Goal: Task Accomplishment & Management: Use online tool/utility

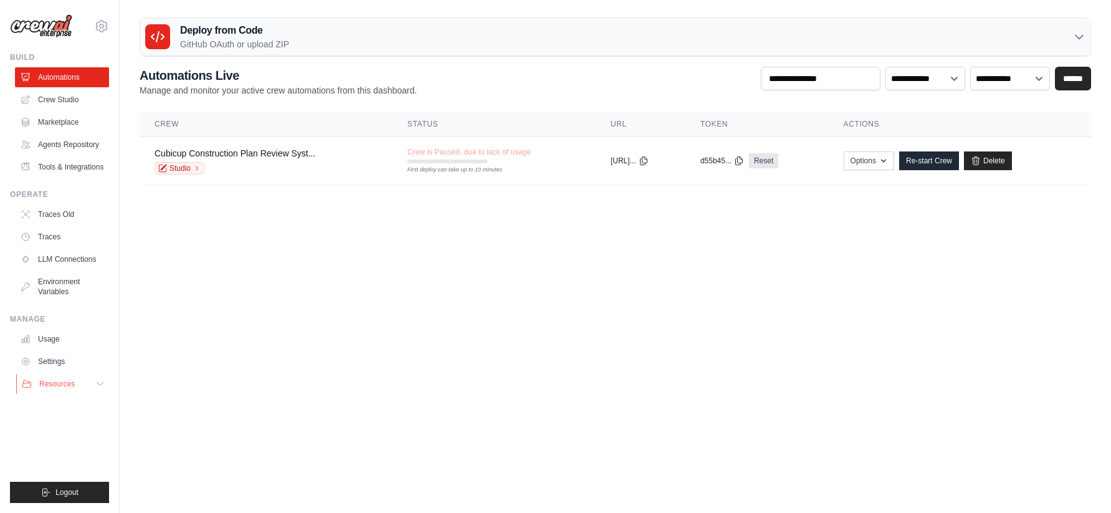
click at [82, 385] on button "Resources" at bounding box center [63, 384] width 94 height 20
click at [71, 146] on link "Agents Repository" at bounding box center [63, 145] width 94 height 20
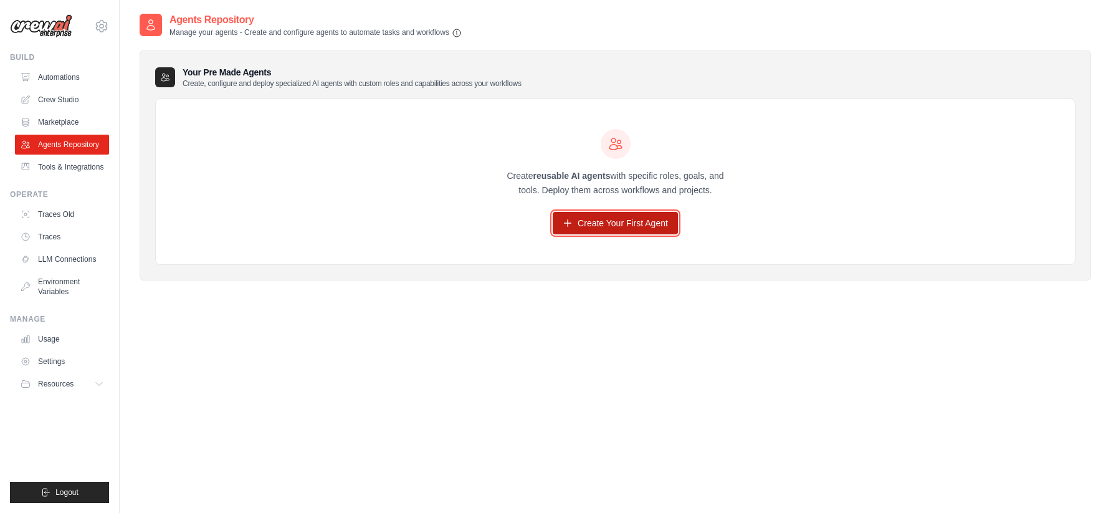
click at [613, 223] on link "Create Your First Agent" at bounding box center [615, 223] width 125 height 22
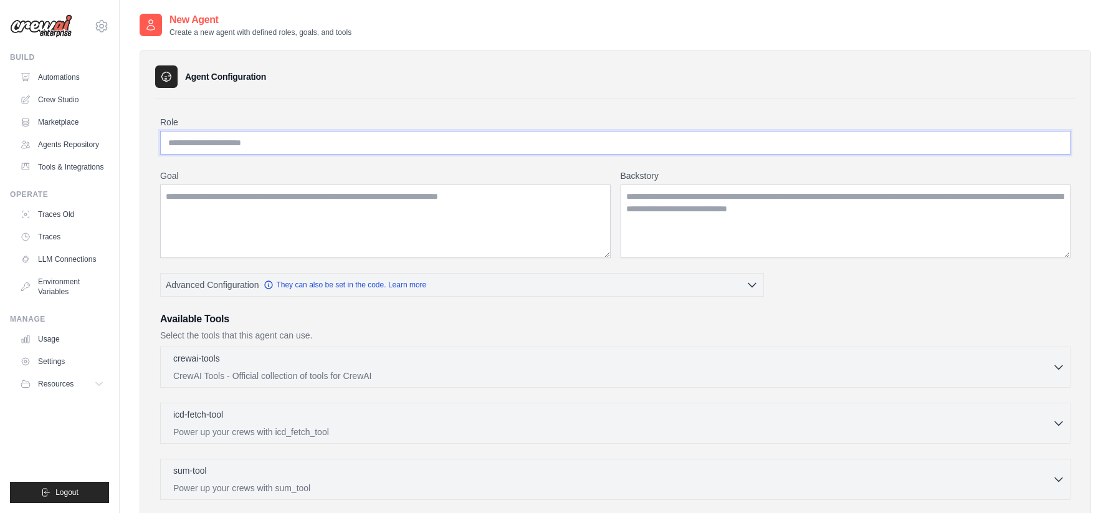
click at [283, 150] on input "Role" at bounding box center [615, 143] width 911 height 24
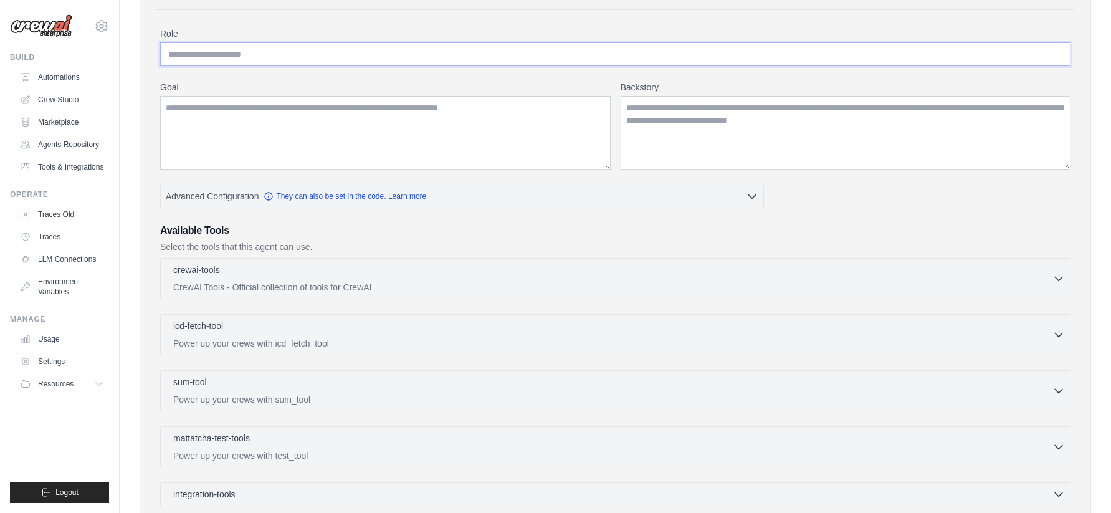
scroll to position [93, 0]
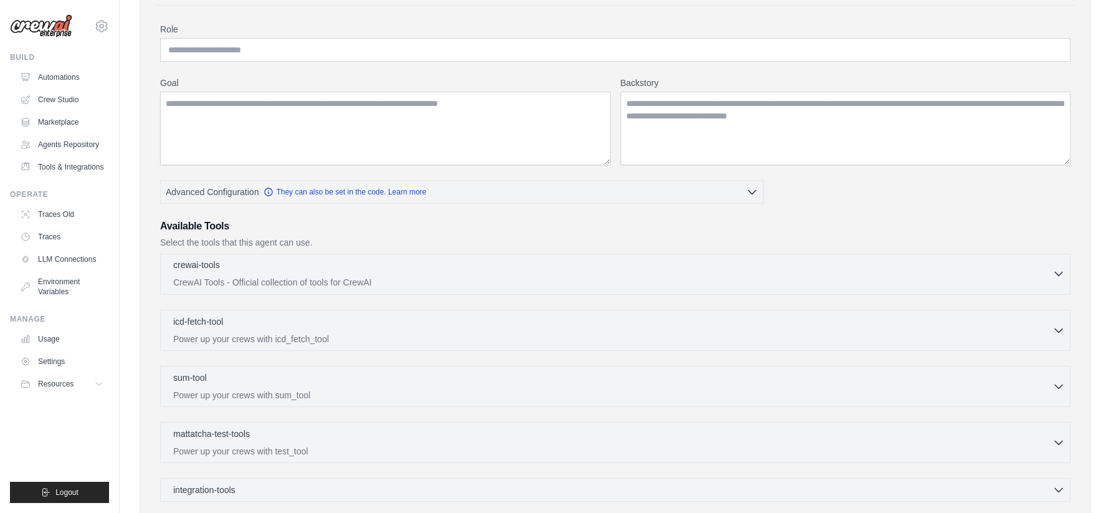
click at [282, 286] on p "CrewAI Tools - Official collection of tools for CrewAI" at bounding box center [613, 282] width 880 height 12
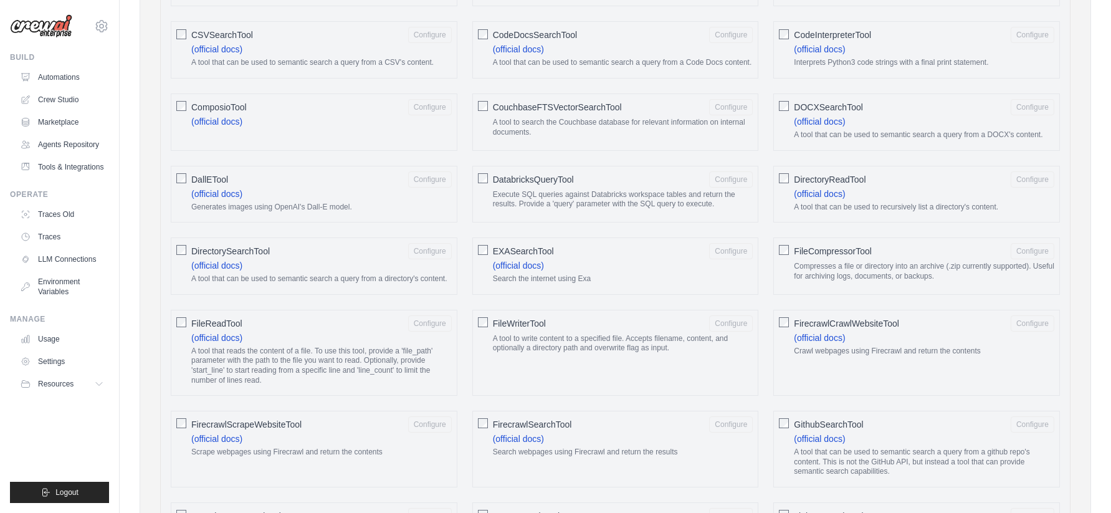
scroll to position [527, 0]
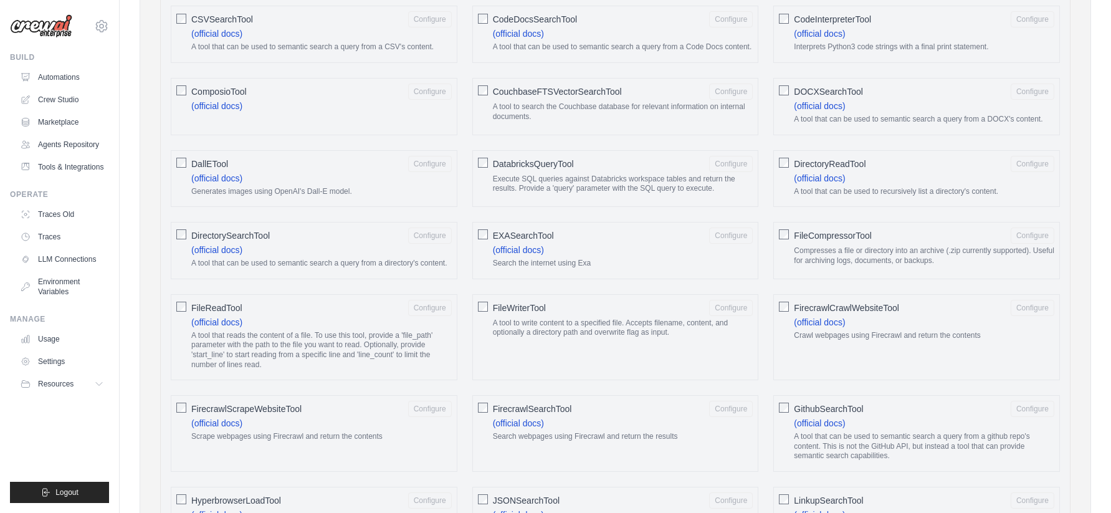
click at [187, 312] on div "FileReadTool Configure (official docs) A tool that reads the content of a file.…" at bounding box center [314, 337] width 287 height 86
click at [433, 300] on button "Configure" at bounding box center [430, 307] width 44 height 16
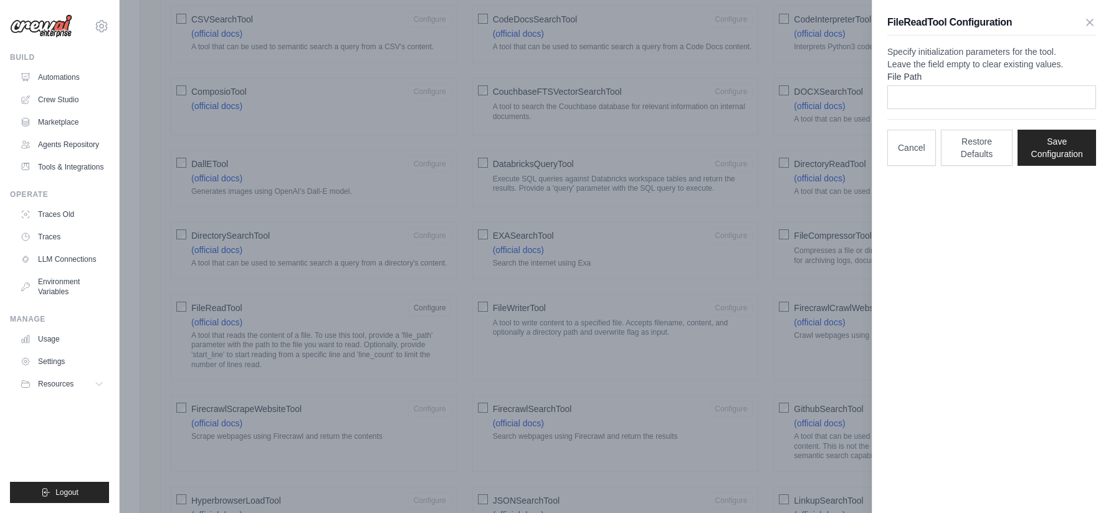
scroll to position [521, 0]
click at [970, 65] on p "Specify initialization parameters for the tool. Leave the field empty to clear …" at bounding box center [992, 58] width 209 height 25
click at [1090, 29] on div "FileReadTool Configuration" at bounding box center [992, 25] width 209 height 21
click at [1093, 22] on icon "button" at bounding box center [1090, 22] width 12 height 12
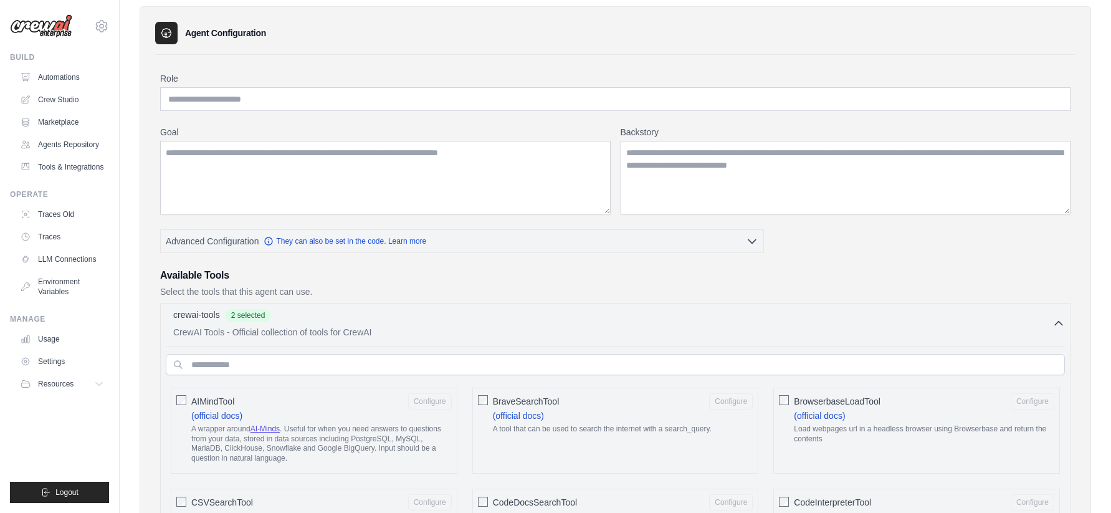
scroll to position [45, 0]
click at [699, 311] on div "crewai-tools 2 selected" at bounding box center [613, 314] width 880 height 15
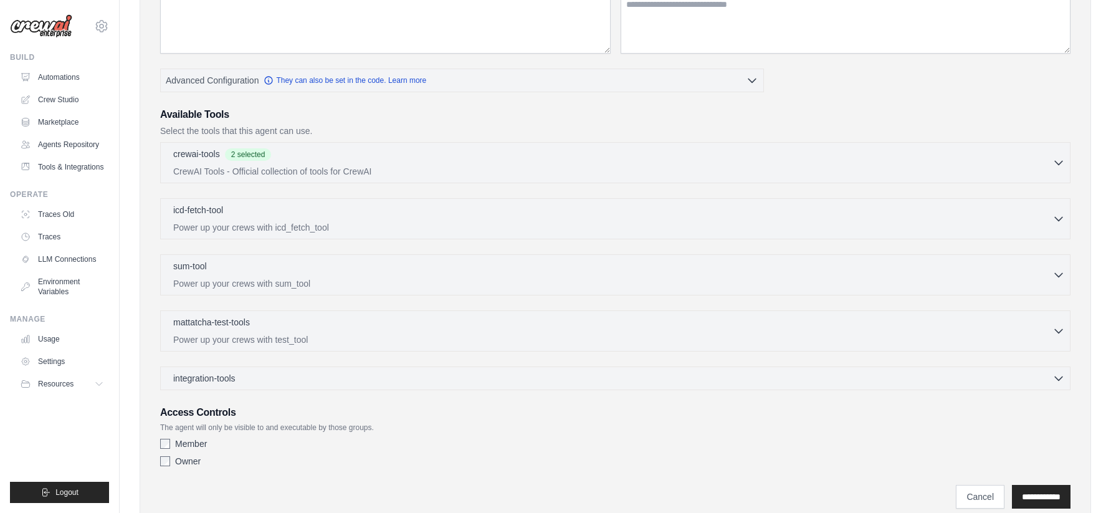
scroll to position [208, 0]
click at [466, 218] on p "Power up your crews with icd_fetch_tool" at bounding box center [613, 224] width 880 height 12
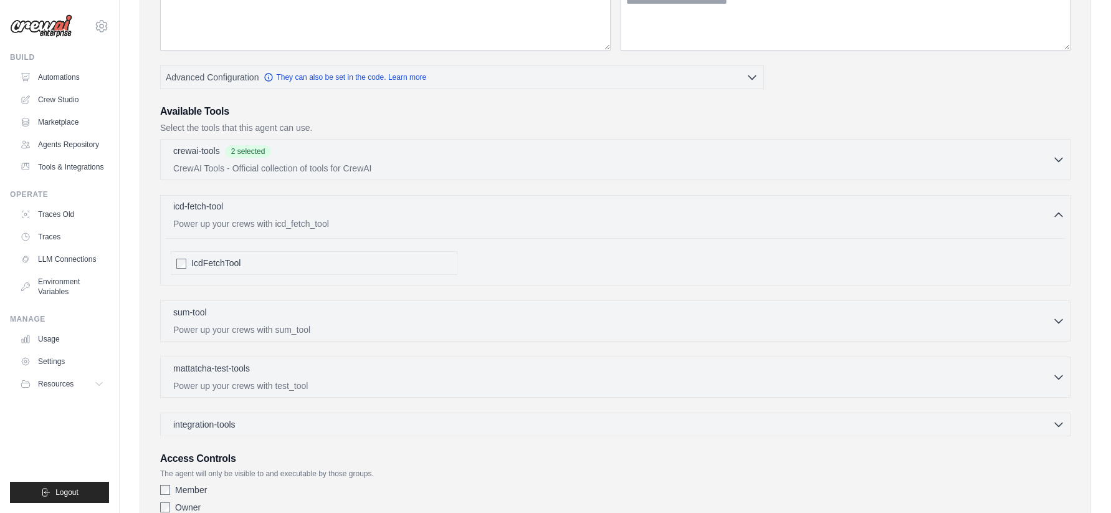
click at [466, 218] on p "Power up your crews with icd_fetch_tool" at bounding box center [613, 224] width 880 height 12
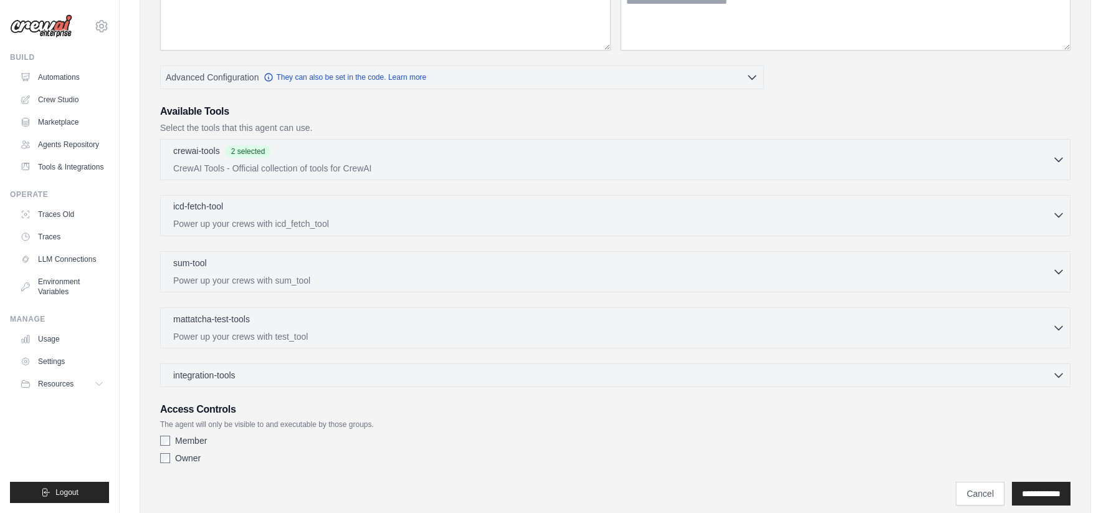
click at [466, 218] on p "Power up your crews with icd_fetch_tool" at bounding box center [613, 224] width 880 height 12
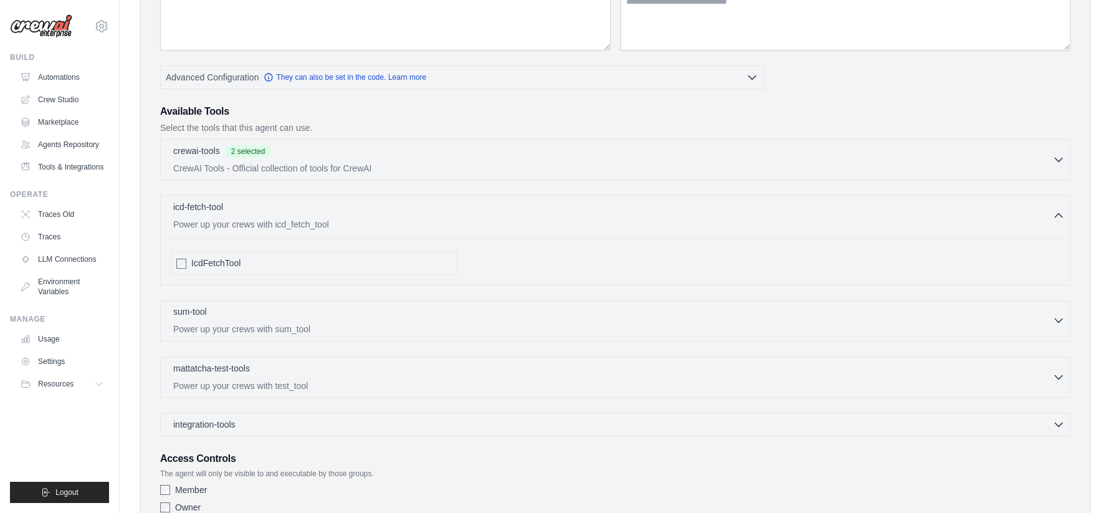
click at [379, 315] on div "sum-tool 0 selected" at bounding box center [613, 312] width 880 height 15
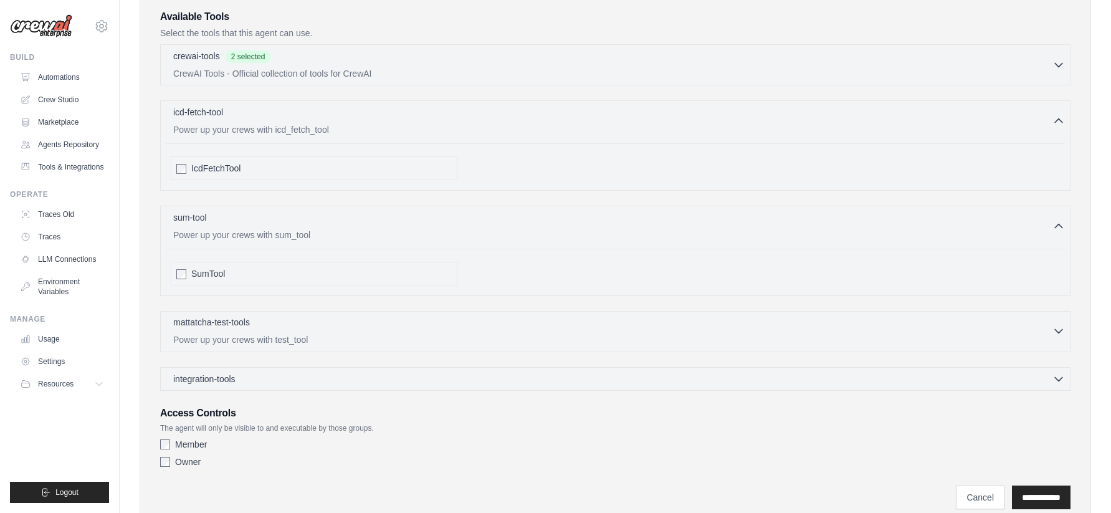
scroll to position [303, 0]
click at [367, 321] on div "mattatcha-test-tools 0 selected" at bounding box center [613, 322] width 880 height 15
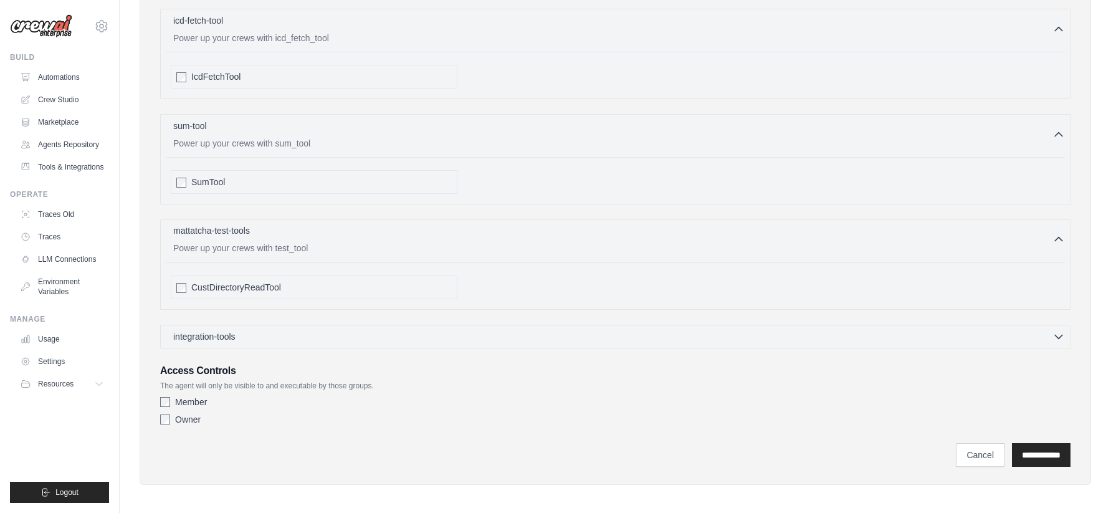
scroll to position [398, 0]
click at [312, 347] on div "Role Goal Backstory Advanced Configuration They can also be set in the code. Le…" at bounding box center [615, 72] width 911 height 709
click at [346, 330] on div "integration-tools 0 selected" at bounding box center [619, 331] width 892 height 12
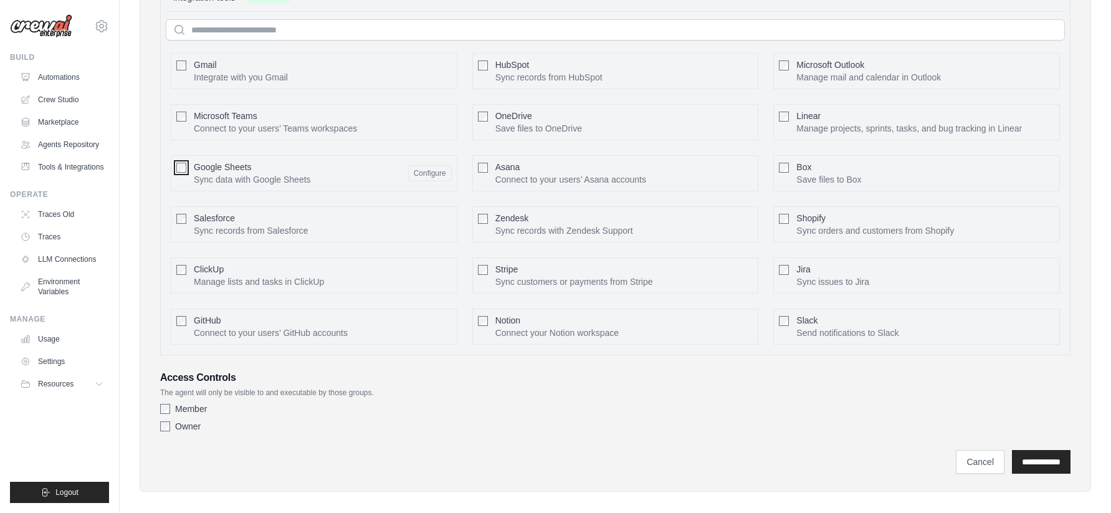
scroll to position [744, 0]
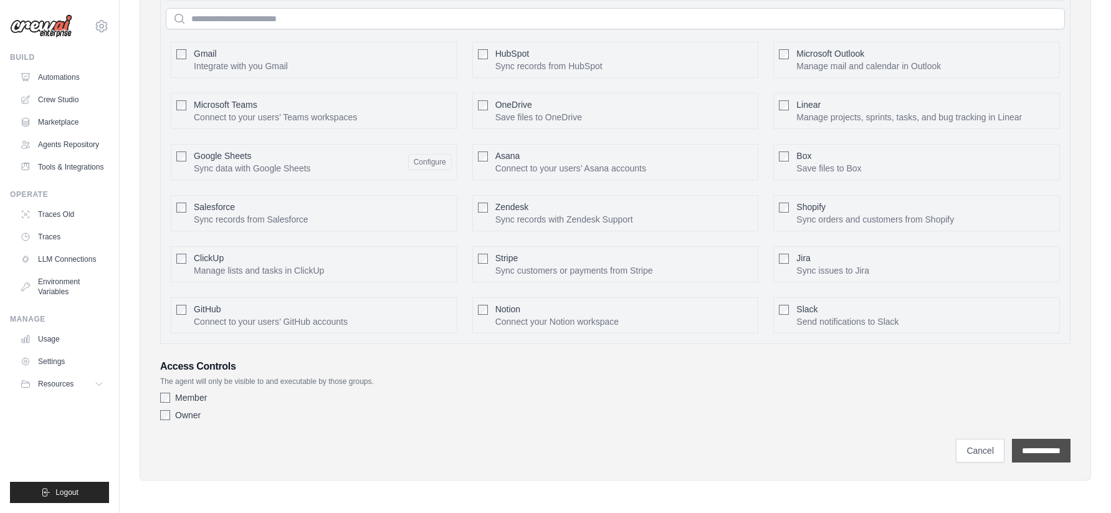
click at [1049, 455] on input "**********" at bounding box center [1041, 451] width 59 height 24
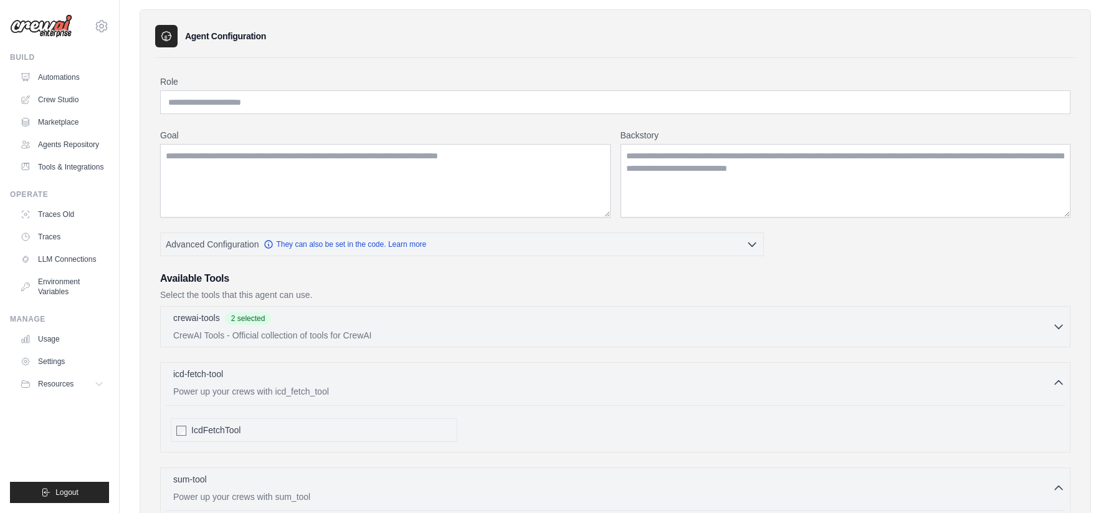
scroll to position [0, 0]
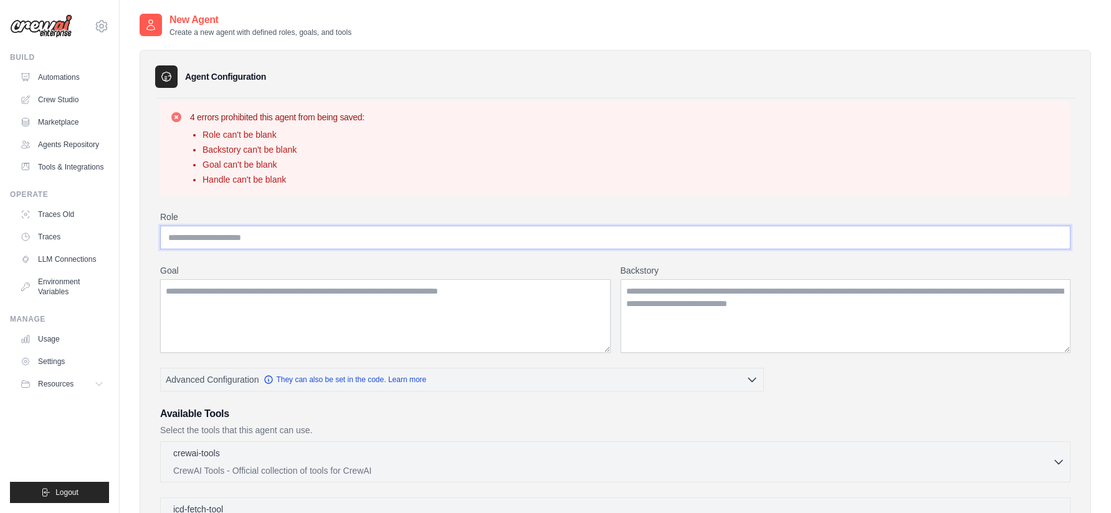
click at [308, 244] on input "Role" at bounding box center [615, 238] width 911 height 24
type input "**********"
click at [322, 316] on textarea "Goal" at bounding box center [385, 316] width 451 height 74
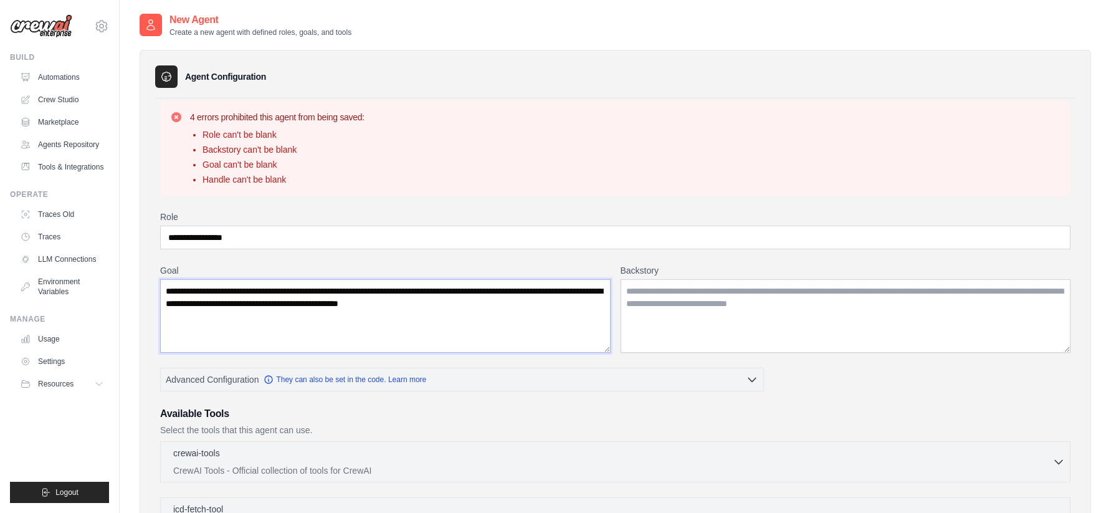
drag, startPoint x: 259, startPoint y: 305, endPoint x: 555, endPoint y: 319, distance: 297.0
click at [555, 319] on textarea "**********" at bounding box center [385, 316] width 451 height 74
drag, startPoint x: 481, startPoint y: 301, endPoint x: 260, endPoint y: 308, distance: 221.4
click at [260, 308] on textarea "**********" at bounding box center [385, 316] width 451 height 74
click at [671, 303] on textarea "Backstory" at bounding box center [846, 316] width 451 height 74
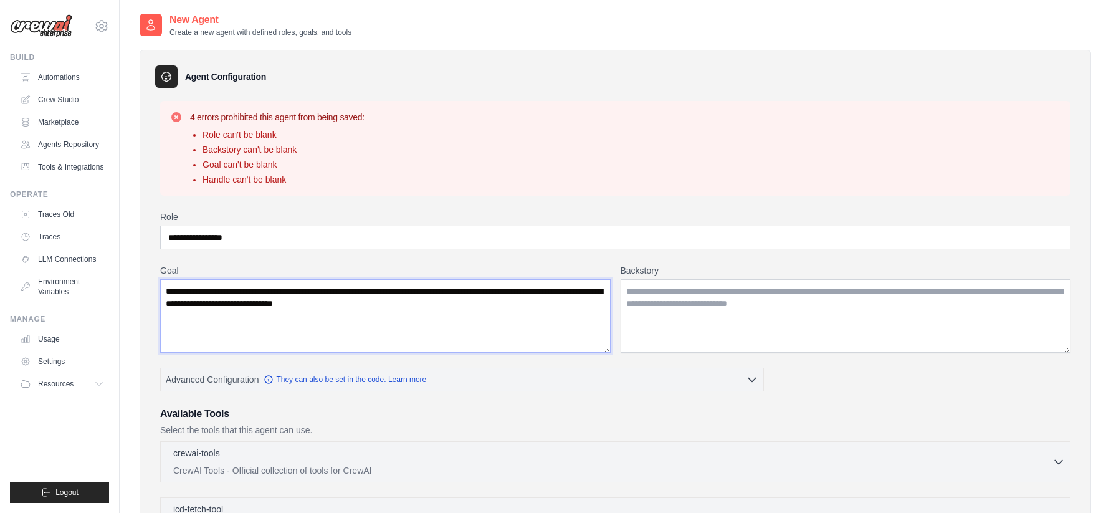
click at [421, 305] on textarea "**********" at bounding box center [385, 316] width 451 height 74
type textarea "**********"
click at [699, 314] on textarea "Backstory" at bounding box center [846, 316] width 451 height 74
click at [724, 330] on textarea "Backstory" at bounding box center [846, 316] width 451 height 74
paste textarea "**********"
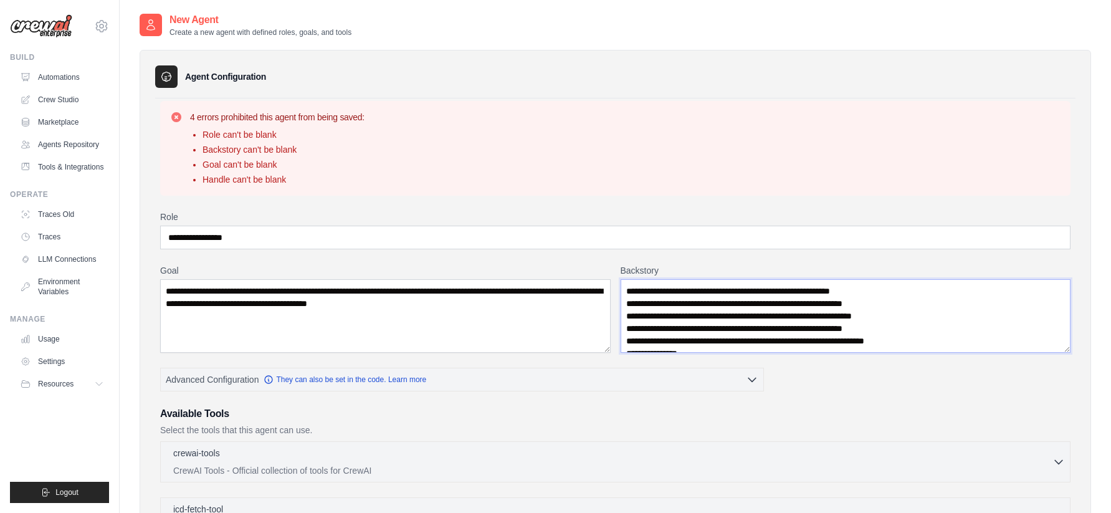
click at [626, 294] on textarea "**********" at bounding box center [846, 316] width 451 height 74
click at [886, 343] on textarea "**********" at bounding box center [846, 316] width 451 height 74
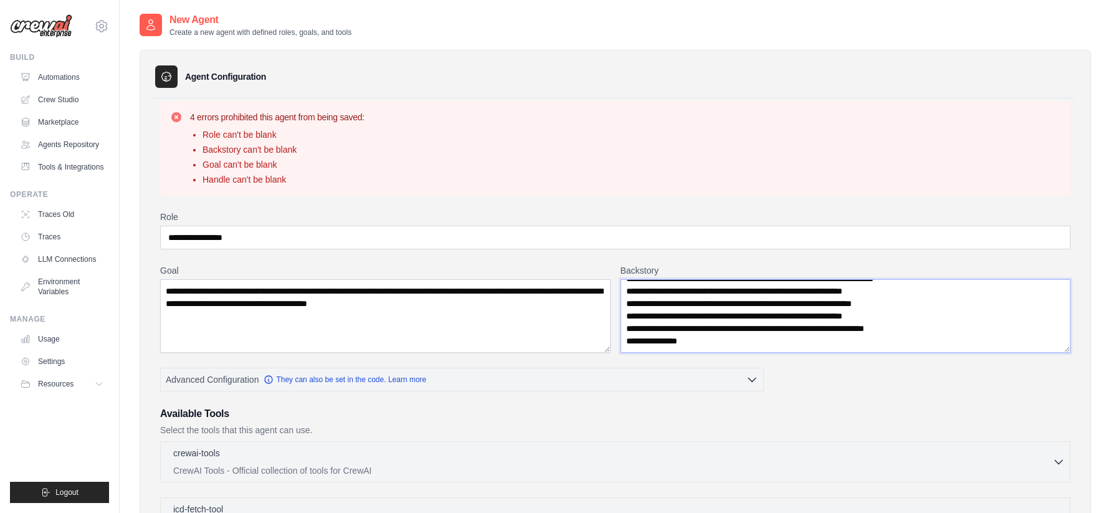
click at [774, 342] on textarea "**********" at bounding box center [846, 316] width 451 height 74
paste textarea "**********"
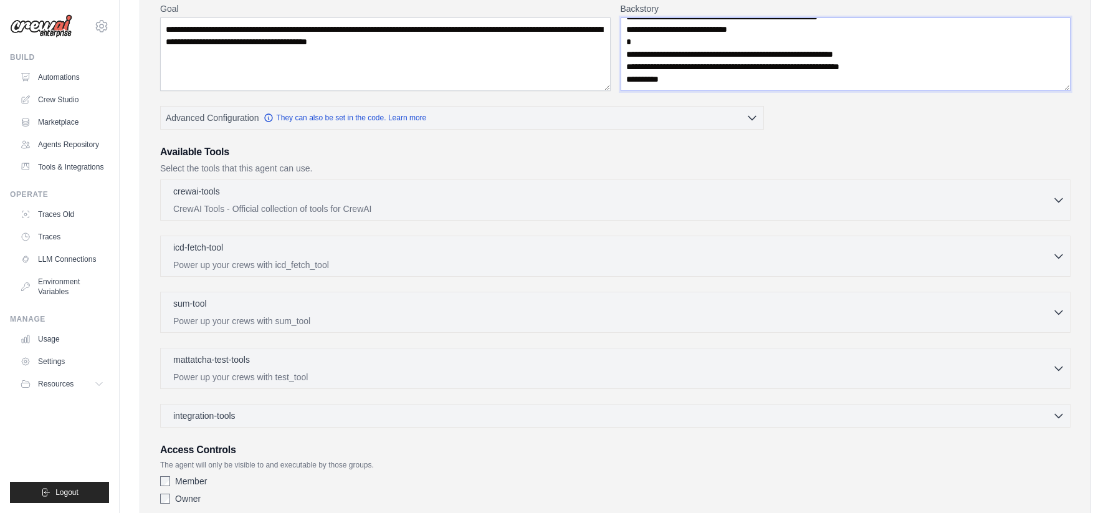
scroll to position [345, 0]
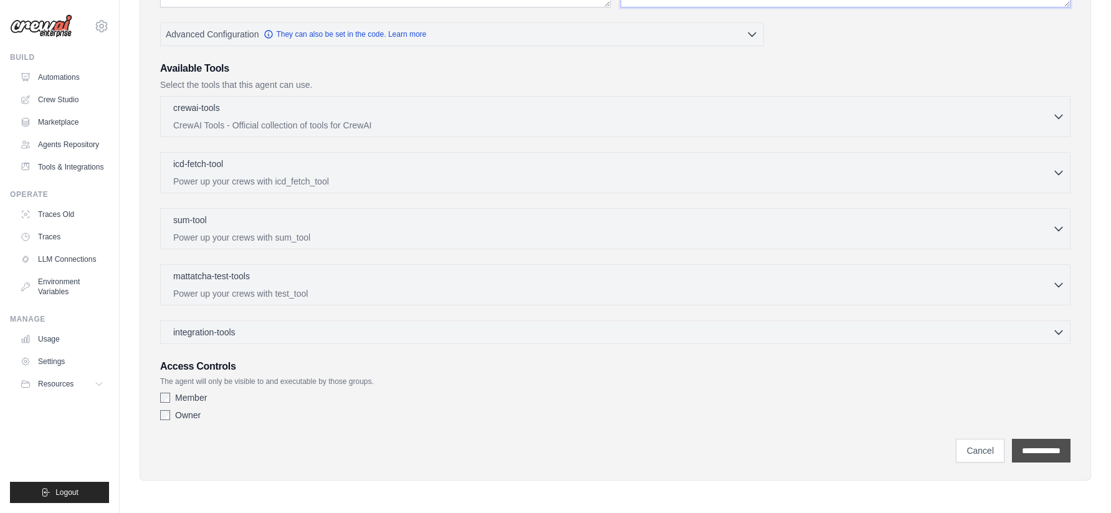
type textarea "**********"
click at [1049, 450] on input "**********" at bounding box center [1041, 451] width 59 height 24
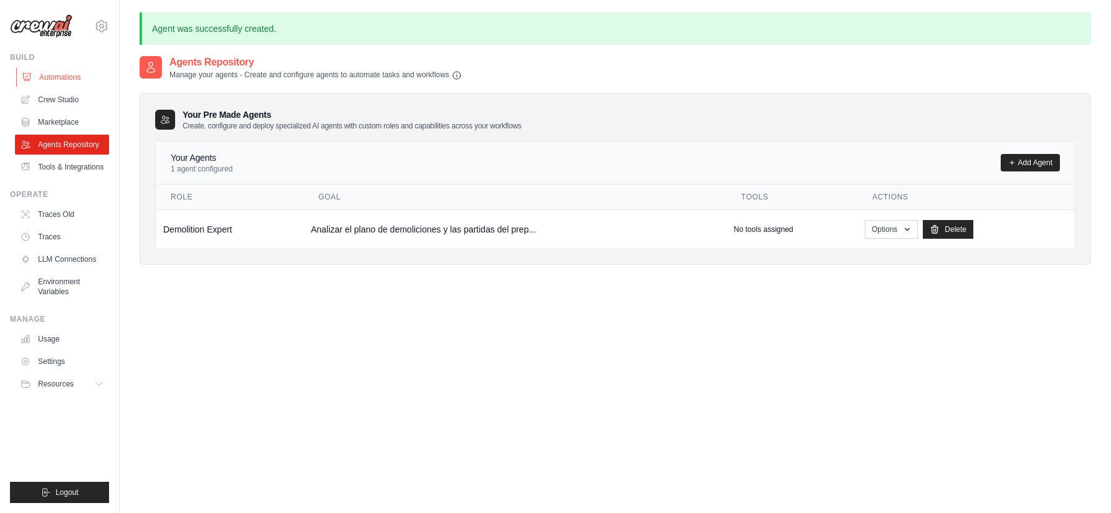
click at [65, 79] on link "Automations" at bounding box center [63, 77] width 94 height 20
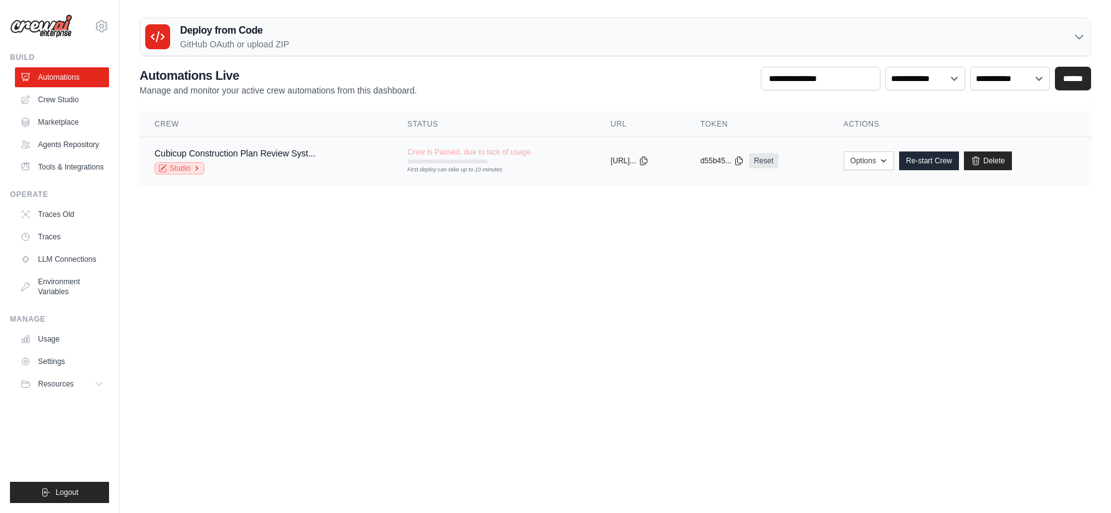
click at [178, 163] on link "Studio" at bounding box center [180, 168] width 50 height 12
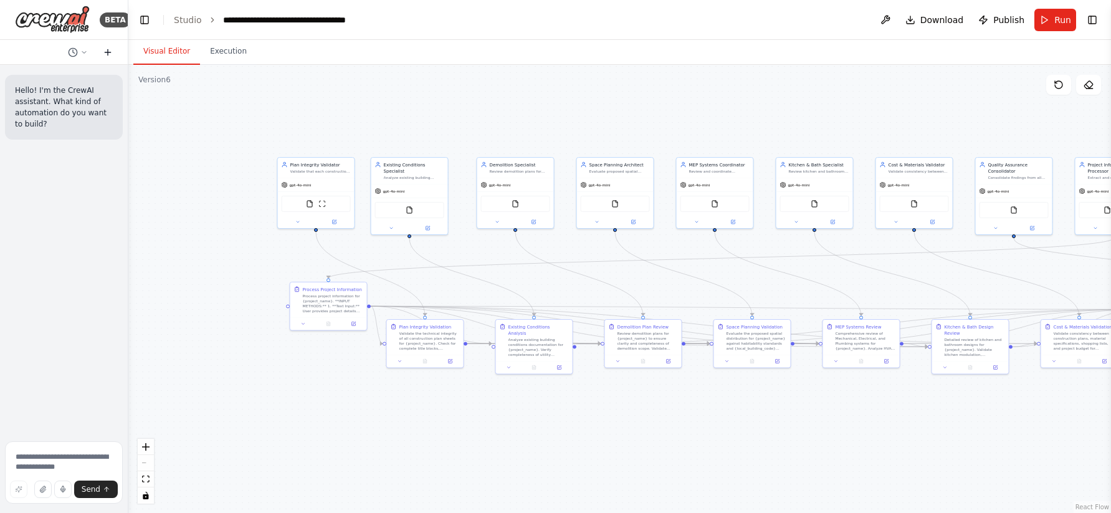
click at [112, 52] on icon at bounding box center [108, 52] width 10 height 10
click at [110, 53] on icon at bounding box center [108, 52] width 10 height 10
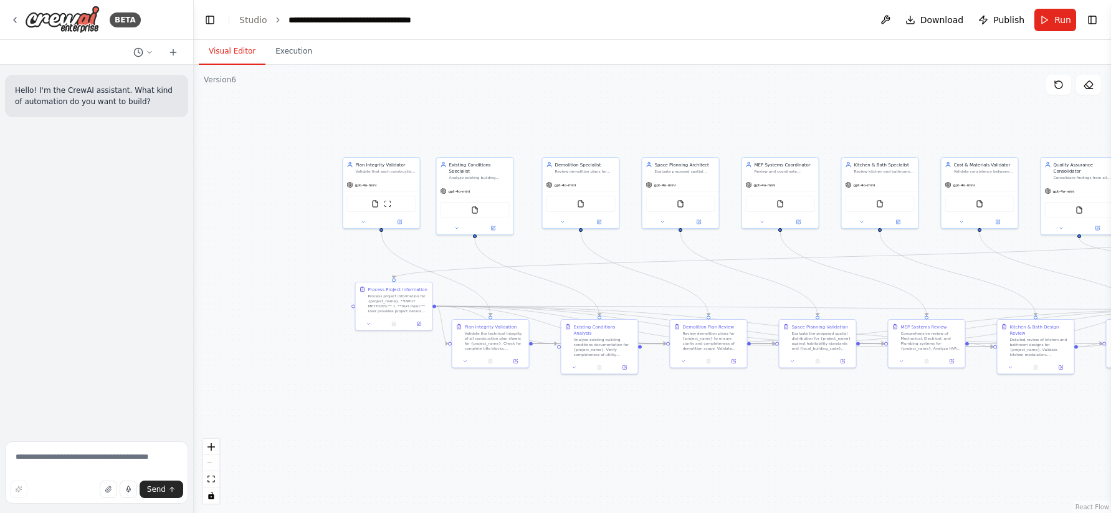
drag, startPoint x: 125, startPoint y: 355, endPoint x: 194, endPoint y: 336, distance: 71.1
click at [194, 336] on div "**********" at bounding box center [555, 256] width 1111 height 513
click at [213, 19] on button "Toggle Left Sidebar" at bounding box center [209, 19] width 17 height 17
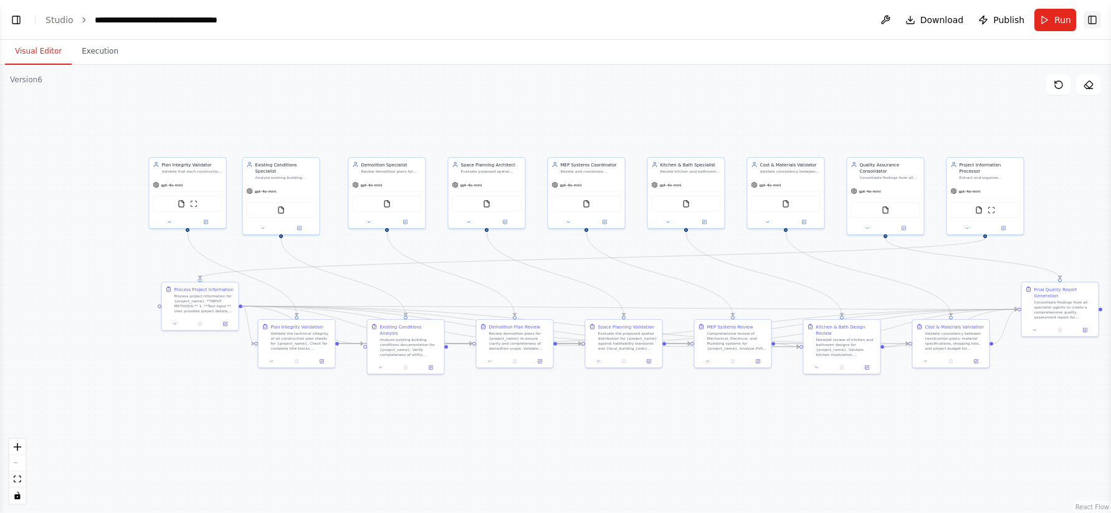
click at [1094, 19] on button "Toggle Right Sidebar" at bounding box center [1092, 19] width 17 height 17
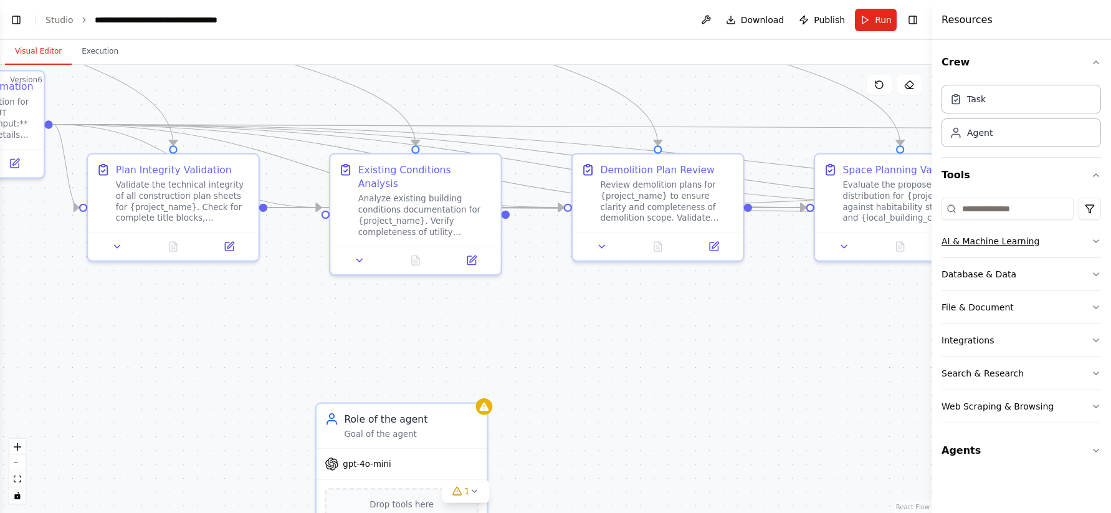
click at [1007, 239] on div "AI & Machine Learning" at bounding box center [991, 241] width 98 height 12
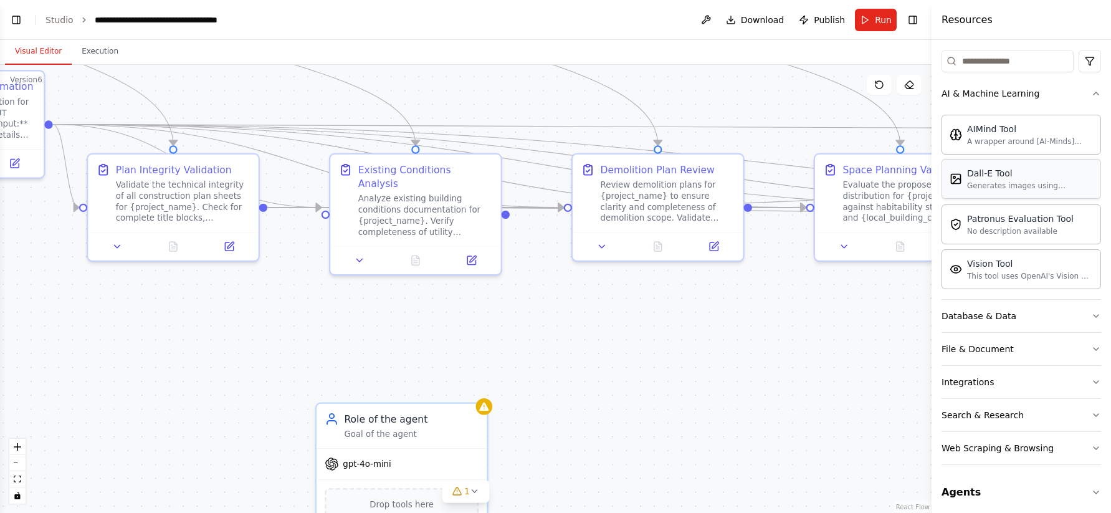
scroll to position [155, 0]
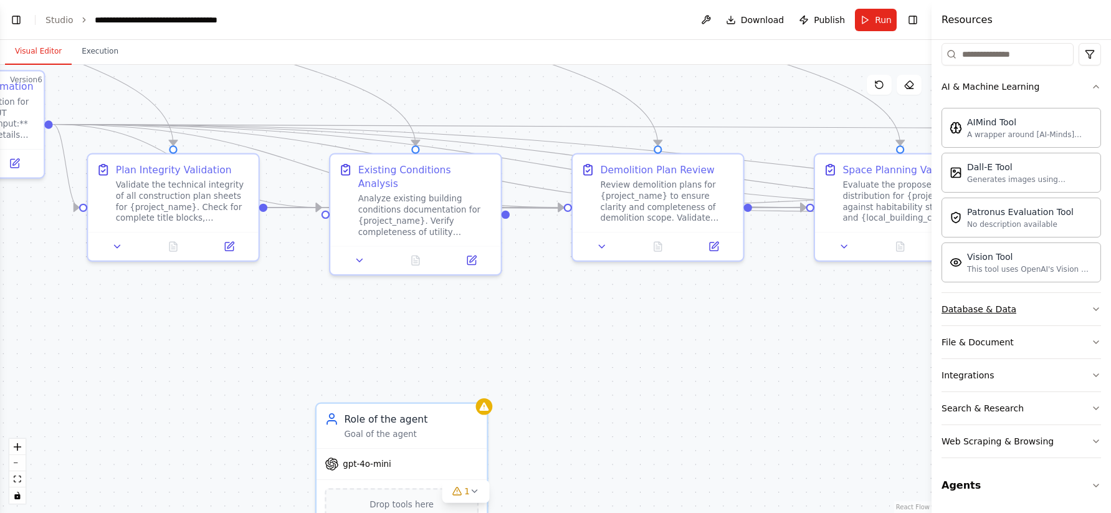
click at [999, 310] on div "Database & Data" at bounding box center [979, 309] width 75 height 12
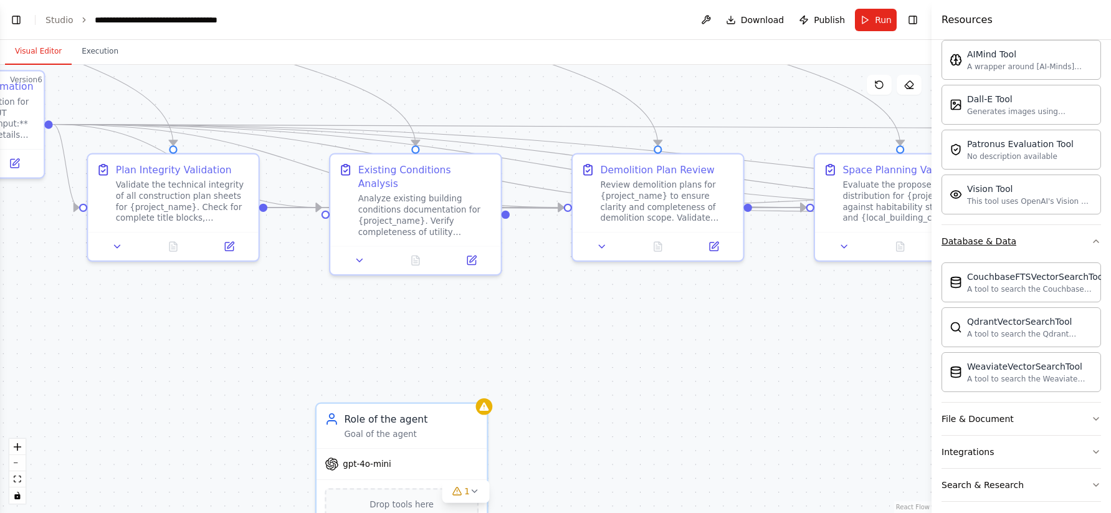
scroll to position [299, 0]
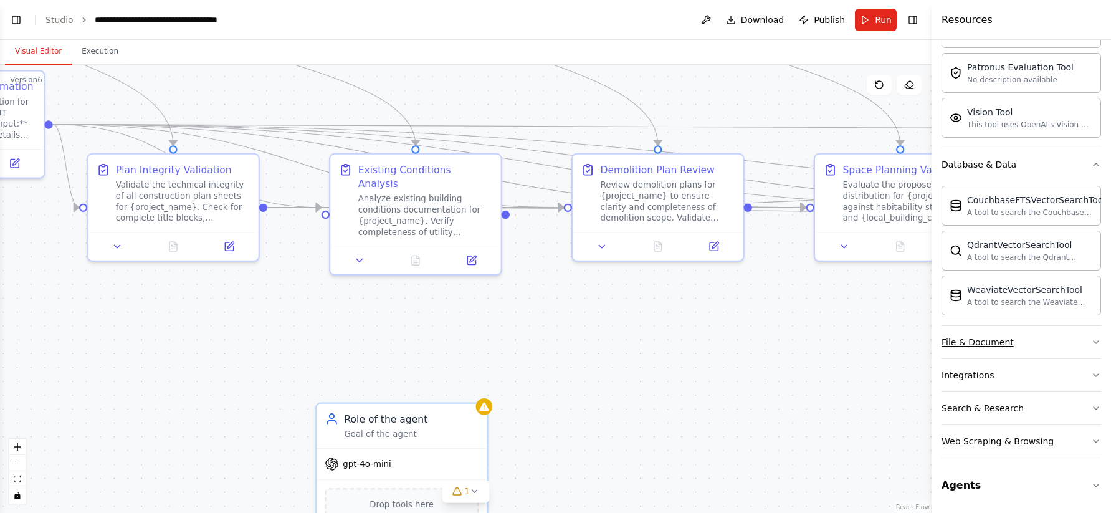
click at [974, 335] on button "File & Document" at bounding box center [1022, 342] width 160 height 32
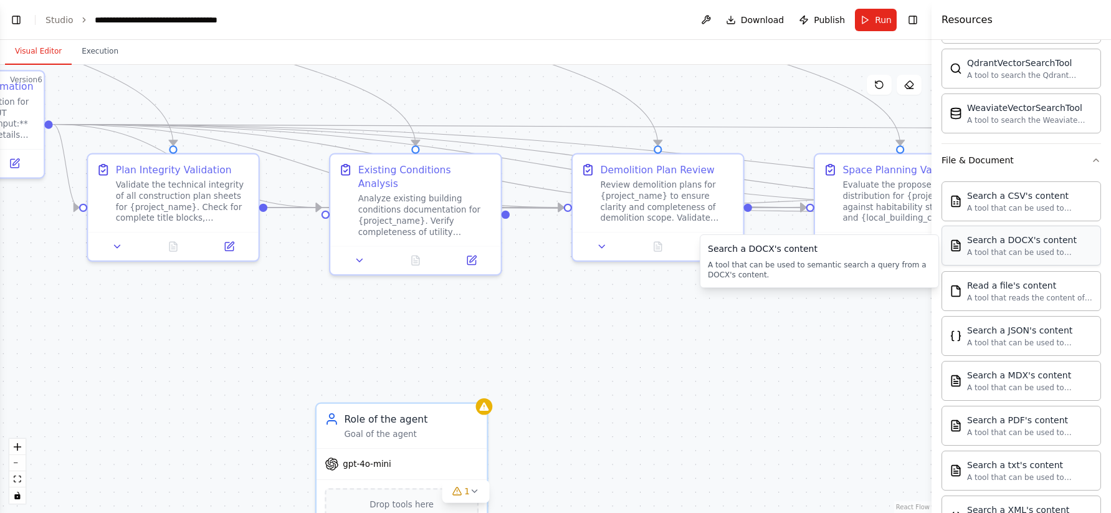
scroll to position [482, 0]
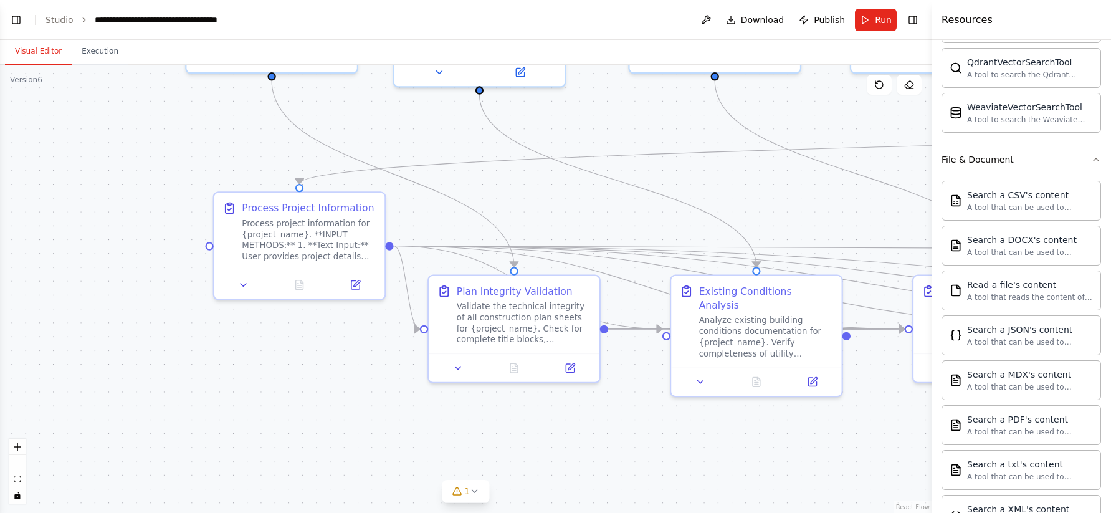
drag, startPoint x: 558, startPoint y: 382, endPoint x: 899, endPoint y: 503, distance: 362.0
click at [899, 503] on div ".deletable-edge-delete-btn { width: 20px; height: 20px; border: 0px solid #ffff…" at bounding box center [466, 289] width 932 height 448
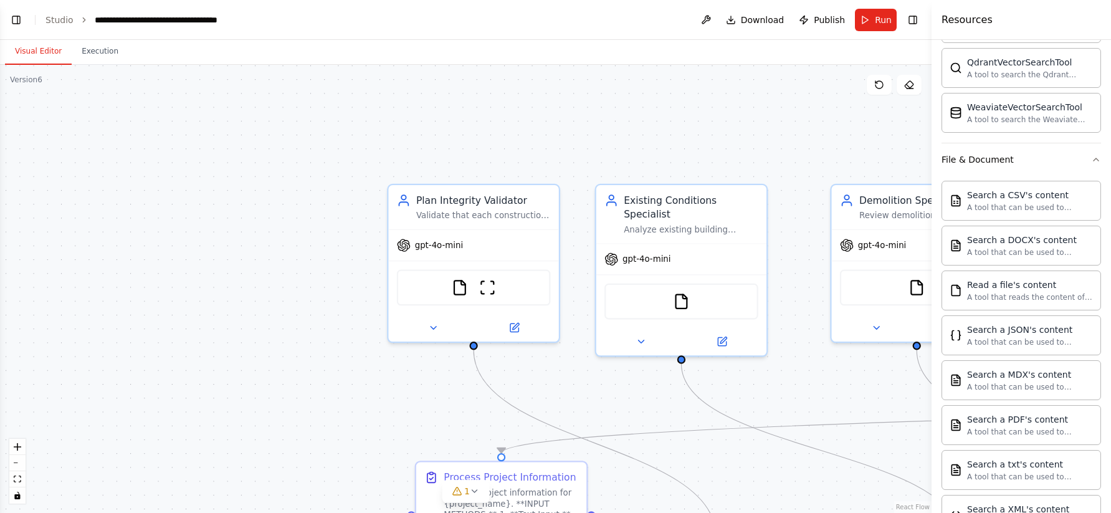
drag, startPoint x: 567, startPoint y: 209, endPoint x: 769, endPoint y: 478, distance: 336.6
click at [769, 478] on div ".deletable-edge-delete-btn { width: 20px; height: 20px; border: 0px solid #ffff…" at bounding box center [466, 289] width 932 height 448
click at [489, 258] on div "FileReadTool ScrapeWebsiteTool FileReadTool" at bounding box center [473, 285] width 170 height 54
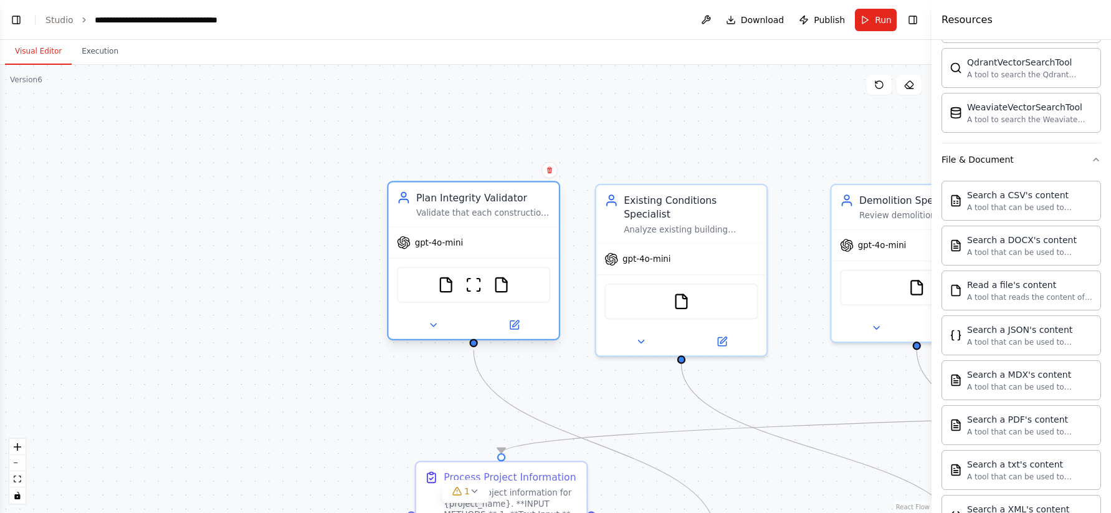
click at [489, 234] on div "gpt-4o-mini" at bounding box center [473, 243] width 170 height 31
click at [496, 208] on div "Validate that each construction plan sheet has complete technical documentation…" at bounding box center [483, 213] width 135 height 11
click at [509, 323] on icon at bounding box center [514, 325] width 11 height 11
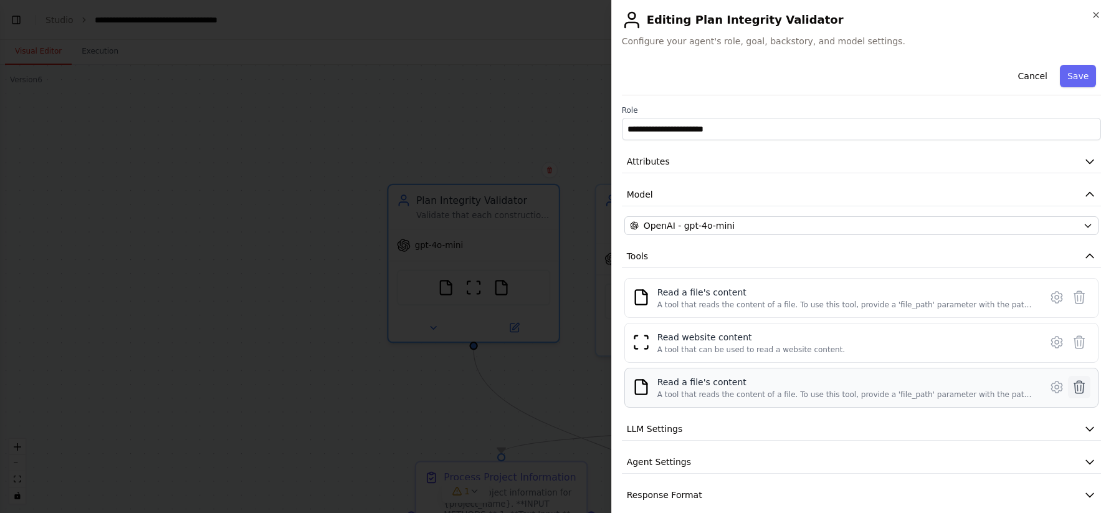
click at [1082, 388] on icon at bounding box center [1079, 387] width 15 height 15
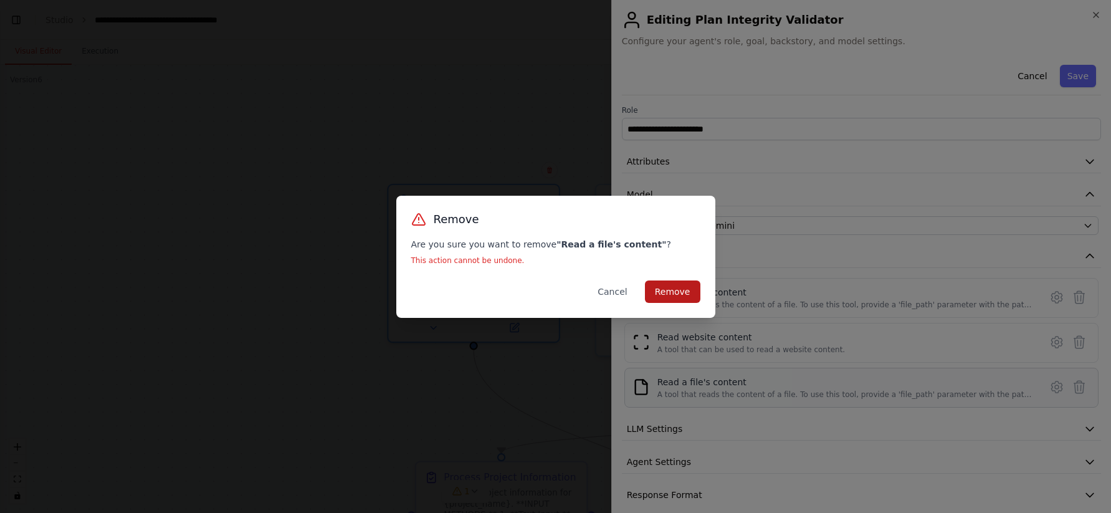
click at [676, 295] on button "Remove" at bounding box center [672, 292] width 55 height 22
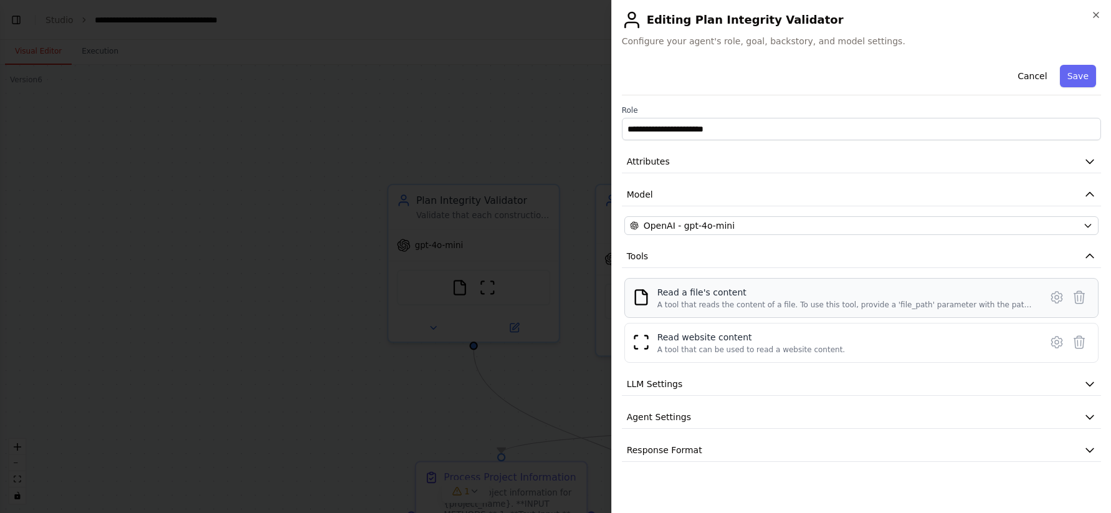
click at [721, 302] on div "A tool that reads the content of a file. To use this tool, provide a 'file_path…" at bounding box center [846, 305] width 376 height 10
click at [1058, 296] on icon at bounding box center [1057, 297] width 4 height 4
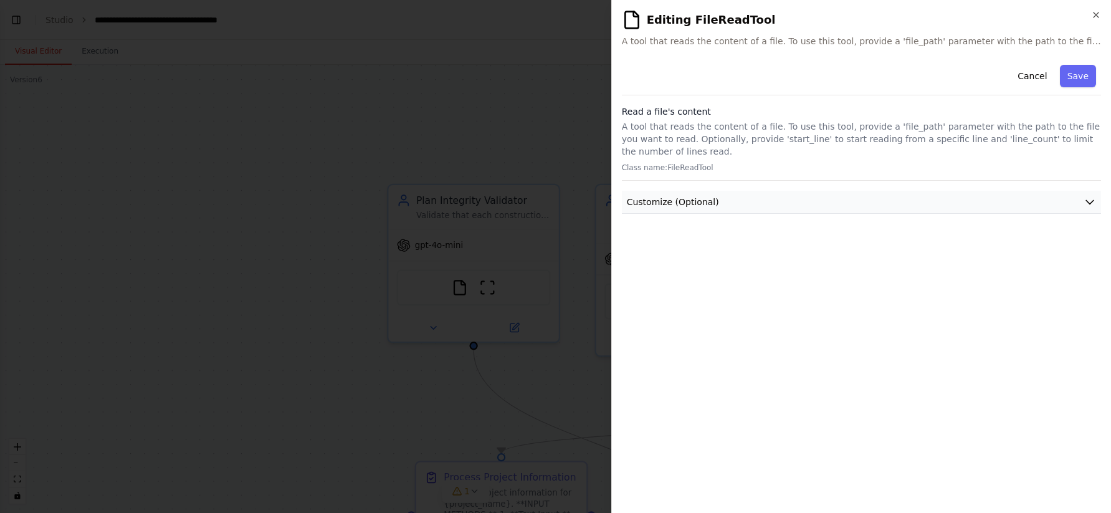
click at [832, 209] on button "Customize (Optional)" at bounding box center [861, 202] width 479 height 23
click at [1087, 35] on span "A tool that reads the content of a file. To use this tool, provide a 'file_path…" at bounding box center [861, 41] width 479 height 12
click at [1097, 10] on icon "button" at bounding box center [1097, 15] width 10 height 10
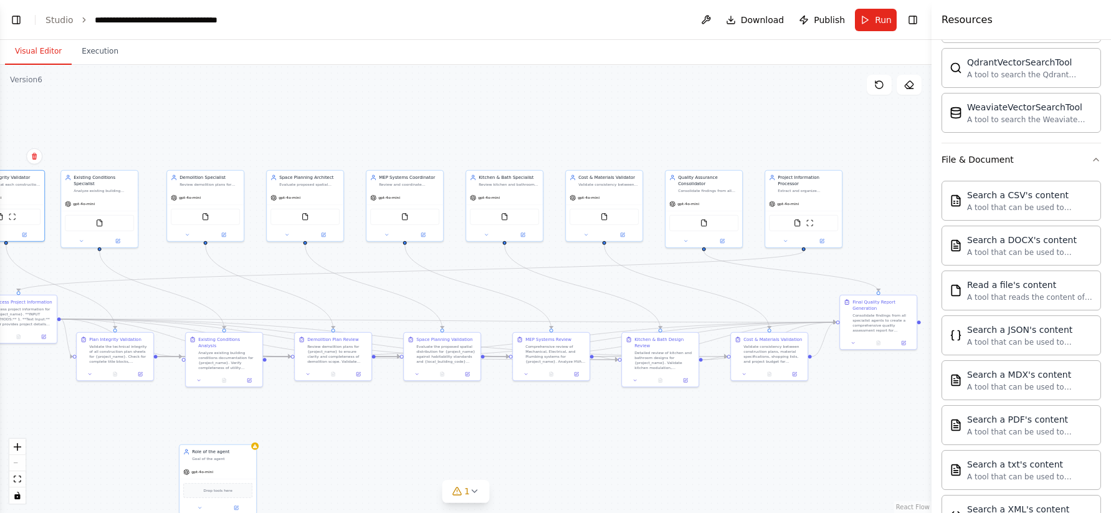
drag, startPoint x: 799, startPoint y: 343, endPoint x: 268, endPoint y: 299, distance: 532.3
click at [268, 299] on div ".deletable-edge-delete-btn { width: 20px; height: 20px; border: 0px solid #ffff…" at bounding box center [466, 289] width 932 height 448
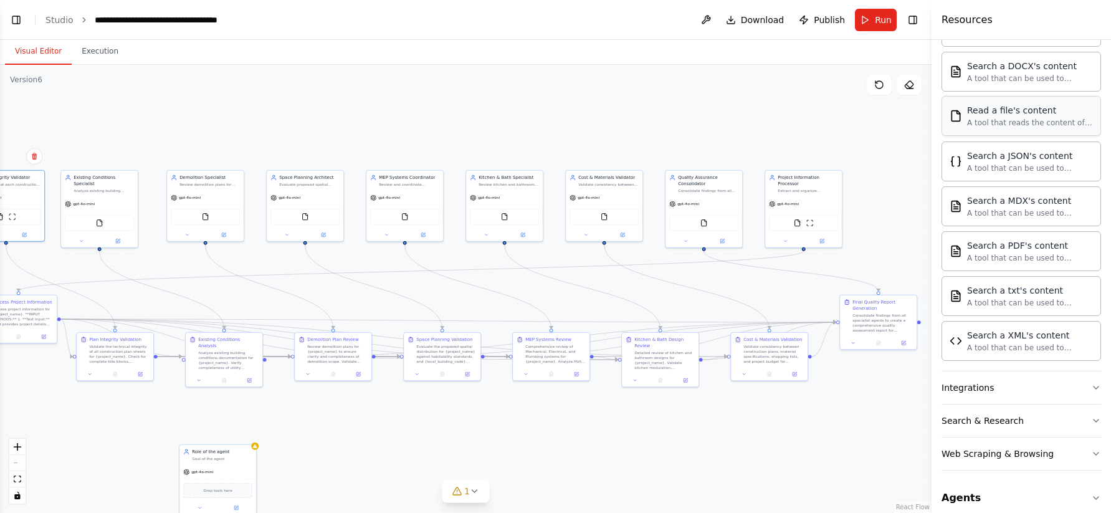
scroll to position [668, 0]
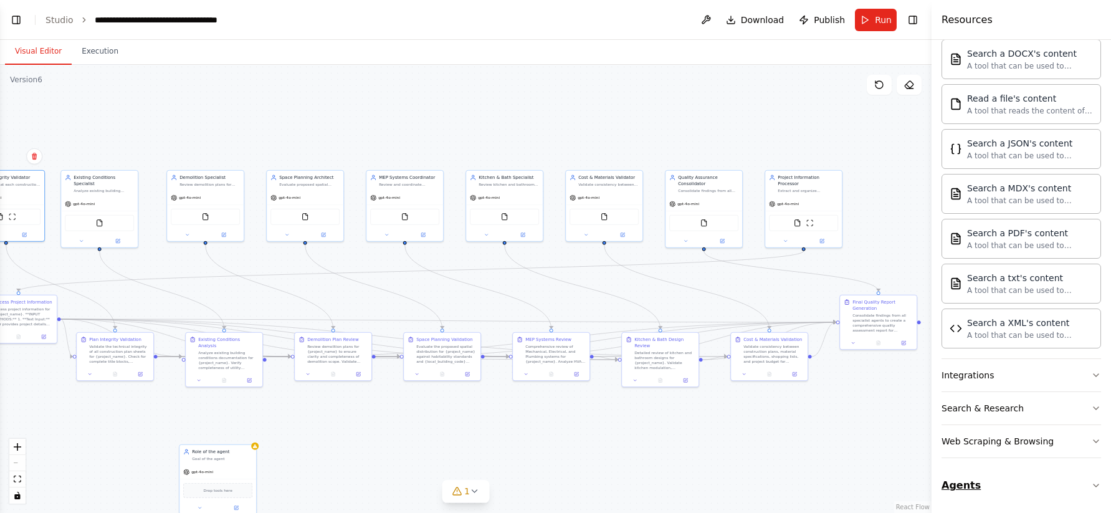
click at [974, 487] on button "Agents" at bounding box center [1022, 485] width 160 height 35
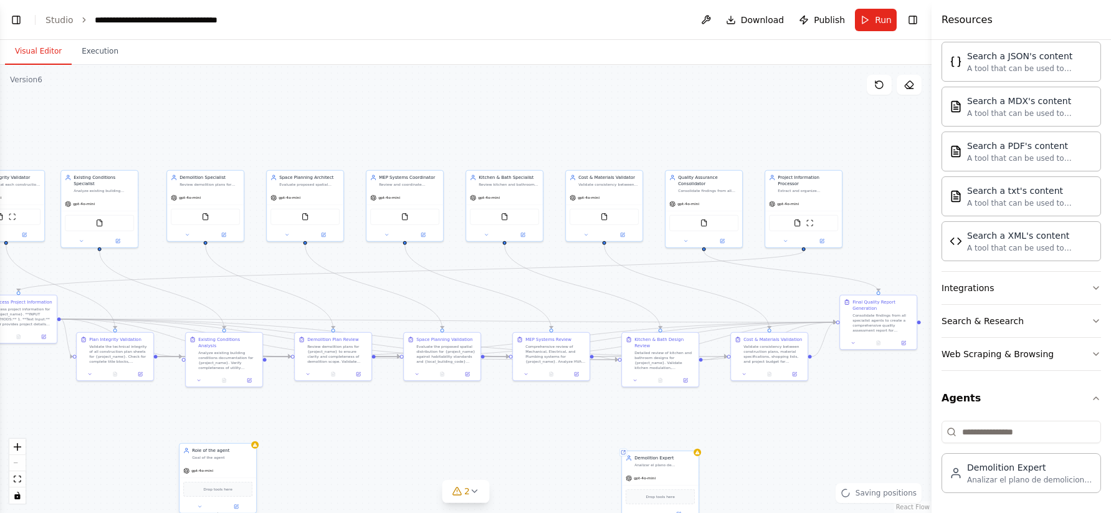
click at [240, 462] on div "Role of the agent Goal of the agent" at bounding box center [218, 454] width 77 height 20
drag, startPoint x: 240, startPoint y: 462, endPoint x: 358, endPoint y: 436, distance: 121.2
click at [358, 436] on div "Role of the agent Goal of the agent" at bounding box center [336, 429] width 77 height 20
click at [367, 405] on icon at bounding box center [364, 405] width 5 height 7
click at [332, 403] on button "Confirm" at bounding box center [329, 405] width 44 height 15
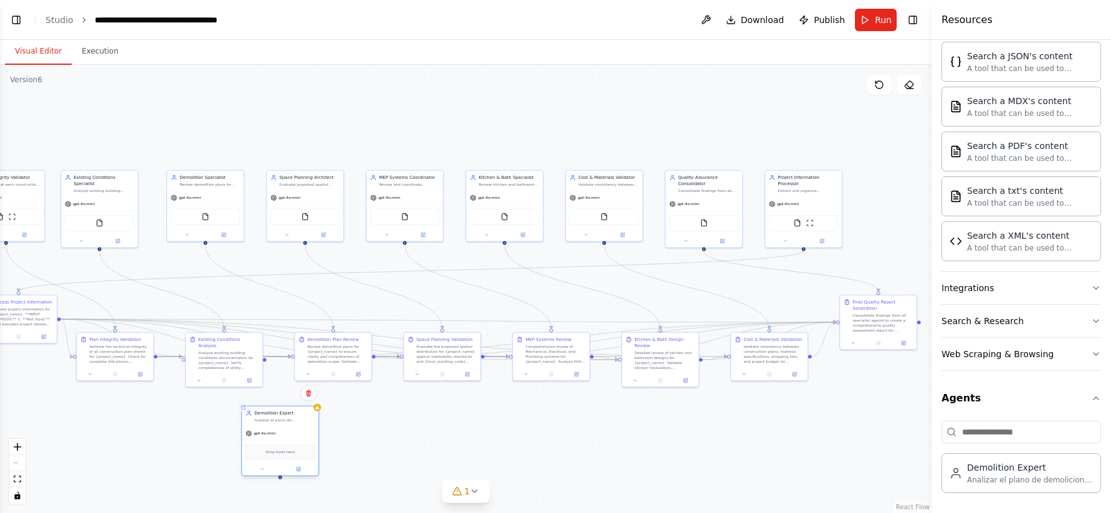
drag, startPoint x: 660, startPoint y: 471, endPoint x: 280, endPoint y: 426, distance: 383.0
click at [280, 426] on div "gpt-4o-mini" at bounding box center [280, 433] width 77 height 14
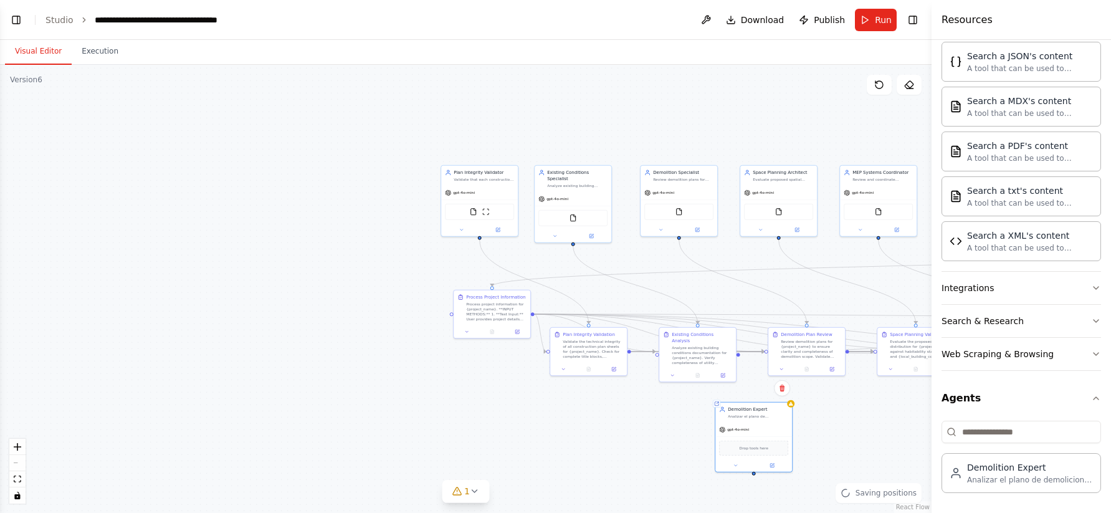
drag, startPoint x: 433, startPoint y: 437, endPoint x: 906, endPoint y: 431, distance: 473.8
click at [906, 432] on div ".deletable-edge-delete-btn { width: 20px; height: 20px; border: 0px solid #ffff…" at bounding box center [466, 289] width 932 height 448
drag, startPoint x: 742, startPoint y: 433, endPoint x: 336, endPoint y: 276, distance: 435.2
click at [336, 276] on div "gpt-4o-mini" at bounding box center [342, 279] width 77 height 14
drag, startPoint x: 479, startPoint y: 238, endPoint x: 415, endPoint y: 224, distance: 66.1
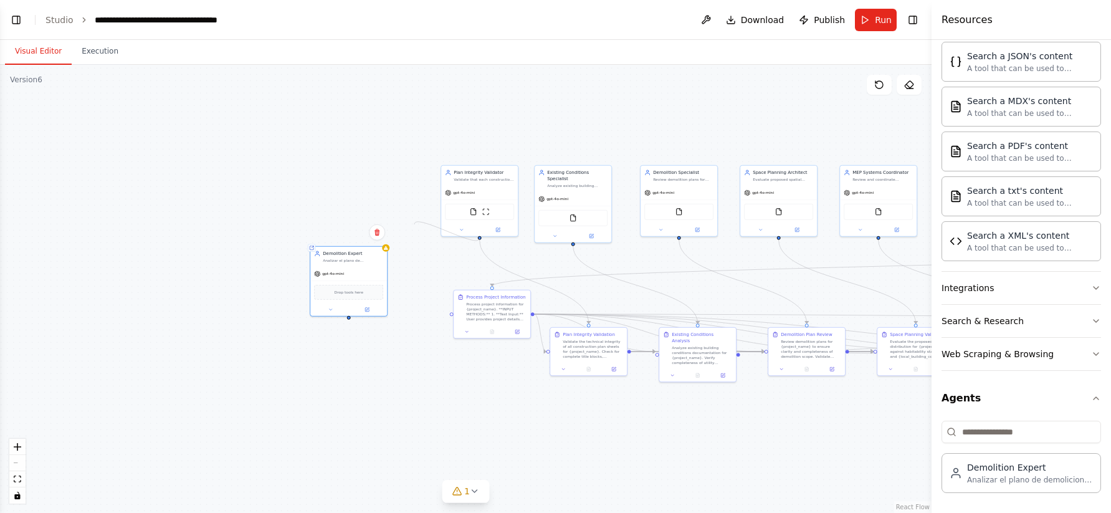
click at [415, 224] on div ".deletable-edge-delete-btn { width: 20px; height: 20px; border: 0px solid #ffff…" at bounding box center [466, 289] width 932 height 448
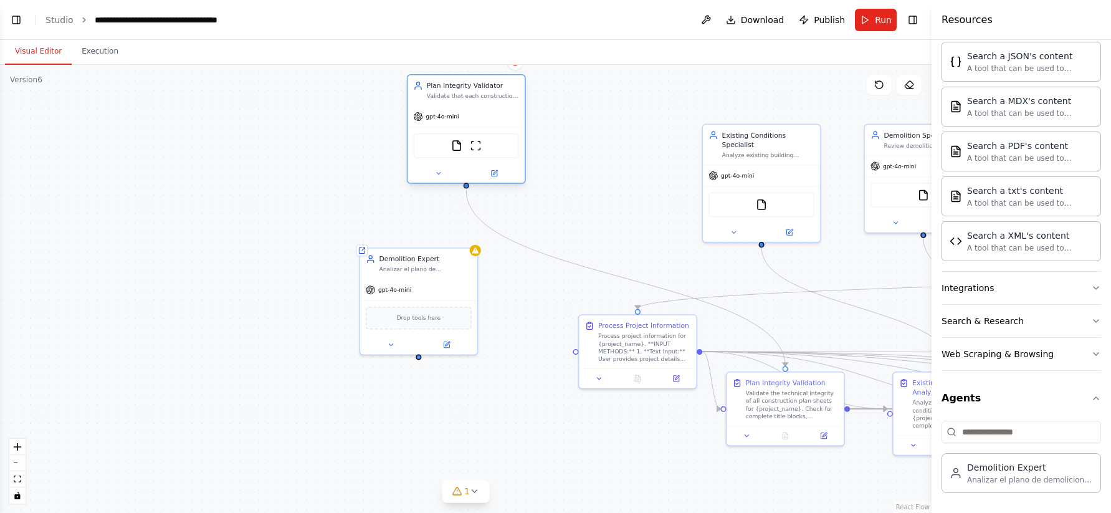
drag, startPoint x: 651, startPoint y: 169, endPoint x: 488, endPoint y: 117, distance: 171.5
click at [488, 117] on div "gpt-4o-mini" at bounding box center [466, 116] width 117 height 21
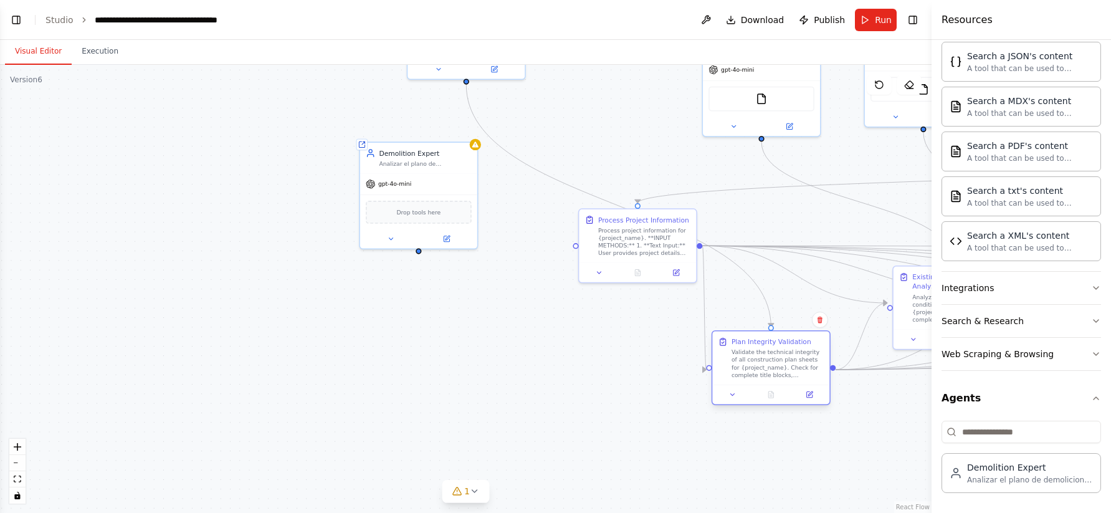
drag, startPoint x: 780, startPoint y: 416, endPoint x: 766, endPoint y: 372, distance: 45.9
click at [766, 372] on div "Validate the technical integrity of all construction plan sheets for {project_n…" at bounding box center [778, 363] width 92 height 31
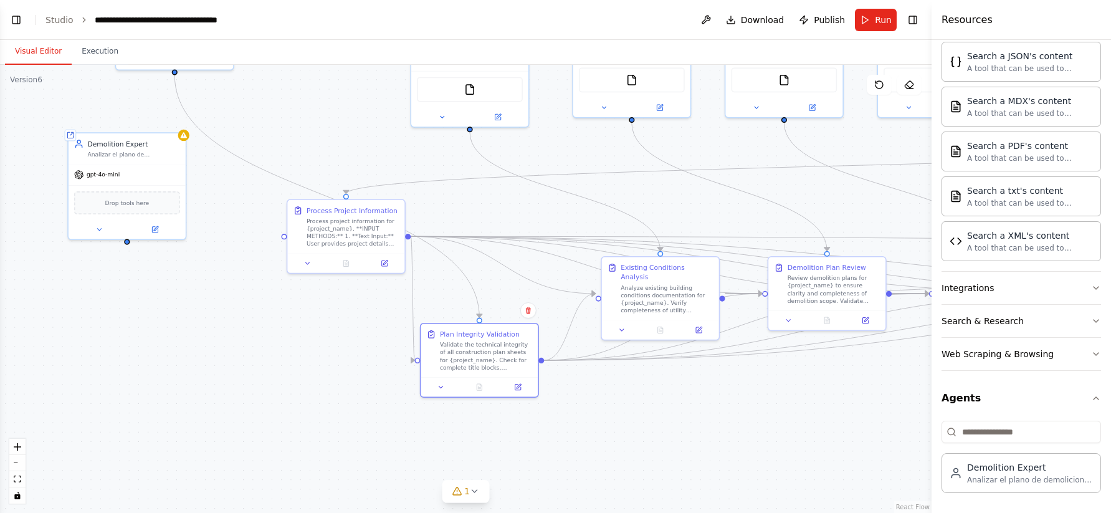
drag, startPoint x: 633, startPoint y: 378, endPoint x: 335, endPoint y: 370, distance: 298.1
click at [335, 370] on div ".deletable-edge-delete-btn { width: 20px; height: 20px; border: 0px solid #ffff…" at bounding box center [466, 289] width 932 height 448
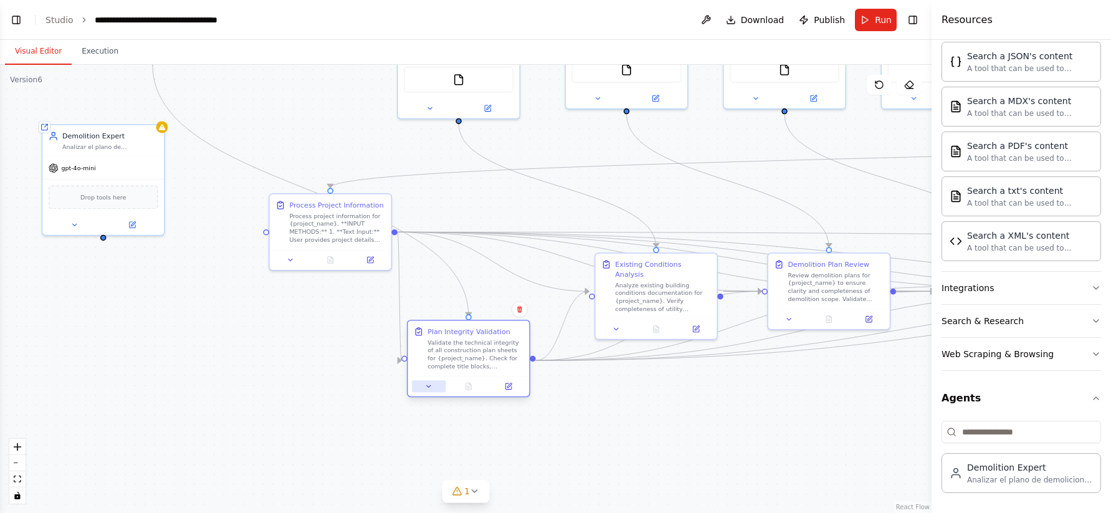
click at [426, 384] on icon at bounding box center [429, 387] width 8 height 8
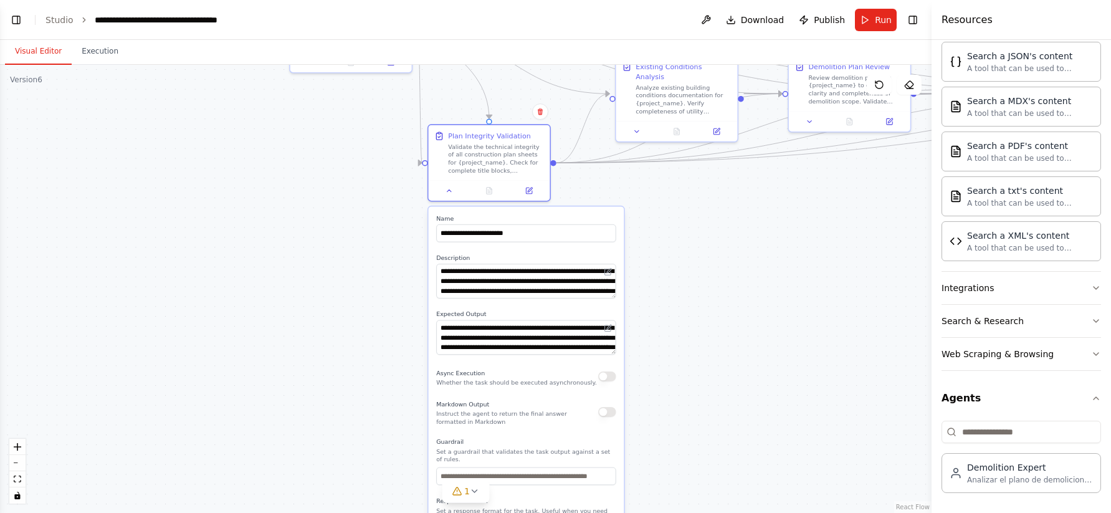
drag, startPoint x: 644, startPoint y: 413, endPoint x: 665, endPoint y: 216, distance: 198.7
click at [665, 216] on div ".deletable-edge-delete-btn { width: 20px; height: 20px; border: 0px solid #ffff…" at bounding box center [466, 289] width 932 height 448
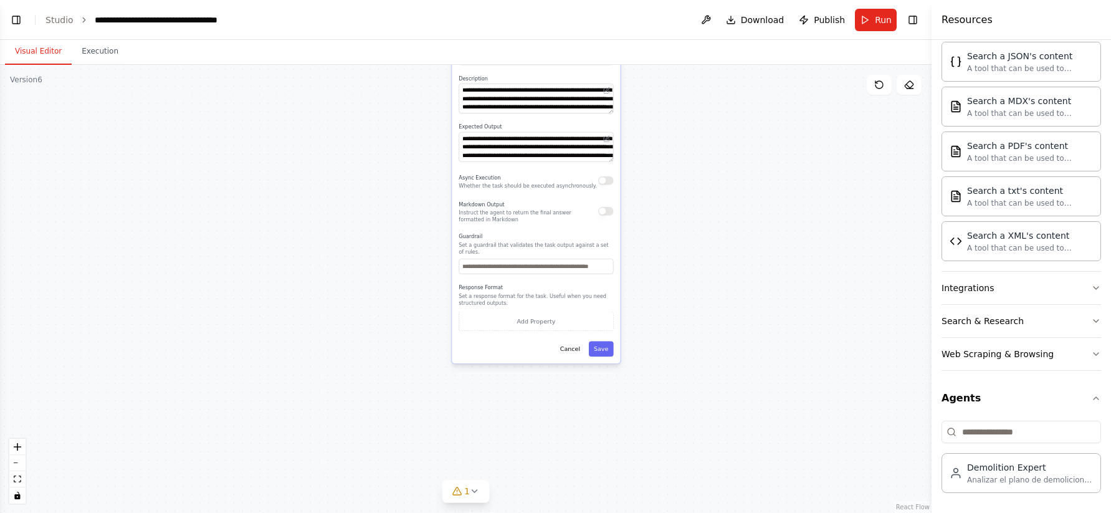
drag, startPoint x: 689, startPoint y: 408, endPoint x: 698, endPoint y: 214, distance: 194.1
click at [698, 214] on div ".deletable-edge-delete-btn { width: 20px; height: 20px; border: 0px solid #ffff…" at bounding box center [466, 289] width 932 height 448
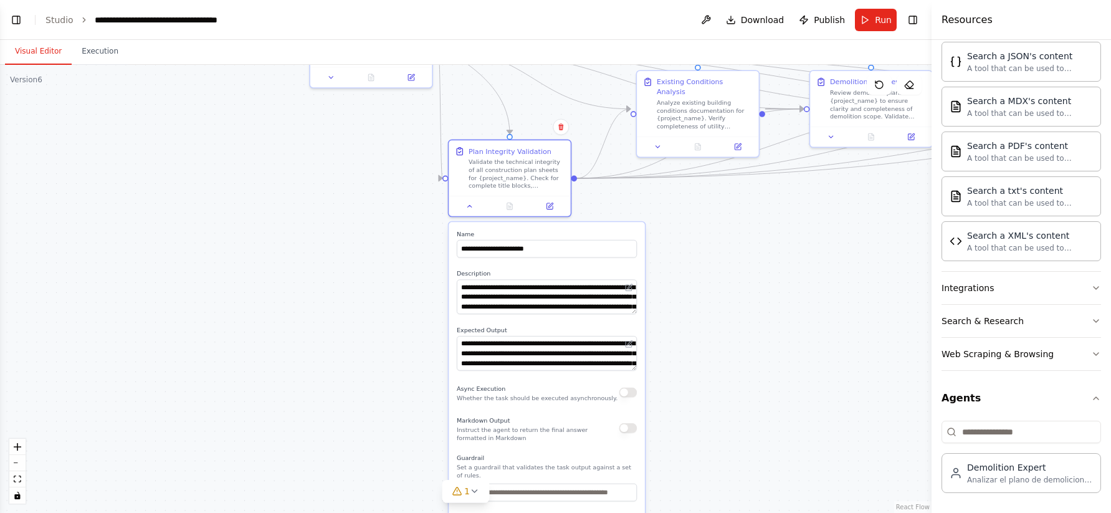
drag, startPoint x: 693, startPoint y: 188, endPoint x: 700, endPoint y: 411, distance: 222.6
click at [700, 411] on div ".deletable-edge-delete-btn { width: 20px; height: 20px; border: 0px solid #ffff…" at bounding box center [466, 289] width 932 height 448
click at [464, 203] on button at bounding box center [470, 204] width 34 height 12
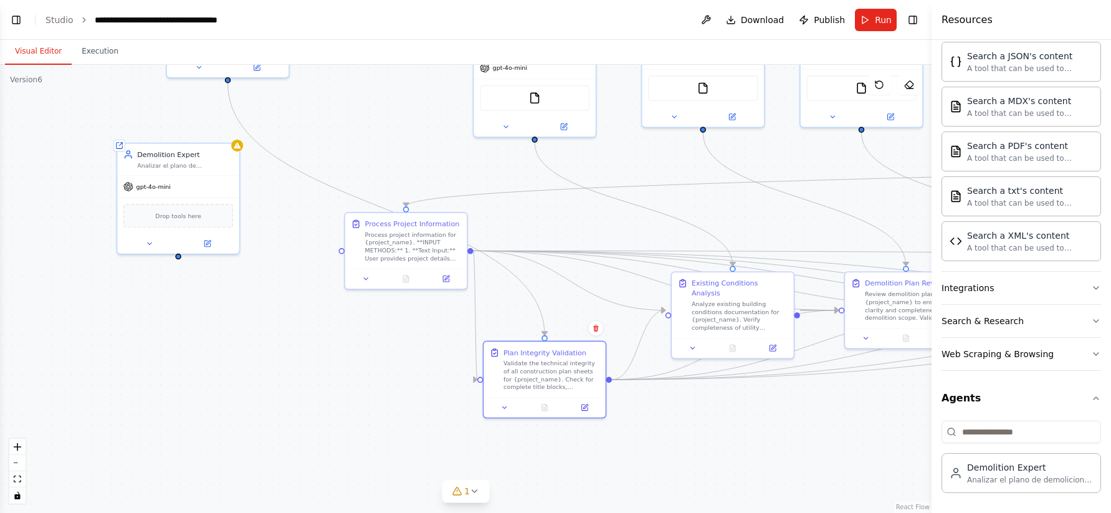
drag, startPoint x: 699, startPoint y: 282, endPoint x: 742, endPoint y: 522, distance: 243.7
click at [742, 512] on html "**********" at bounding box center [555, 256] width 1111 height 513
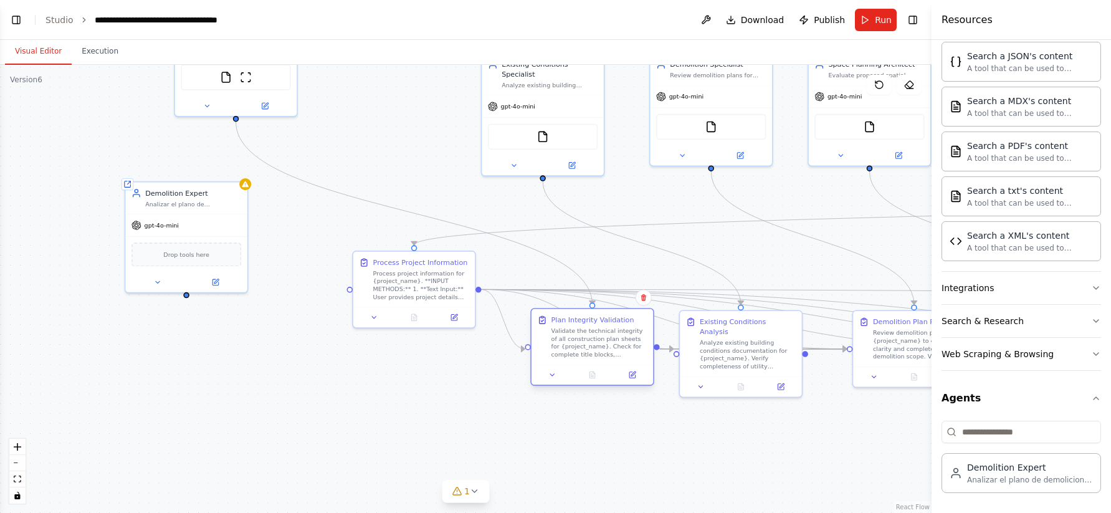
drag, startPoint x: 526, startPoint y: 411, endPoint x: 559, endPoint y: 339, distance: 79.8
click at [560, 338] on div "Validate the technical integrity of all construction plan sheets for {project_n…" at bounding box center [600, 343] width 96 height 32
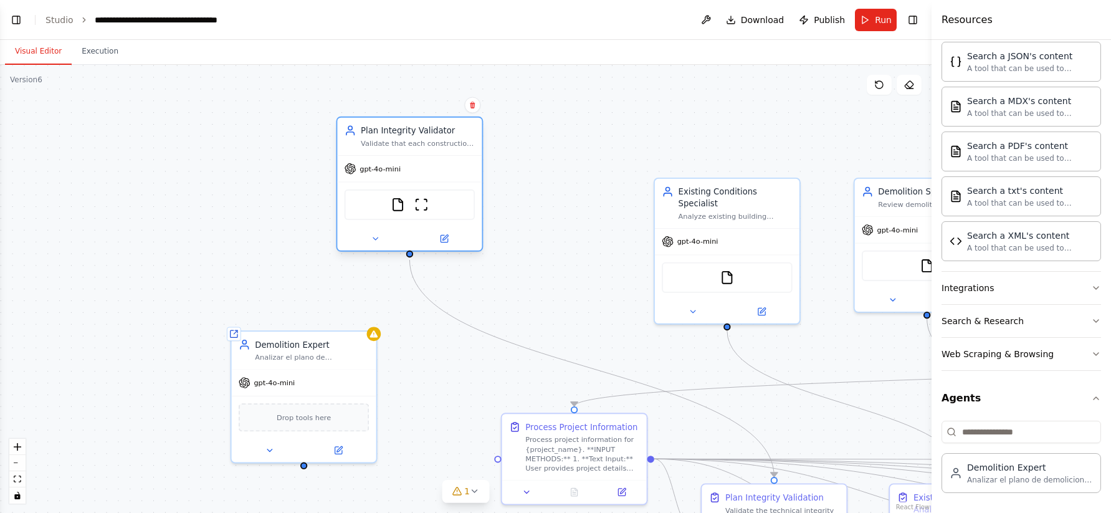
drag, startPoint x: 368, startPoint y: 159, endPoint x: 415, endPoint y: 160, distance: 46.8
click at [415, 160] on div "gpt-4o-mini" at bounding box center [409, 169] width 145 height 26
click at [448, 241] on icon at bounding box center [443, 238] width 9 height 9
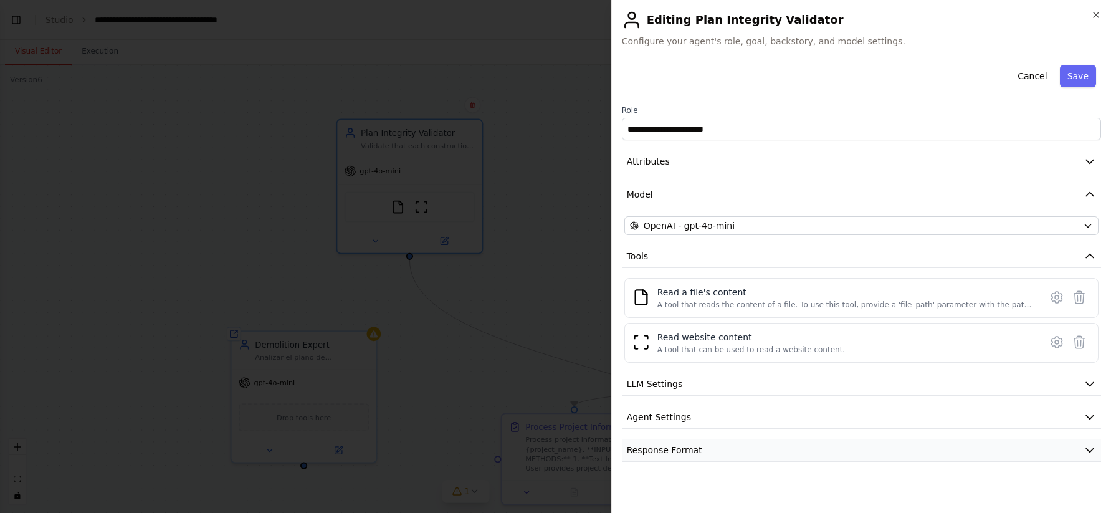
click at [693, 444] on span "Response Format" at bounding box center [664, 450] width 75 height 12
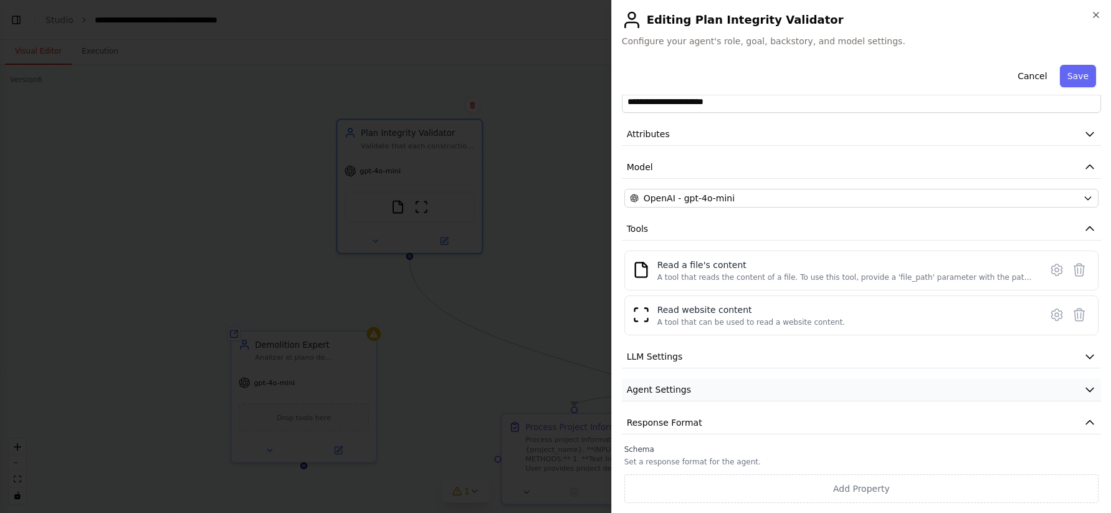
click at [661, 391] on span "Agent Settings" at bounding box center [659, 389] width 64 height 12
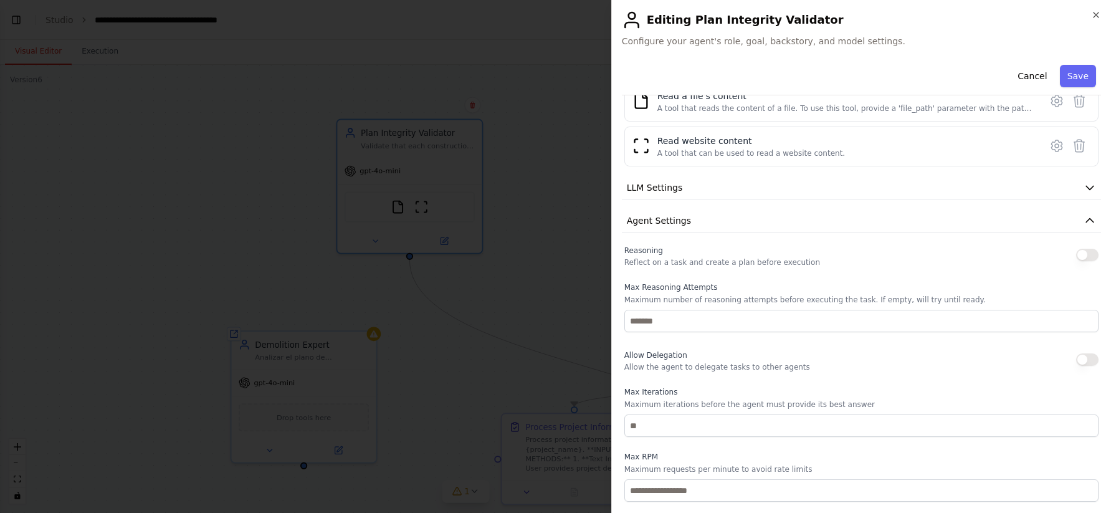
scroll to position [121, 0]
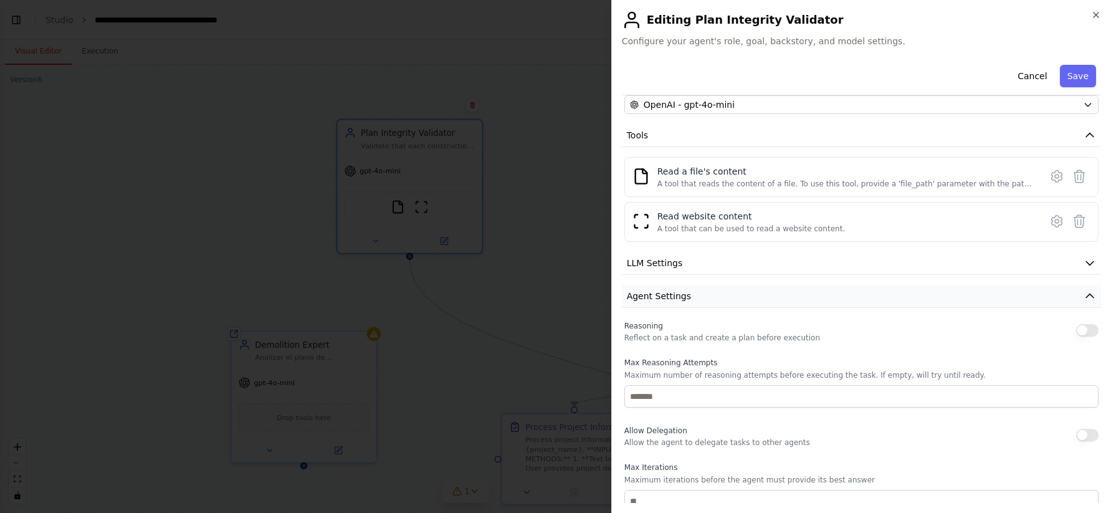
click at [678, 299] on span "Agent Settings" at bounding box center [659, 296] width 64 height 12
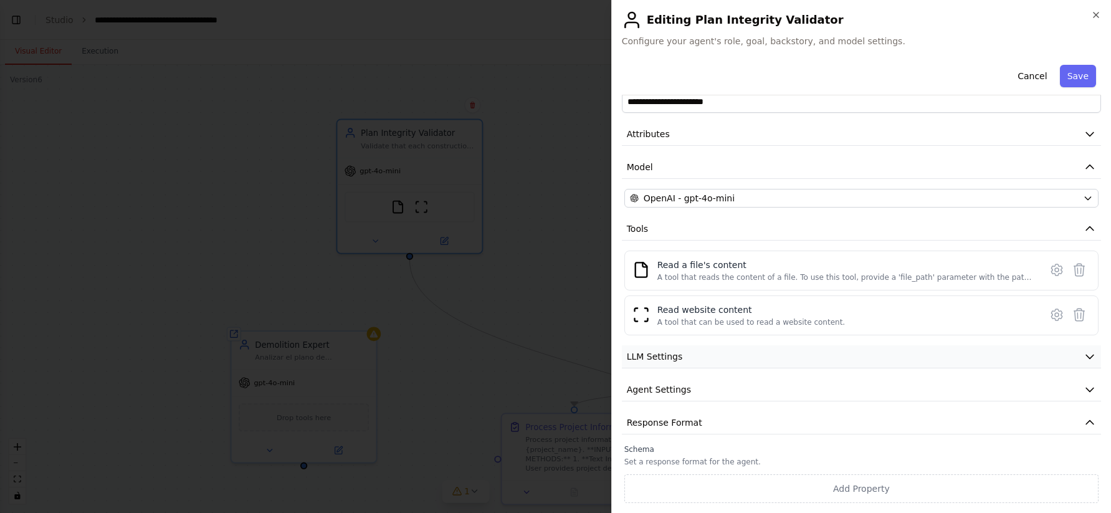
click at [683, 362] on button "LLM Settings" at bounding box center [861, 356] width 479 height 23
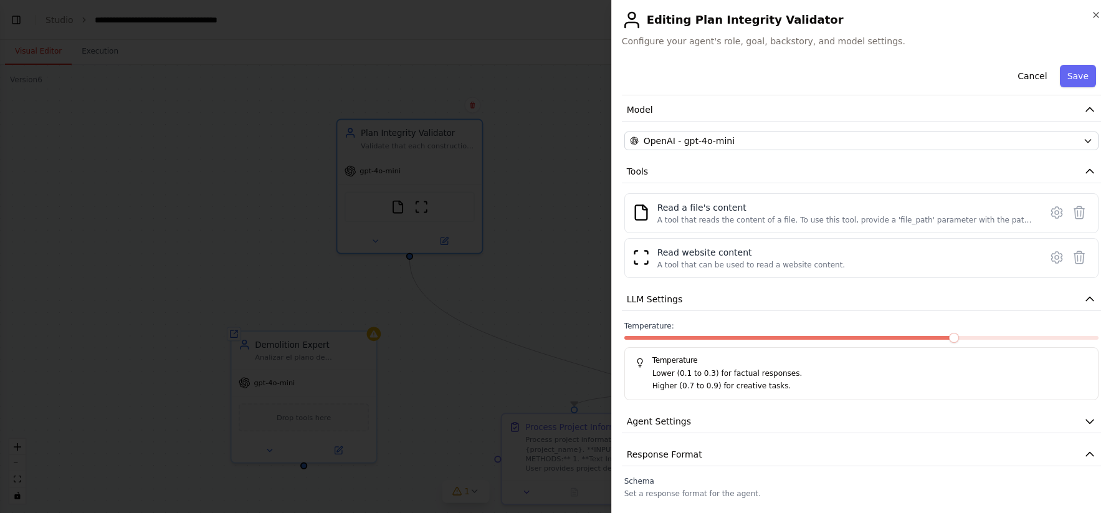
scroll to position [117, 0]
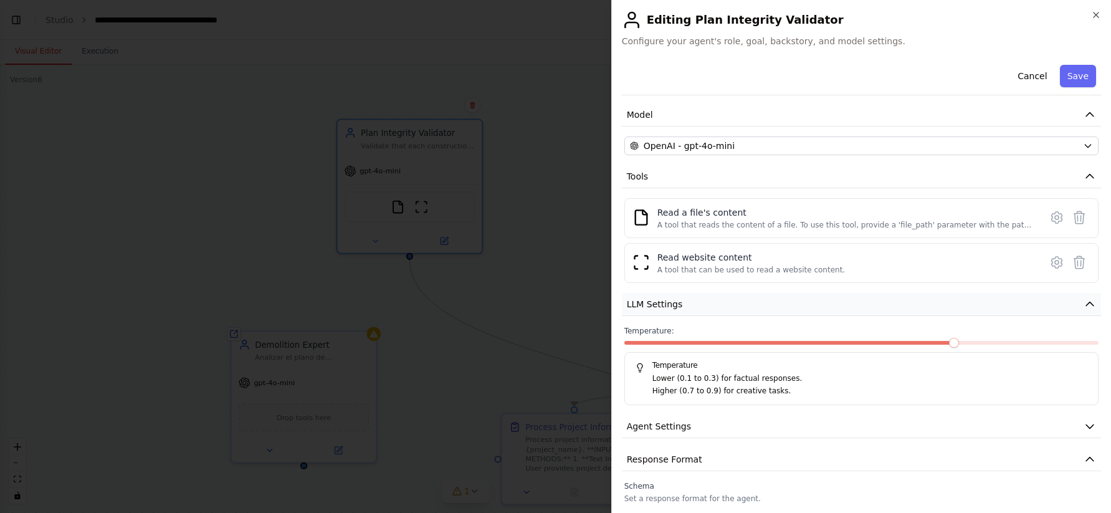
click at [657, 297] on button "LLM Settings" at bounding box center [861, 304] width 479 height 23
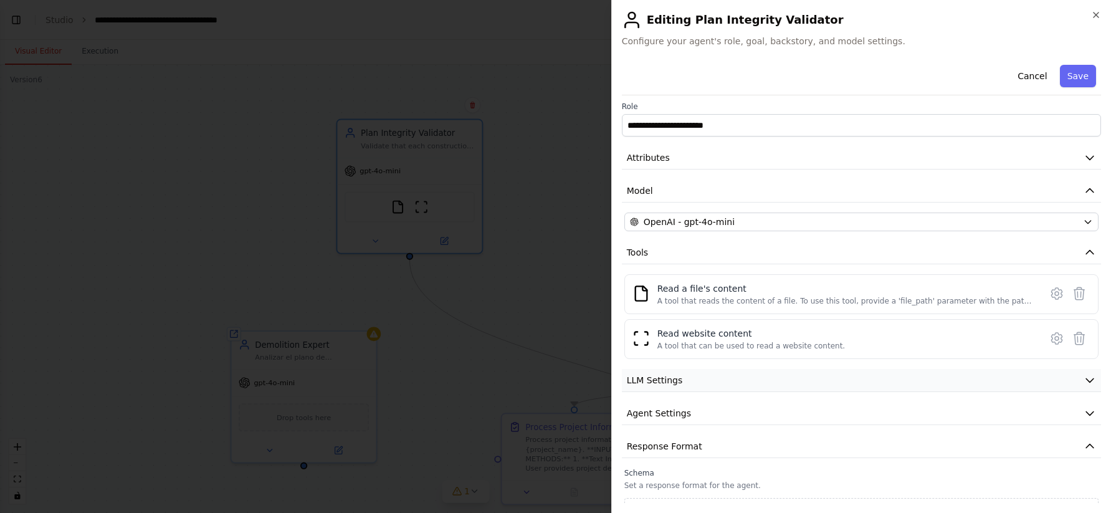
scroll to position [0, 0]
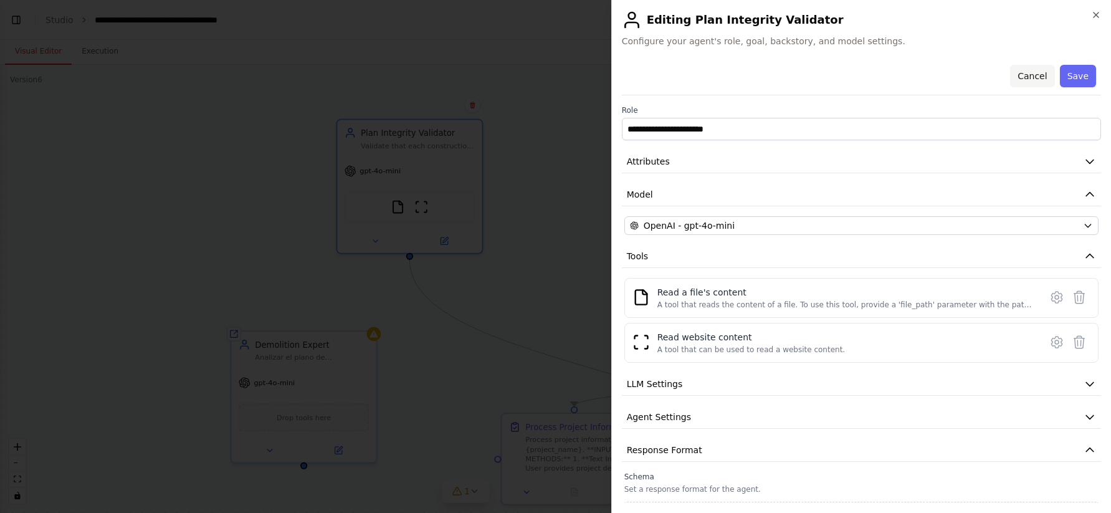
click at [1045, 77] on button "Cancel" at bounding box center [1032, 76] width 44 height 22
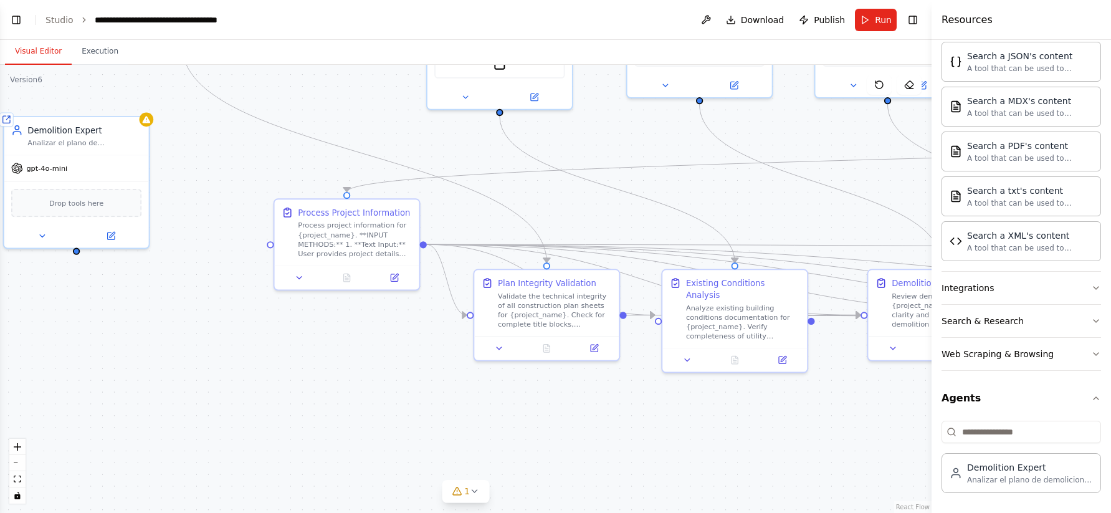
drag, startPoint x: 678, startPoint y: 351, endPoint x: 450, endPoint y: 137, distance: 312.7
click at [450, 137] on div ".deletable-edge-delete-btn { width: 20px; height: 20px; border: 0px solid #ffff…" at bounding box center [466, 289] width 932 height 448
click at [506, 343] on button at bounding box center [499, 346] width 41 height 14
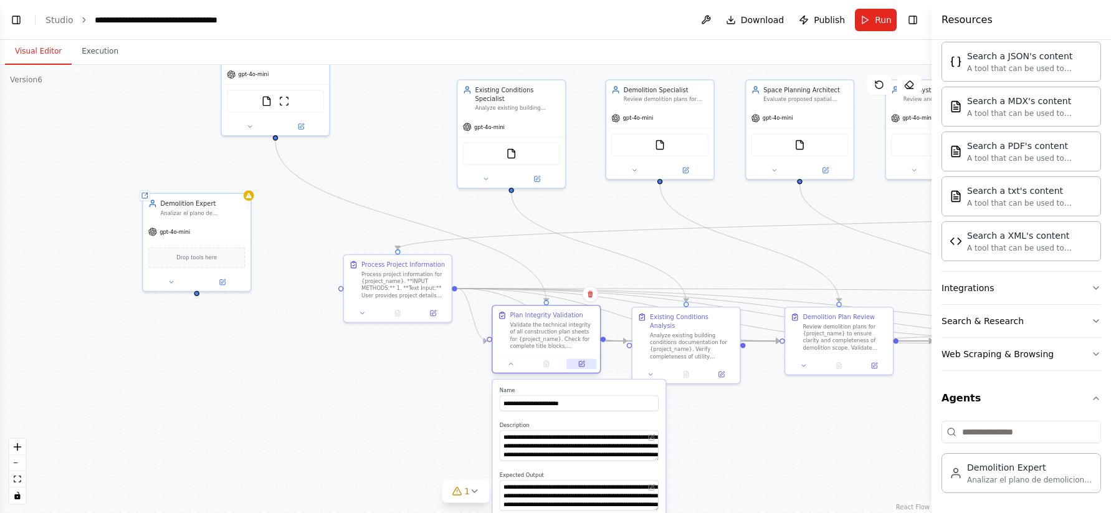
click at [582, 365] on icon at bounding box center [581, 364] width 5 height 5
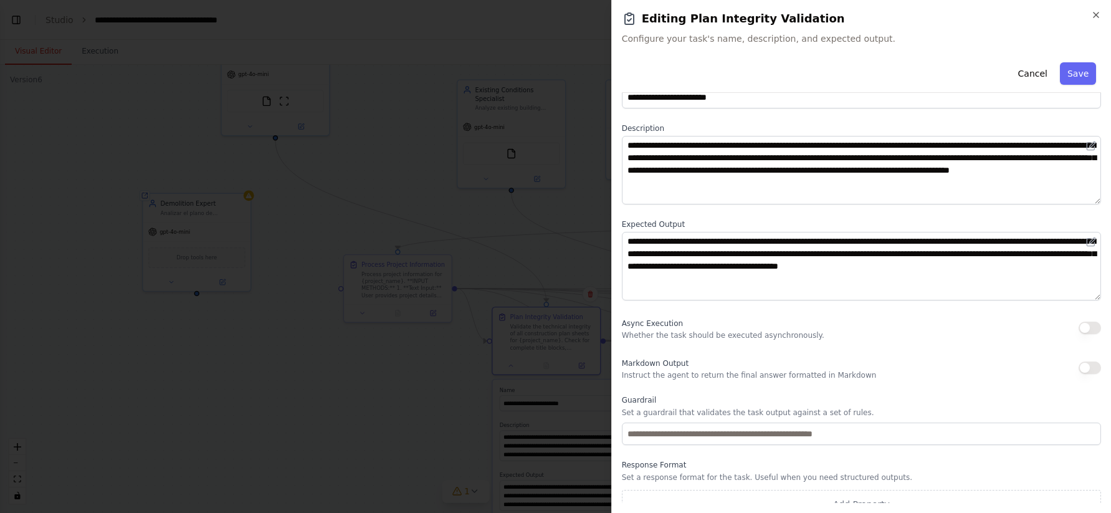
scroll to position [50, 0]
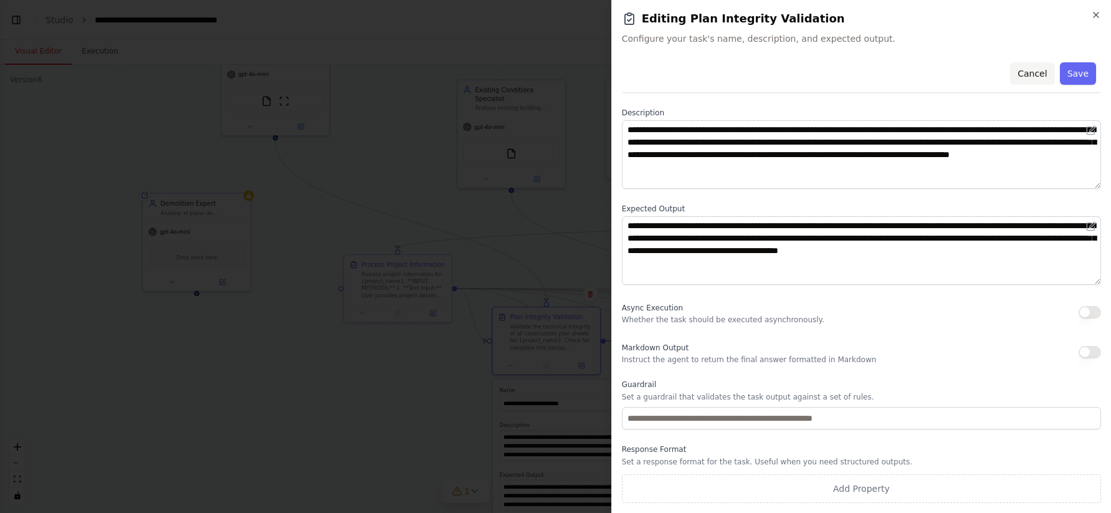
click at [1030, 79] on button "Cancel" at bounding box center [1032, 73] width 44 height 22
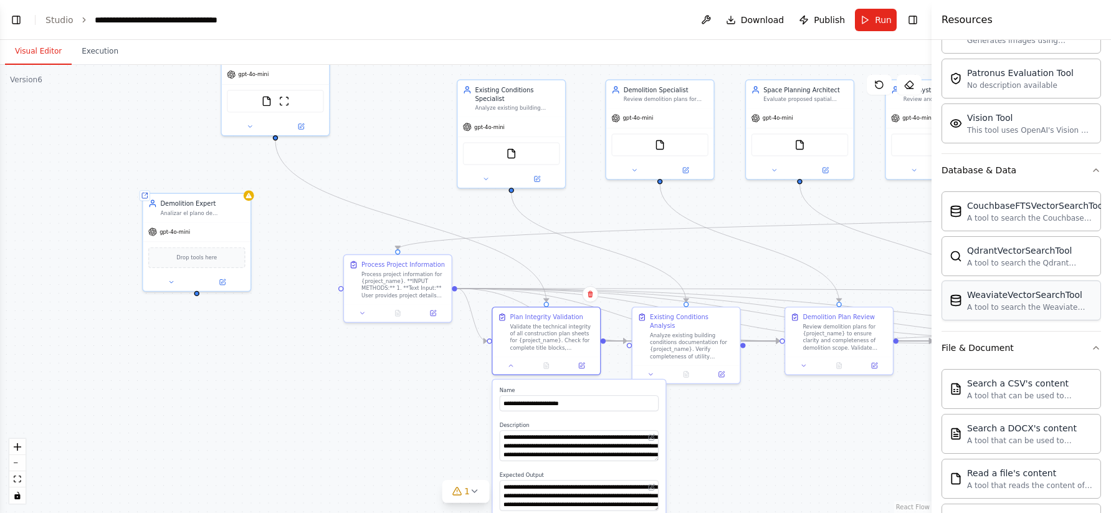
scroll to position [289, 0]
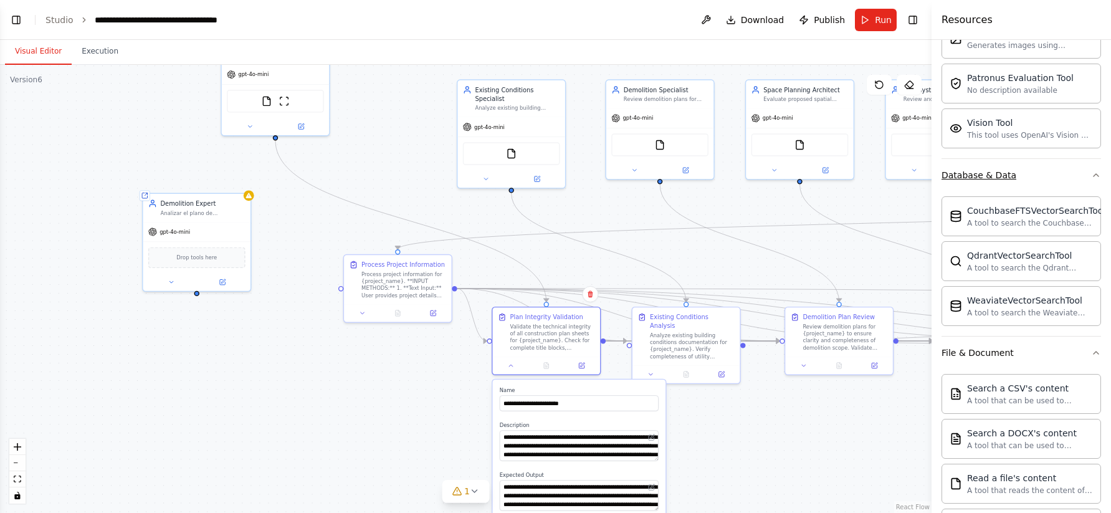
click at [992, 177] on div "Database & Data" at bounding box center [979, 175] width 75 height 12
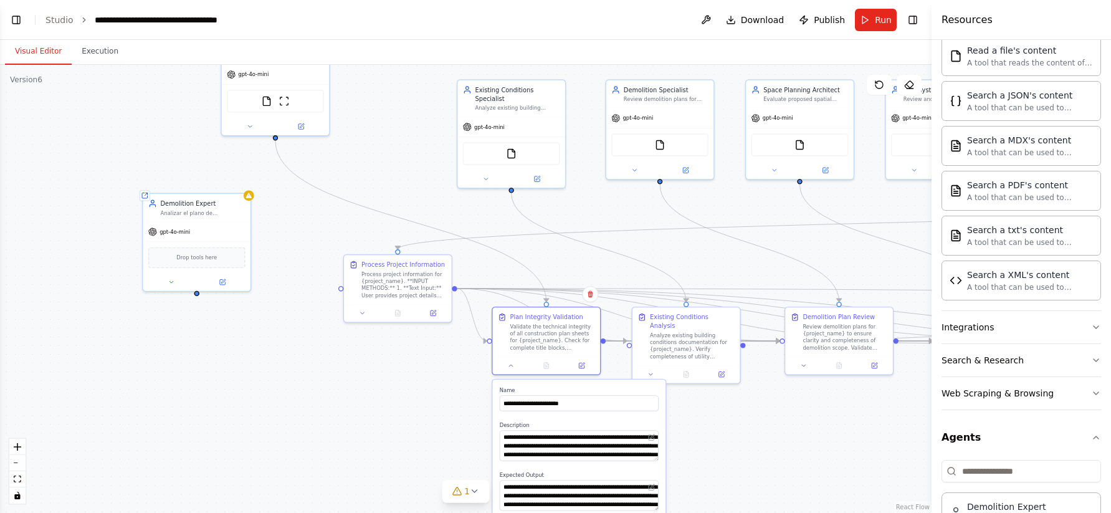
scroll to position [611, 0]
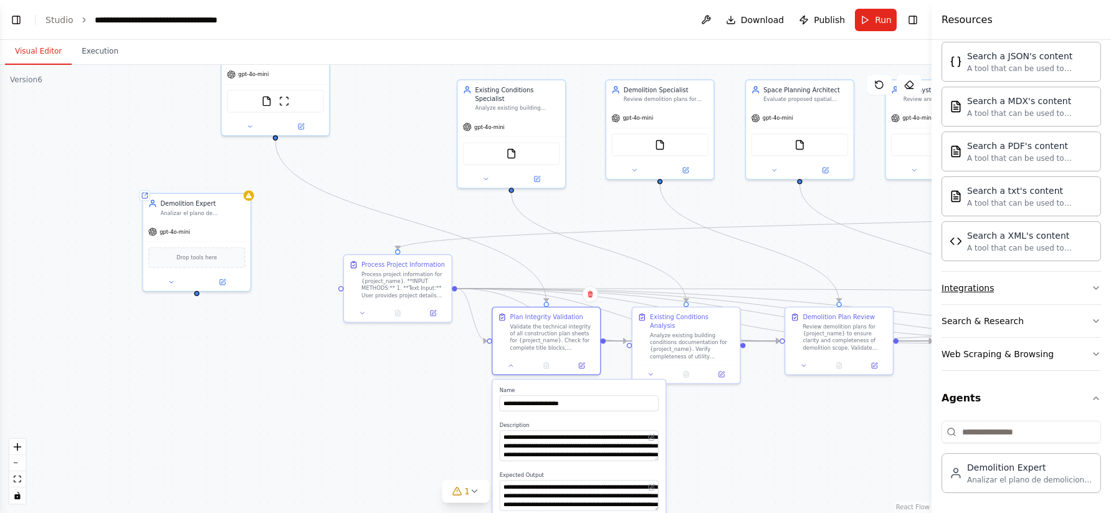
click at [978, 293] on div "Integrations" at bounding box center [968, 288] width 52 height 12
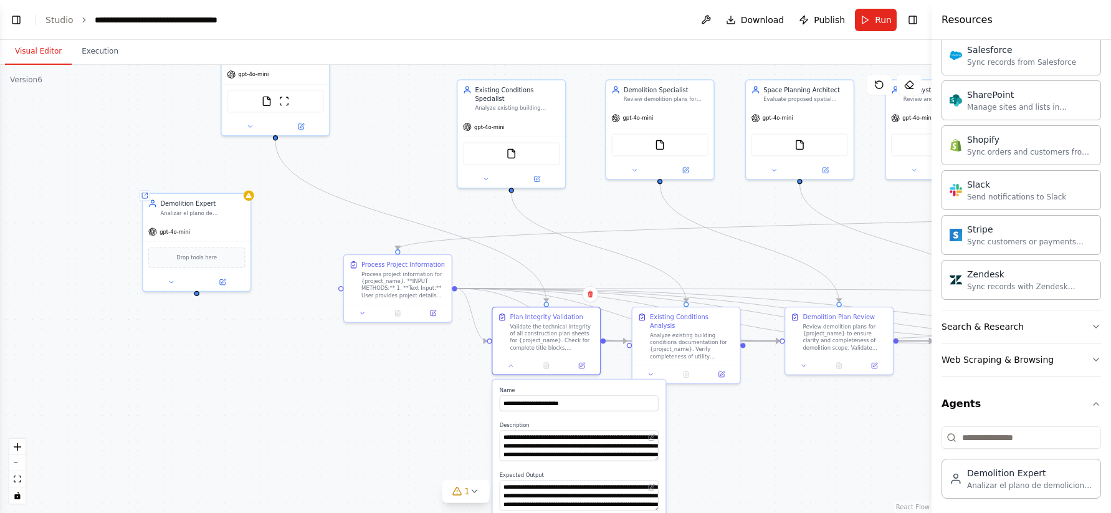
scroll to position [1603, 0]
click at [997, 360] on div "Web Scraping & Browsing" at bounding box center [998, 359] width 112 height 12
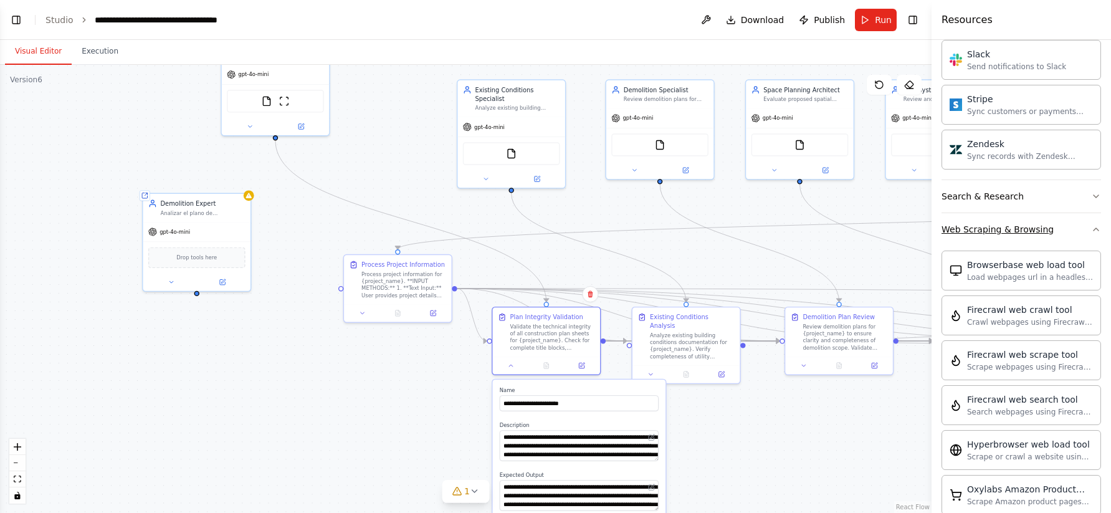
scroll to position [1706, 0]
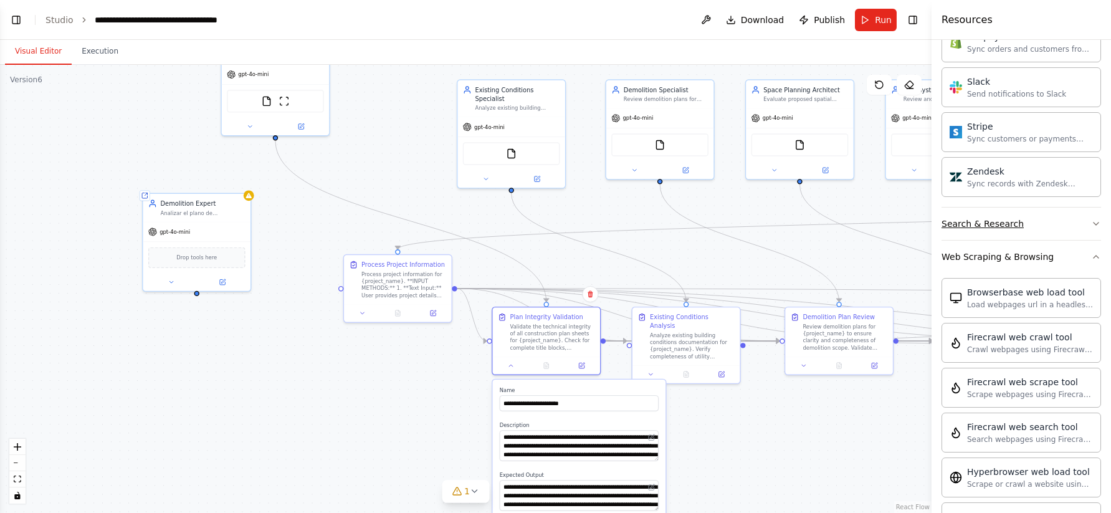
click at [989, 219] on div "Search & Research" at bounding box center [983, 224] width 82 height 12
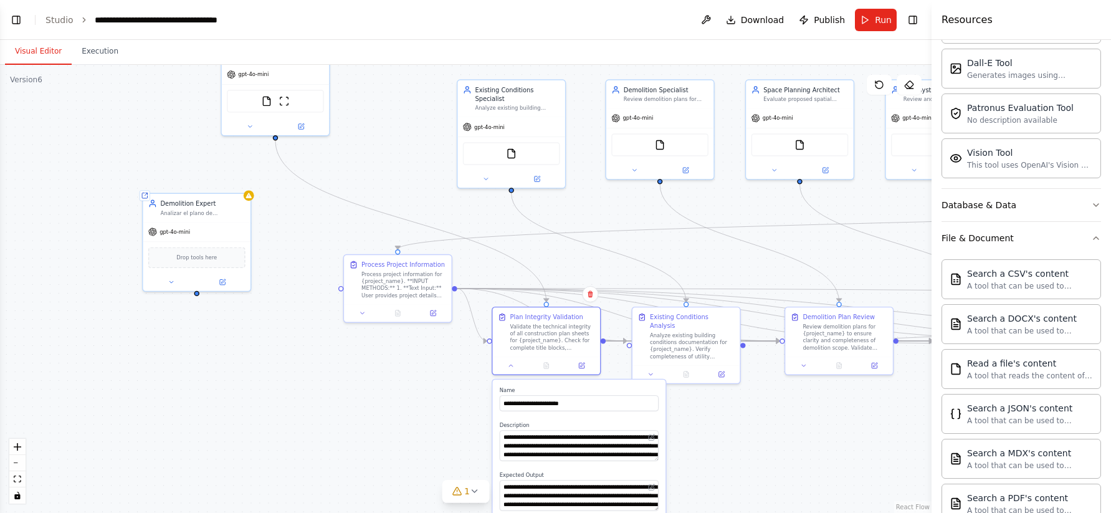
scroll to position [262, 0]
click at [987, 204] on div "Database & Data" at bounding box center [979, 202] width 75 height 12
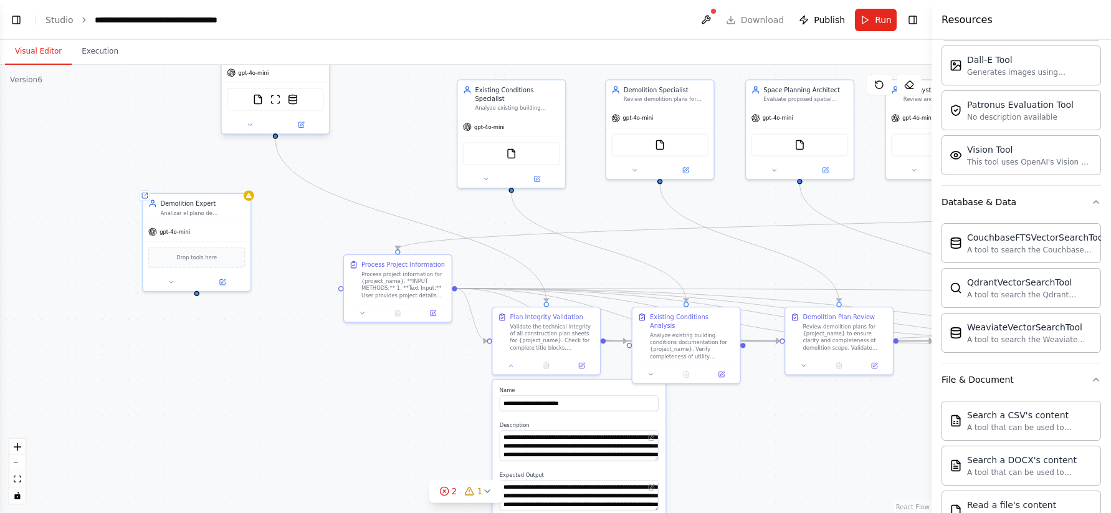
click at [300, 97] on div "FileReadTool ScrapeWebsiteTool WeaviateVectorSearchTool" at bounding box center [275, 99] width 97 height 22
click at [304, 132] on div at bounding box center [276, 124] width 108 height 17
click at [300, 120] on button at bounding box center [300, 125] width 49 height 11
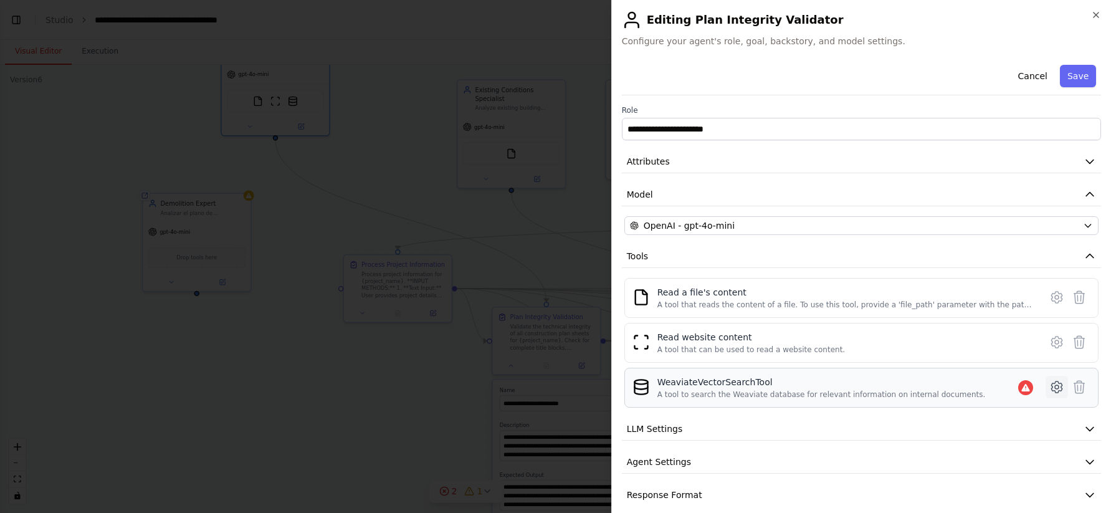
click at [1061, 385] on icon at bounding box center [1057, 387] width 15 height 15
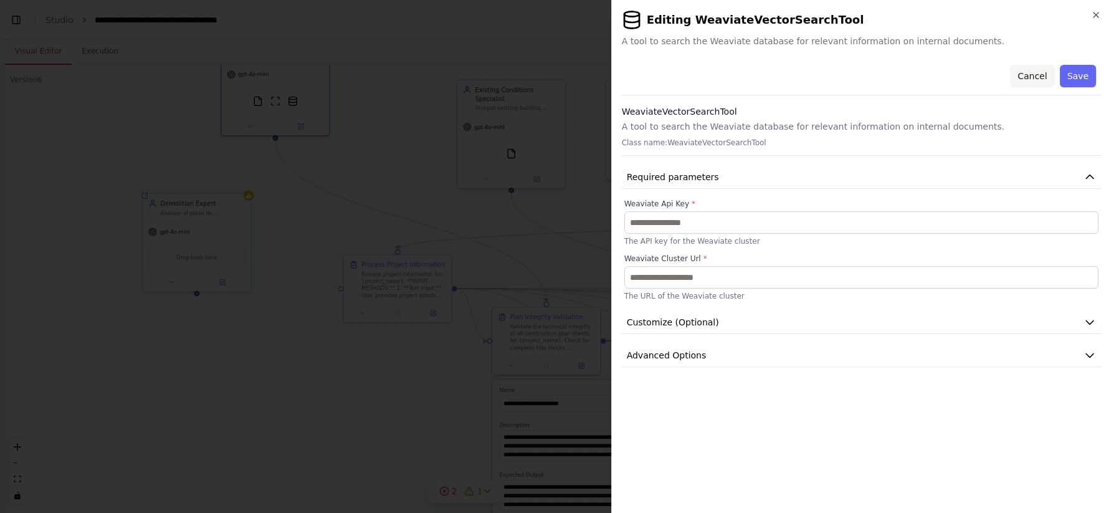
click at [1032, 78] on button "Cancel" at bounding box center [1032, 76] width 44 height 22
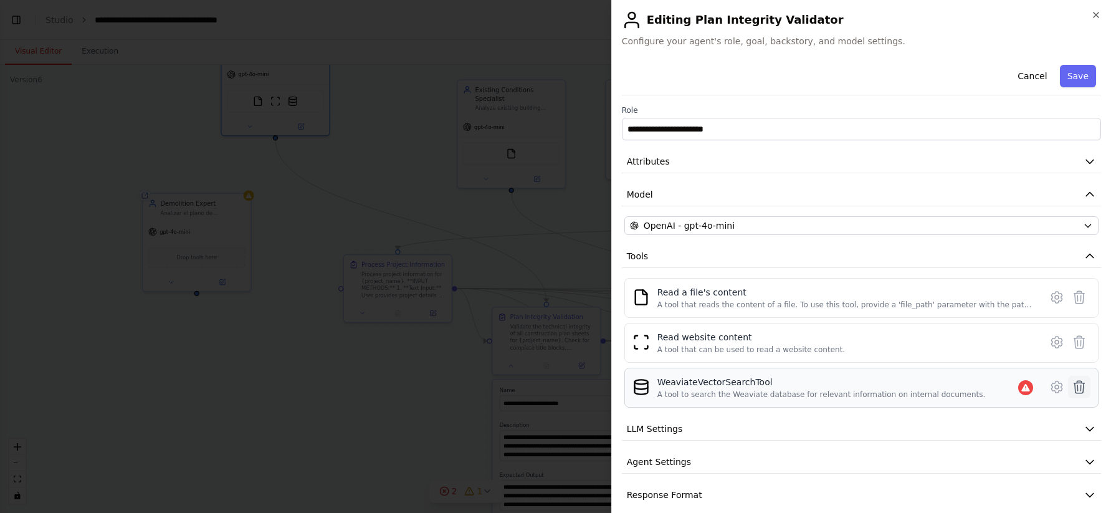
click at [1083, 391] on icon at bounding box center [1080, 387] width 11 height 12
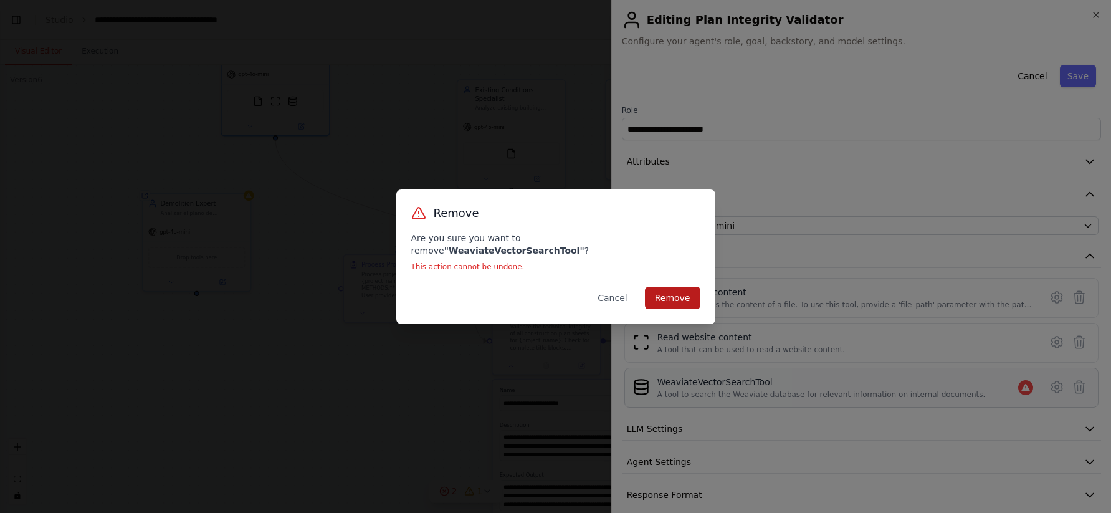
click at [691, 290] on button "Remove" at bounding box center [672, 298] width 55 height 22
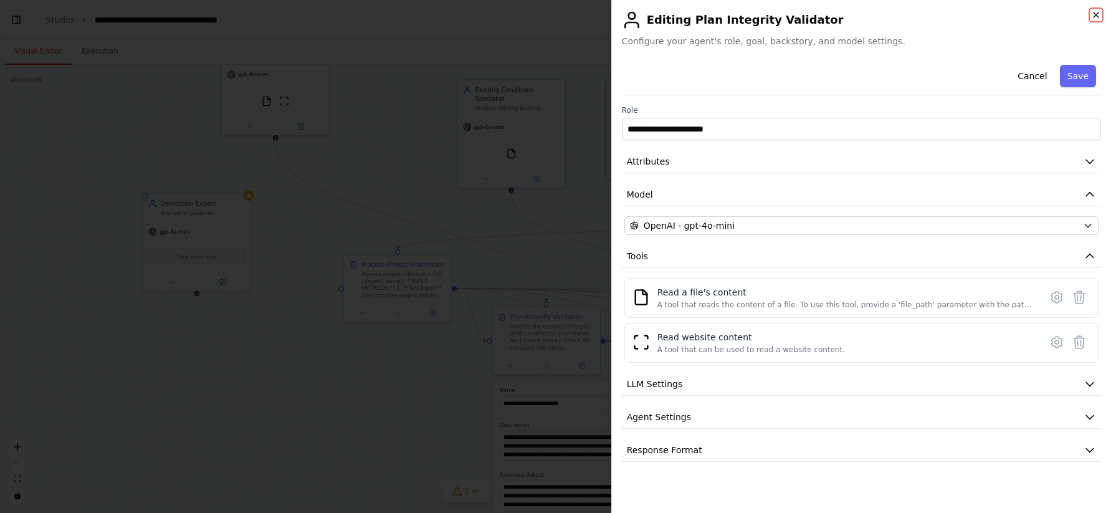
click at [1098, 14] on icon "button" at bounding box center [1097, 15] width 10 height 10
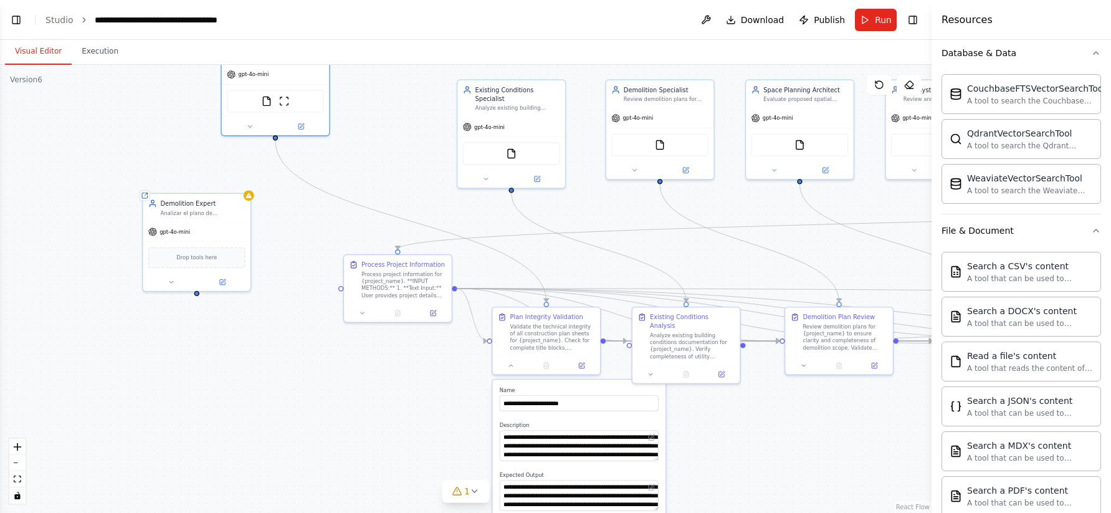
scroll to position [342, 0]
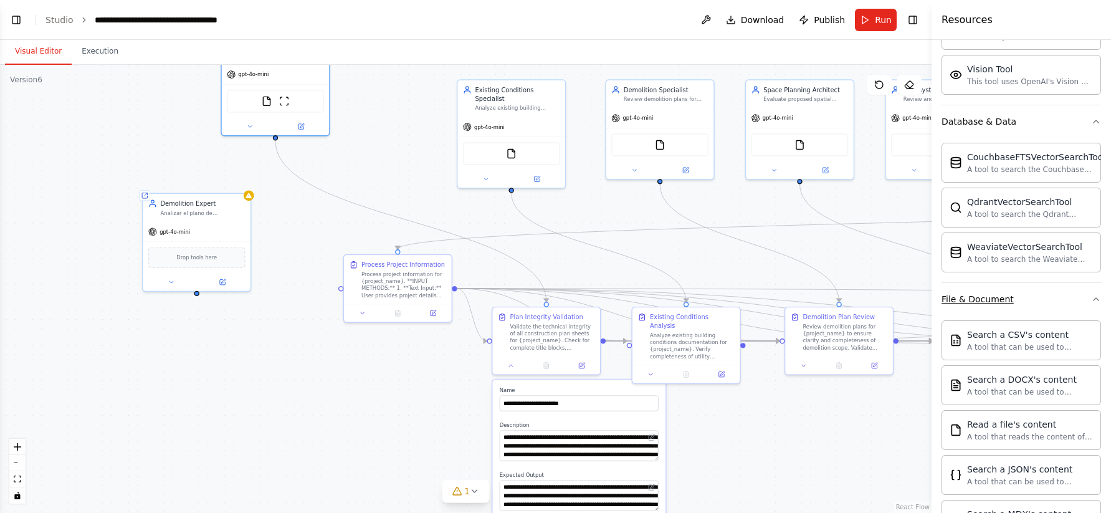
click at [1031, 298] on button "File & Document" at bounding box center [1022, 299] width 160 height 32
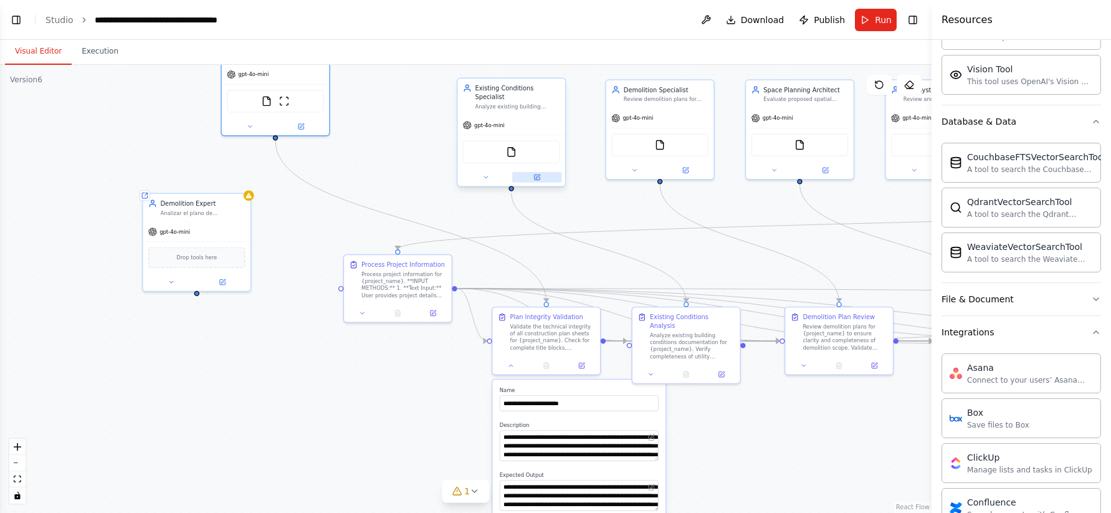
click at [536, 175] on icon at bounding box center [536, 177] width 5 height 5
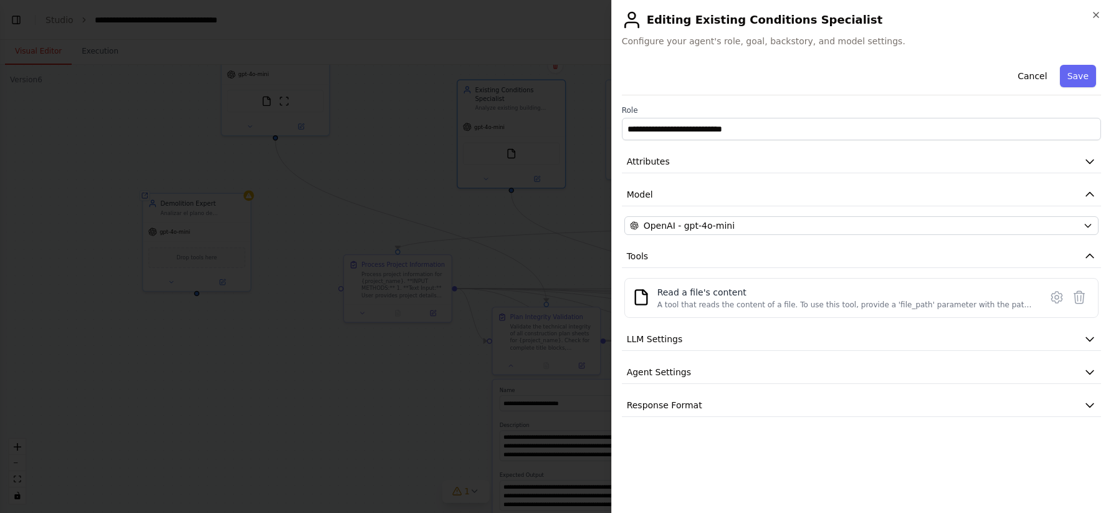
click at [634, 21] on icon at bounding box center [632, 20] width 20 height 20
click at [662, 47] on span "Configure your agent's role, goal, backstory, and model settings." at bounding box center [861, 41] width 479 height 12
click at [658, 190] on button "Model" at bounding box center [861, 194] width 479 height 23
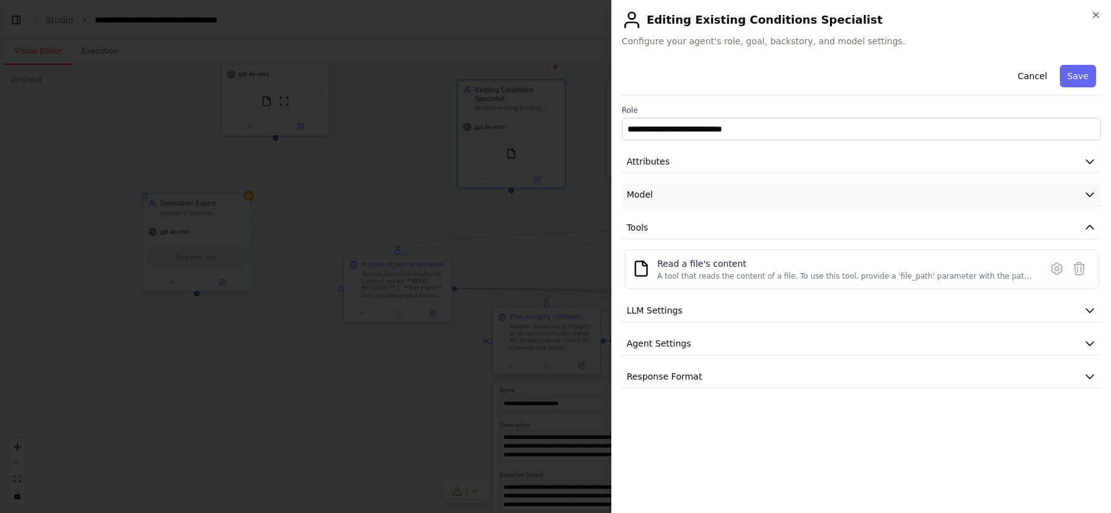
click at [658, 190] on button "Model" at bounding box center [861, 194] width 479 height 23
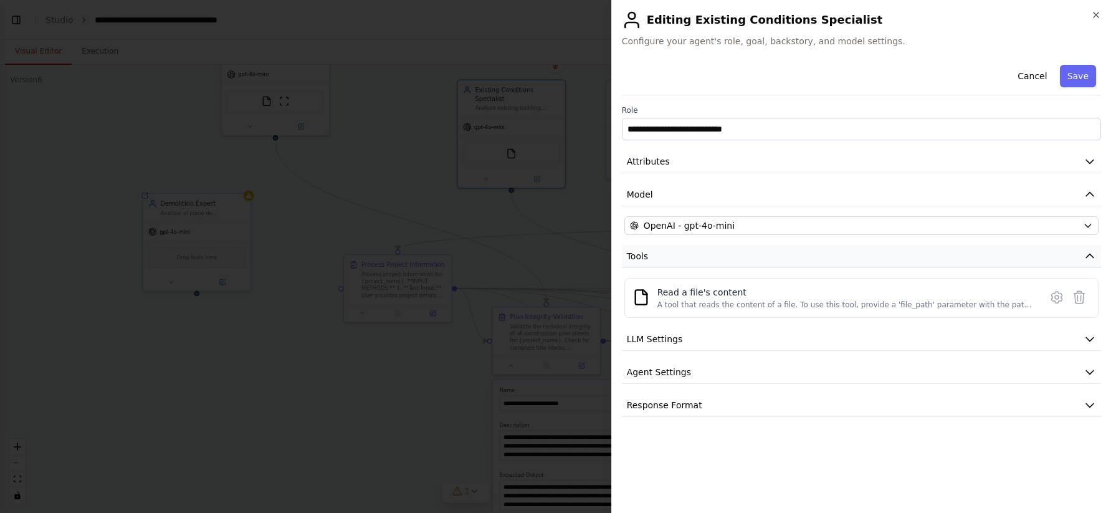
click at [646, 257] on span "Tools" at bounding box center [638, 256] width 22 height 12
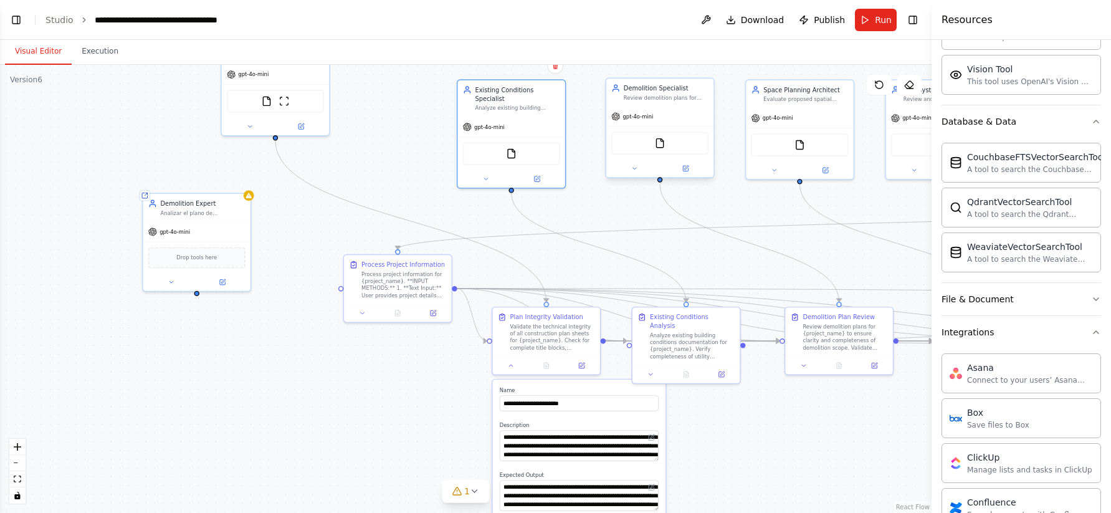
click at [691, 92] on div "Demolition Specialist" at bounding box center [666, 88] width 85 height 9
click at [689, 168] on button at bounding box center [685, 168] width 49 height 11
drag, startPoint x: 618, startPoint y: 257, endPoint x: 593, endPoint y: 250, distance: 25.3
click at [593, 250] on icon "Edge from 7b579b95-525d-4777-a8de-f6b5b91151f9 to 6ff33702-1d15-448d-8bae-984e3…" at bounding box center [599, 247] width 175 height 109
click at [873, 362] on icon at bounding box center [874, 364] width 5 height 5
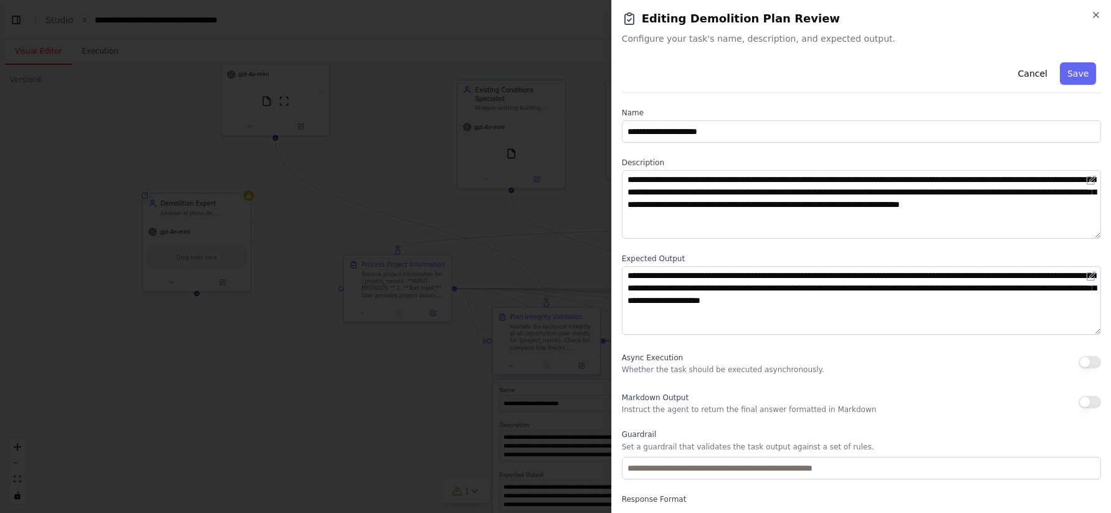
scroll to position [50, 0]
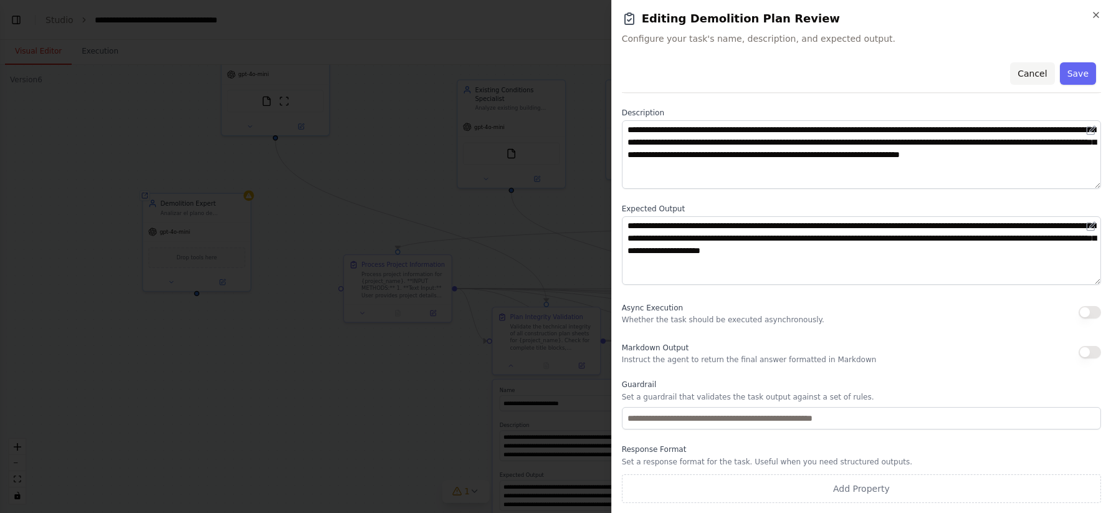
click at [1041, 75] on button "Cancel" at bounding box center [1032, 73] width 44 height 22
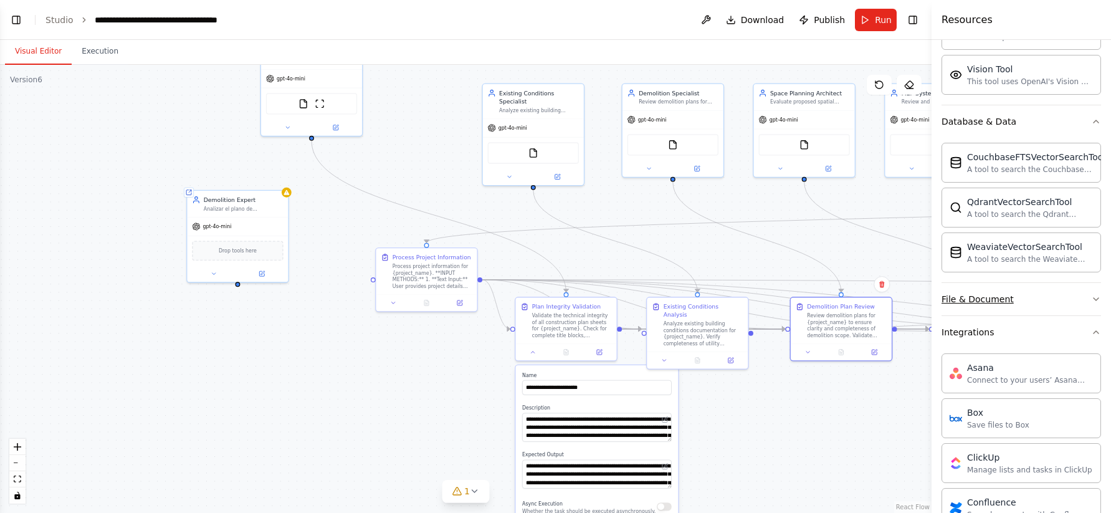
click at [992, 295] on div "File & Document" at bounding box center [978, 299] width 72 height 12
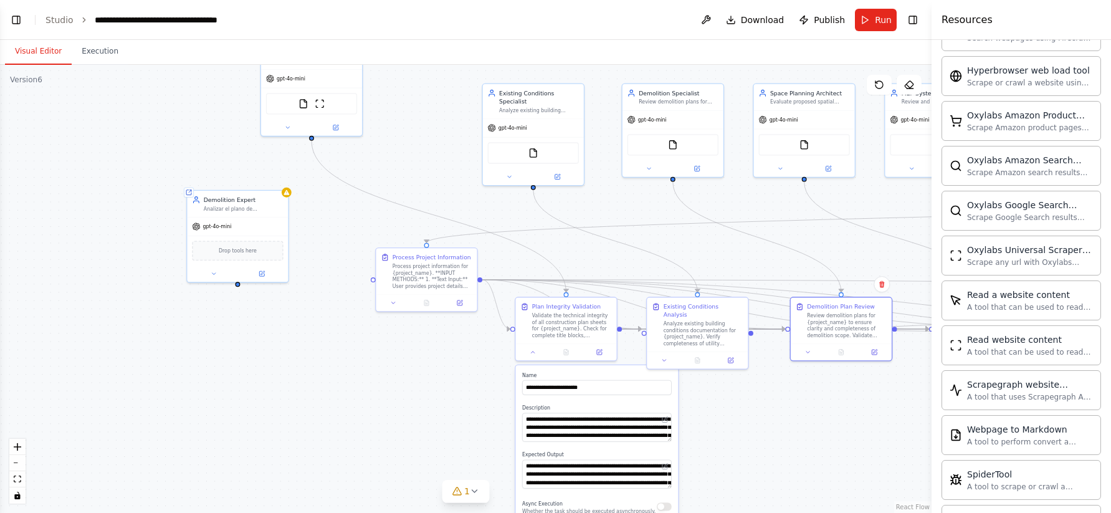
scroll to position [2888, 0]
click at [706, 24] on button at bounding box center [706, 20] width 20 height 22
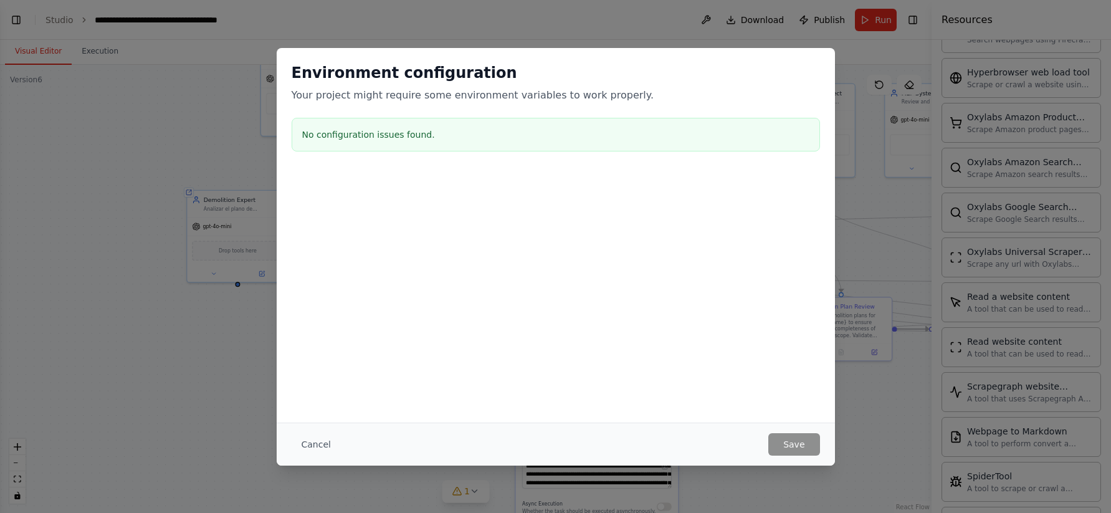
click at [709, 16] on div "Environment configuration Your project might require some environment variables…" at bounding box center [555, 256] width 1111 height 513
click at [321, 437] on button "Cancel" at bounding box center [316, 444] width 49 height 22
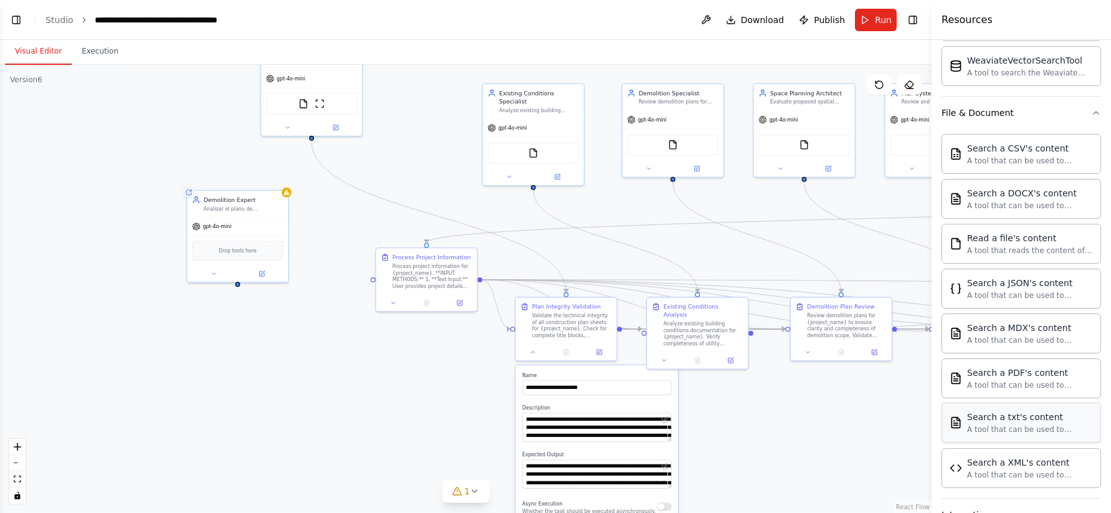
scroll to position [560, 0]
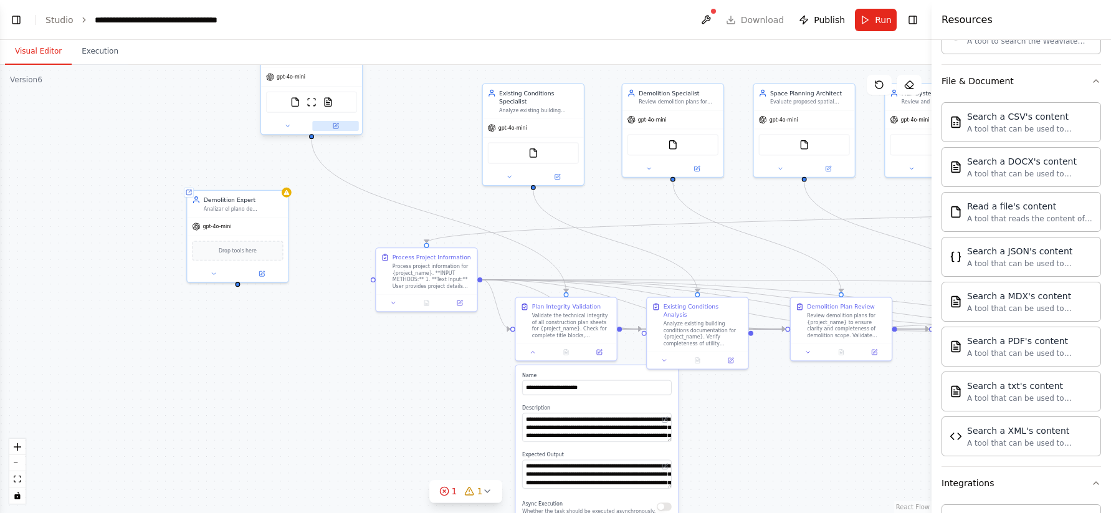
click at [338, 130] on button at bounding box center [335, 126] width 46 height 10
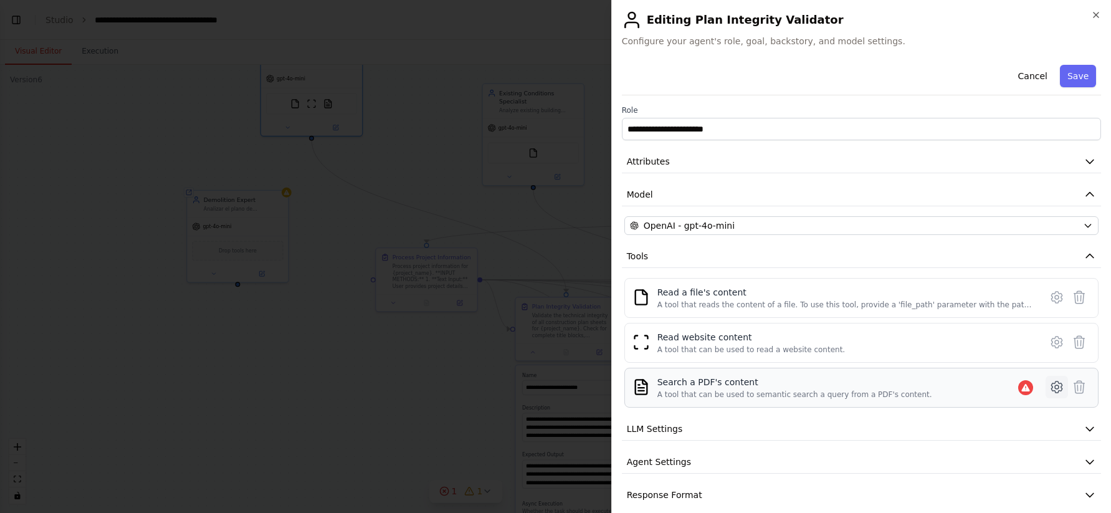
click at [1058, 385] on icon at bounding box center [1057, 387] width 4 height 4
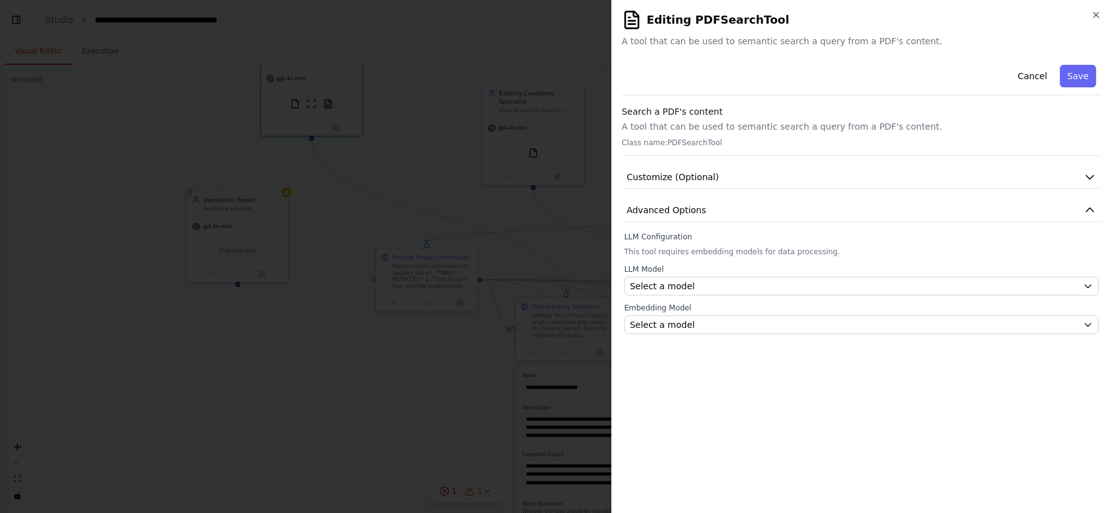
click at [691, 115] on h3 "Search a PDF's content" at bounding box center [861, 111] width 479 height 12
click at [657, 168] on button "Customize (Optional)" at bounding box center [861, 177] width 479 height 23
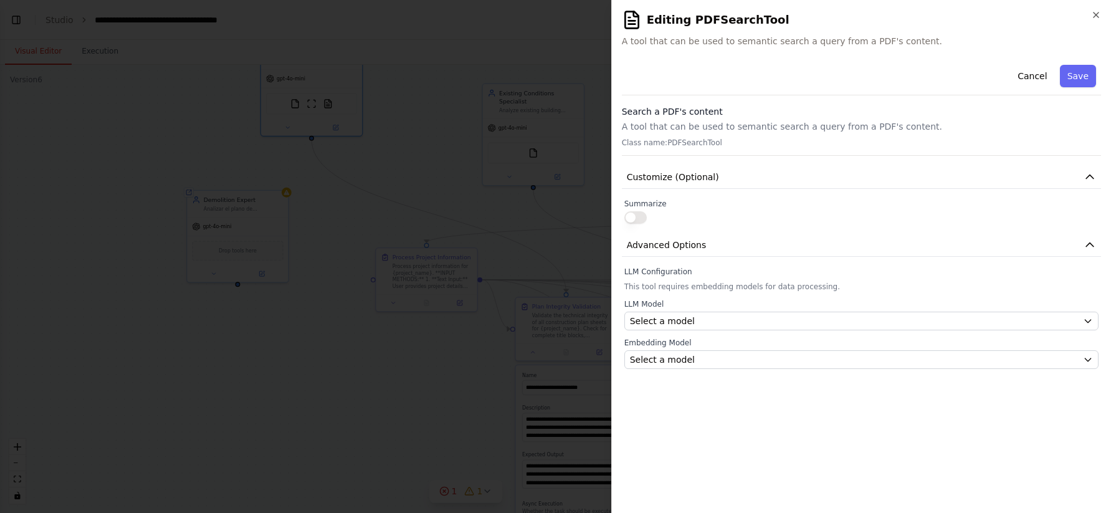
click at [641, 216] on button "button" at bounding box center [636, 217] width 22 height 12
click at [653, 250] on span "Advanced Options" at bounding box center [667, 245] width 80 height 12
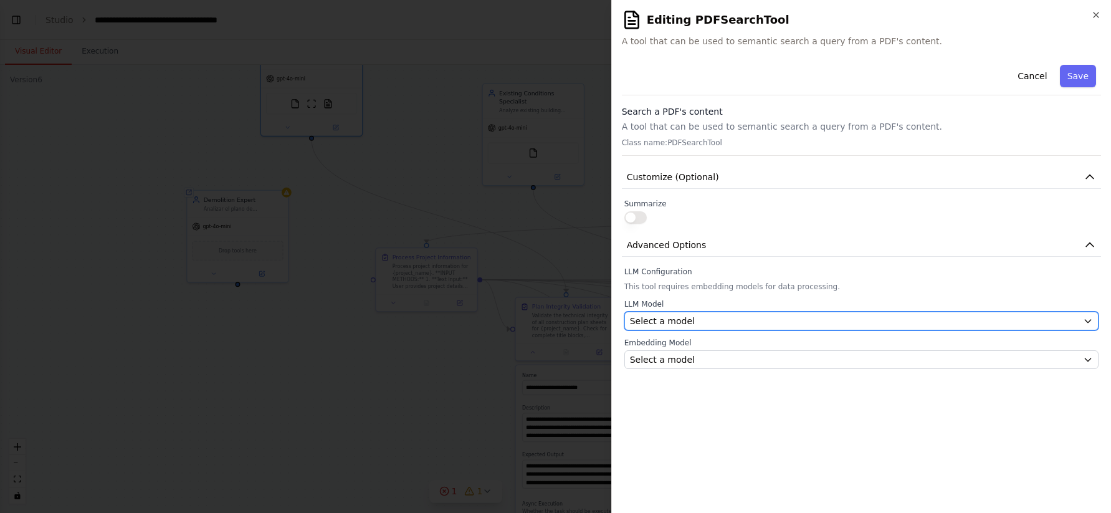
click at [654, 314] on button "Select a model" at bounding box center [862, 321] width 474 height 19
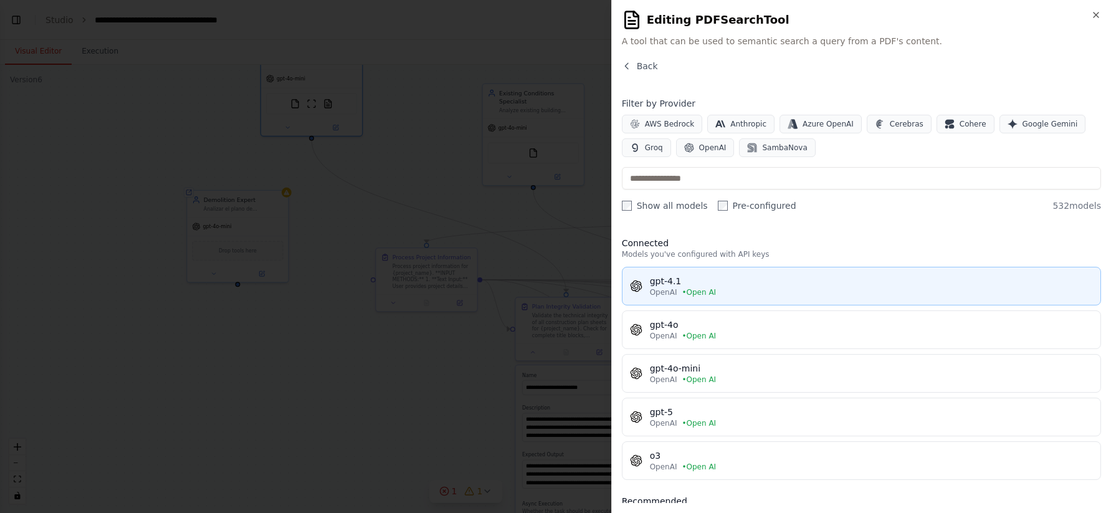
click at [740, 289] on div "OpenAI • Open AI" at bounding box center [871, 292] width 443 height 10
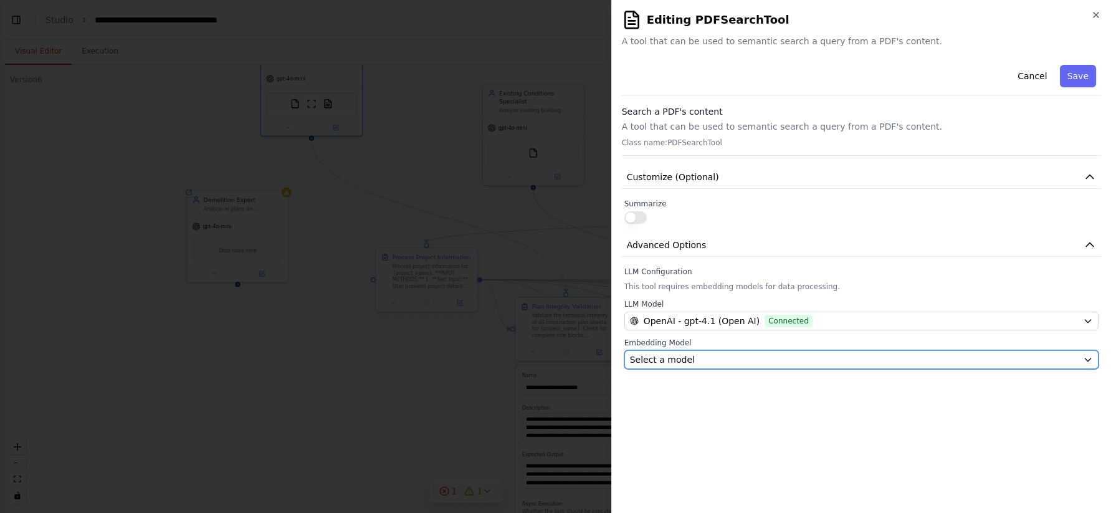
click at [691, 360] on div "Select a model" at bounding box center [854, 359] width 448 height 12
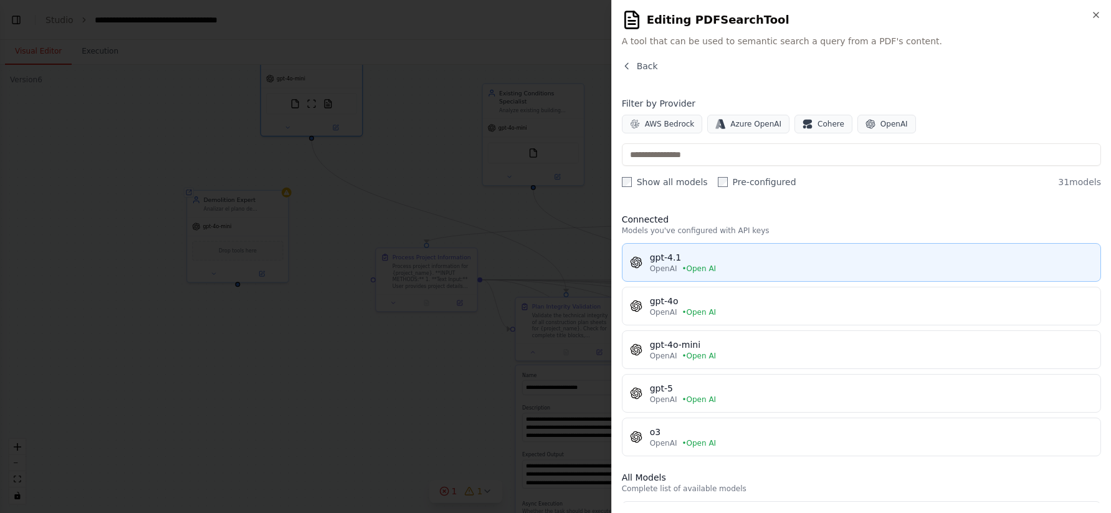
click at [772, 269] on div "OpenAI • Open AI" at bounding box center [871, 269] width 443 height 10
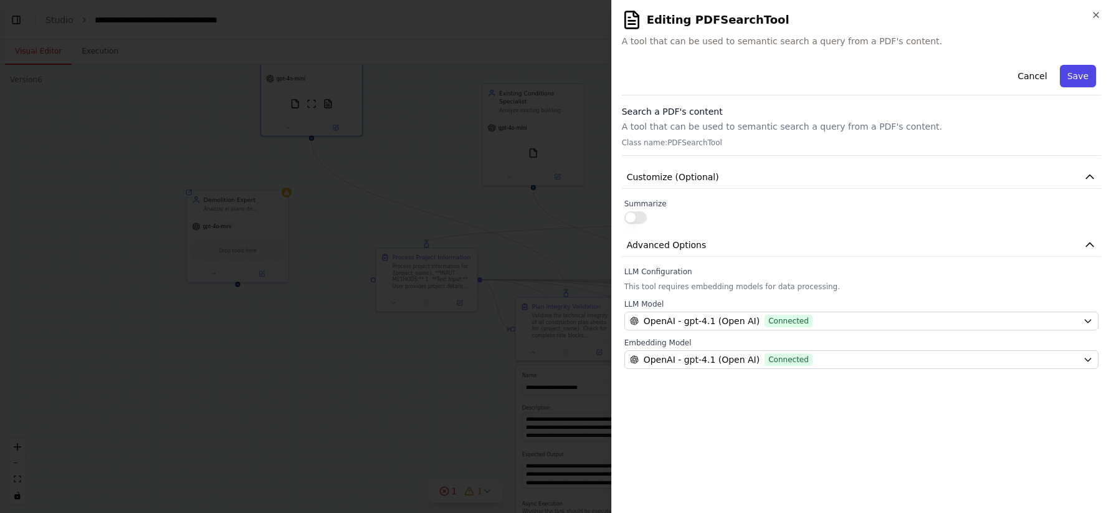
click at [1083, 72] on button "Save" at bounding box center [1078, 76] width 36 height 22
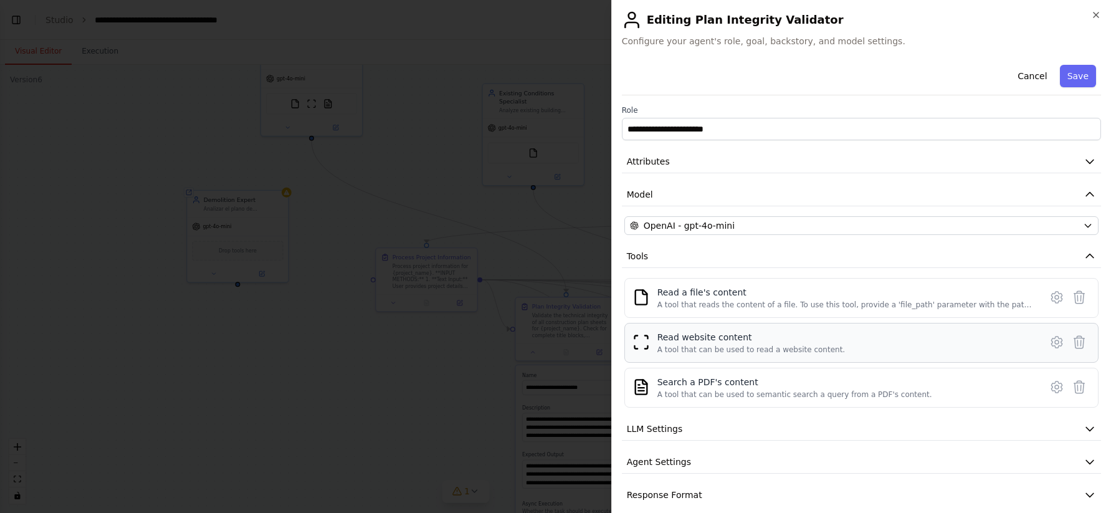
scroll to position [14, 0]
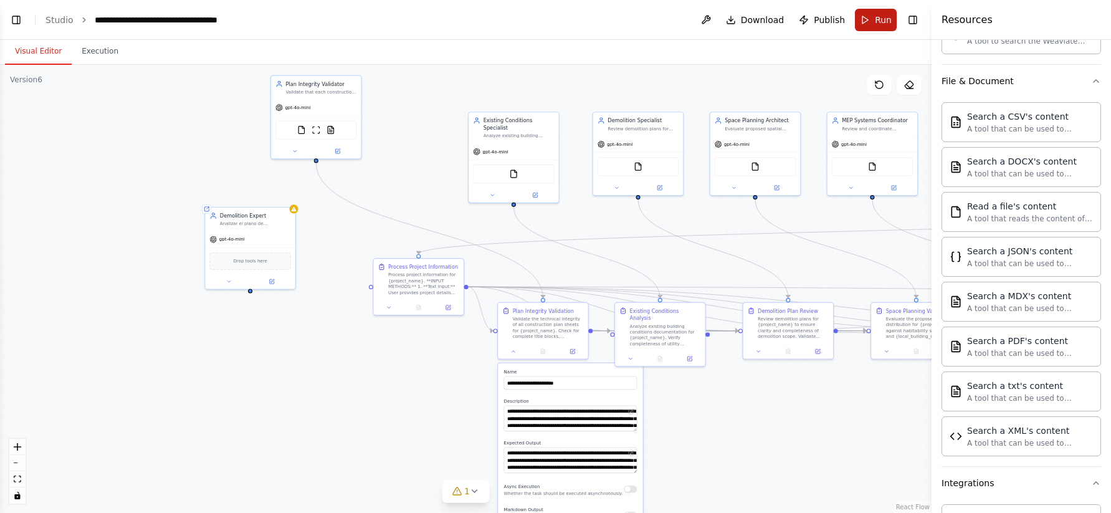
click at [873, 25] on button "Run" at bounding box center [876, 20] width 42 height 22
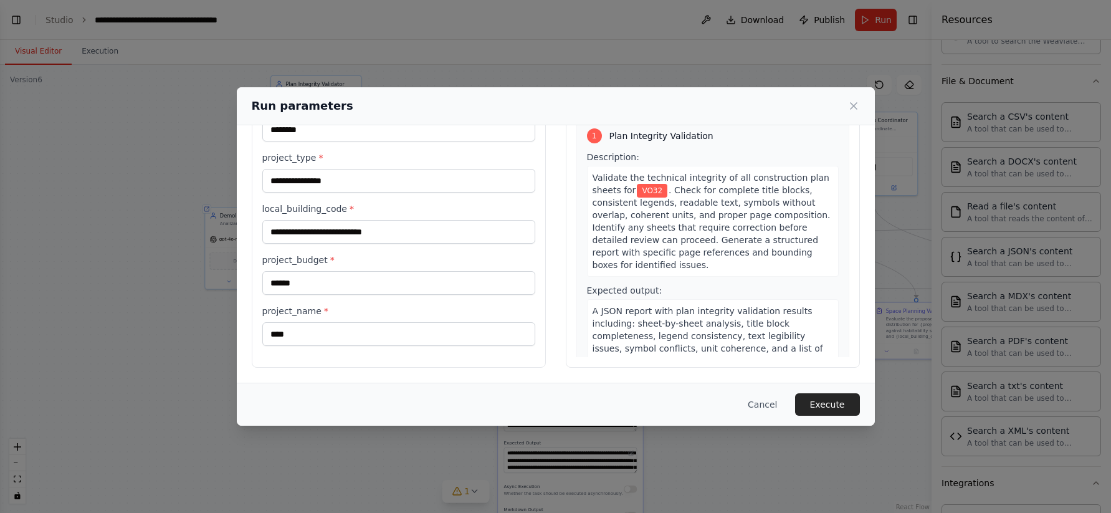
scroll to position [0, 0]
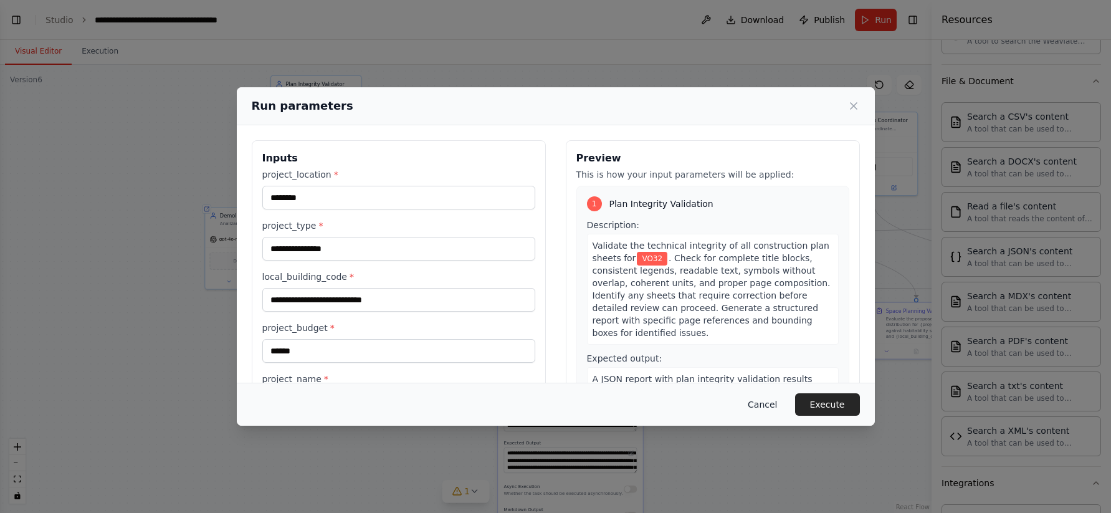
click at [762, 403] on button "Cancel" at bounding box center [762, 404] width 49 height 22
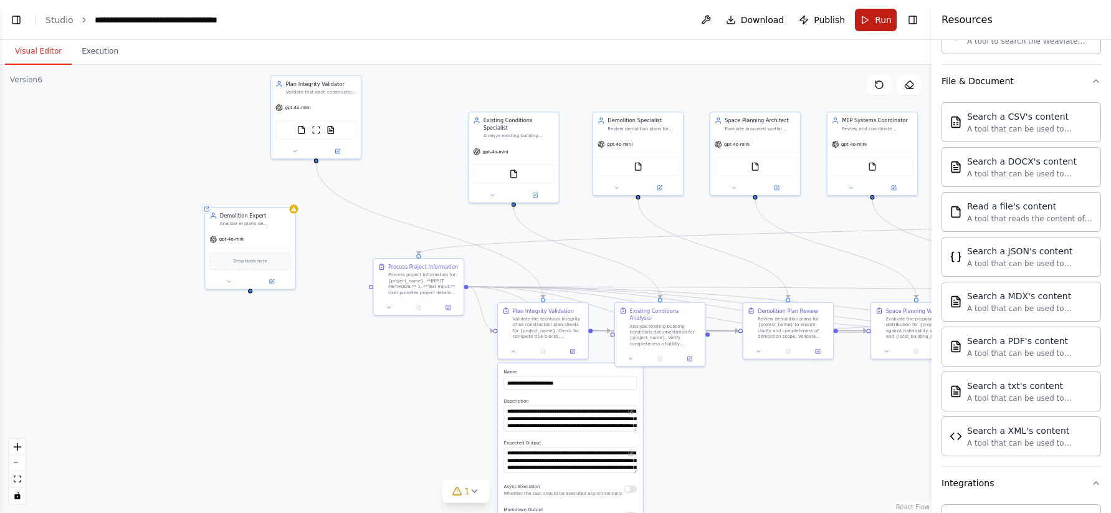
click at [884, 17] on span "Run" at bounding box center [883, 20] width 17 height 12
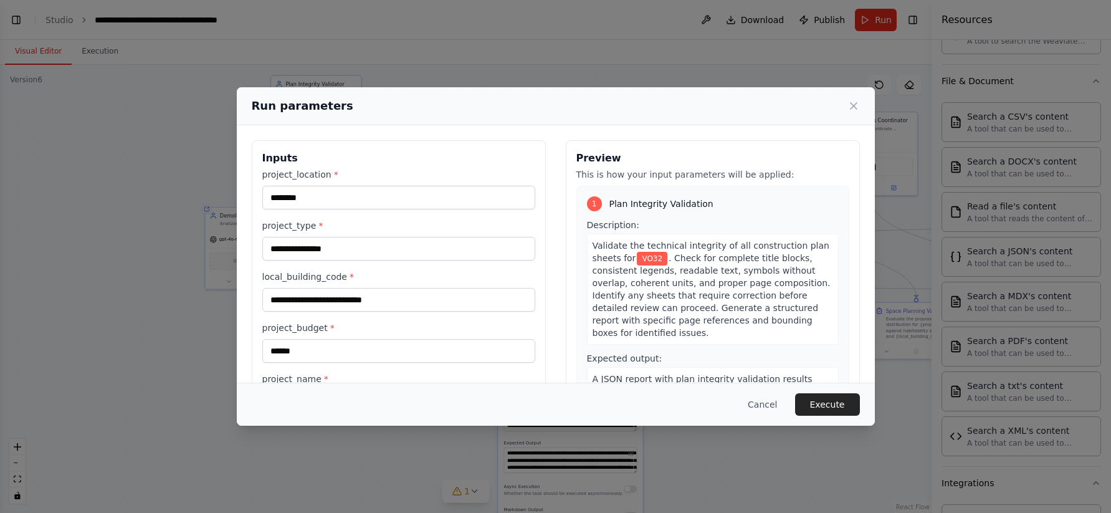
scroll to position [229, 0]
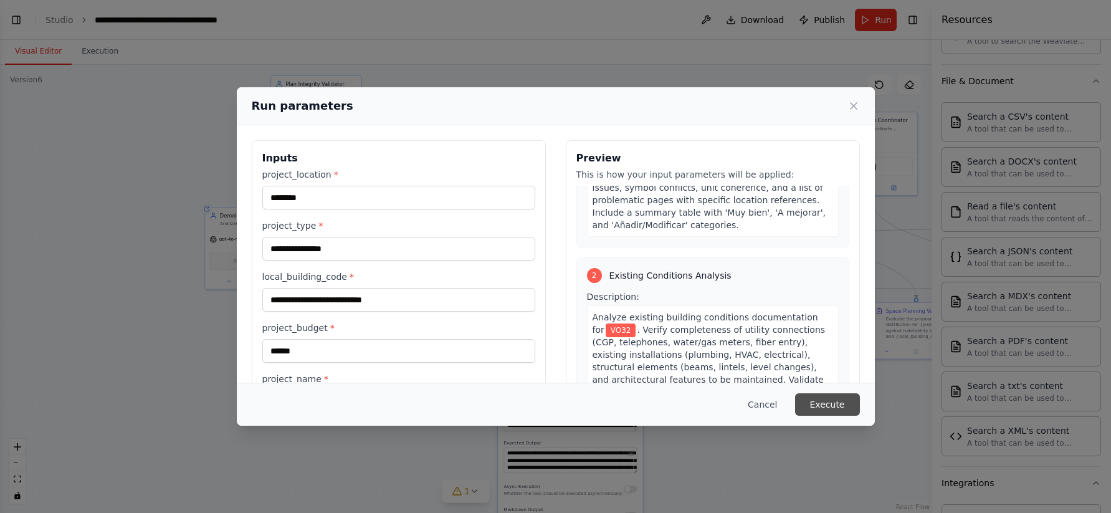
click at [834, 405] on button "Execute" at bounding box center [827, 404] width 65 height 22
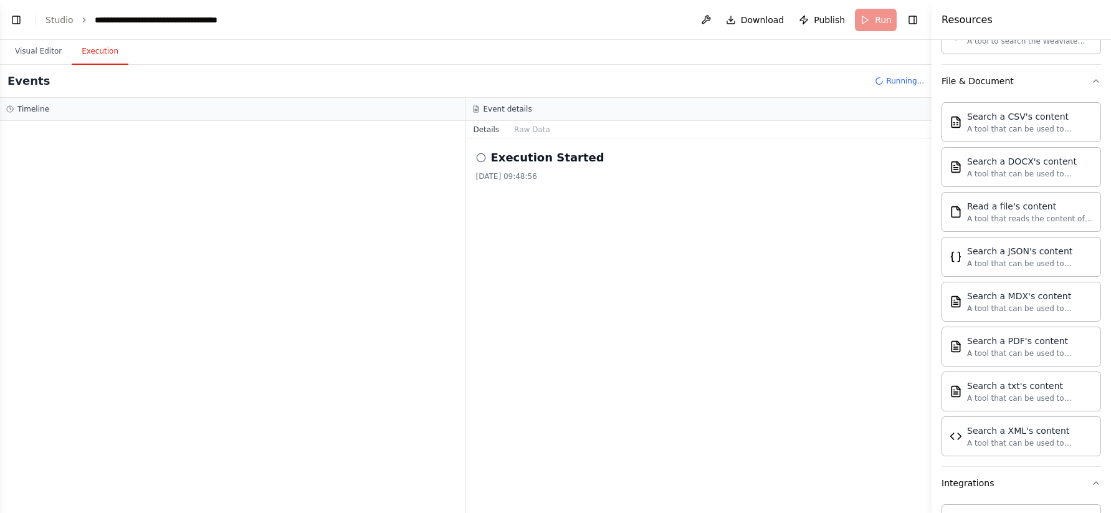
click at [480, 158] on icon at bounding box center [481, 158] width 10 height 10
click at [591, 425] on div "Execution Started [DATE] 09:48:56" at bounding box center [699, 326] width 466 height 374
click at [914, 24] on button "Toggle Right Sidebar" at bounding box center [913, 19] width 17 height 17
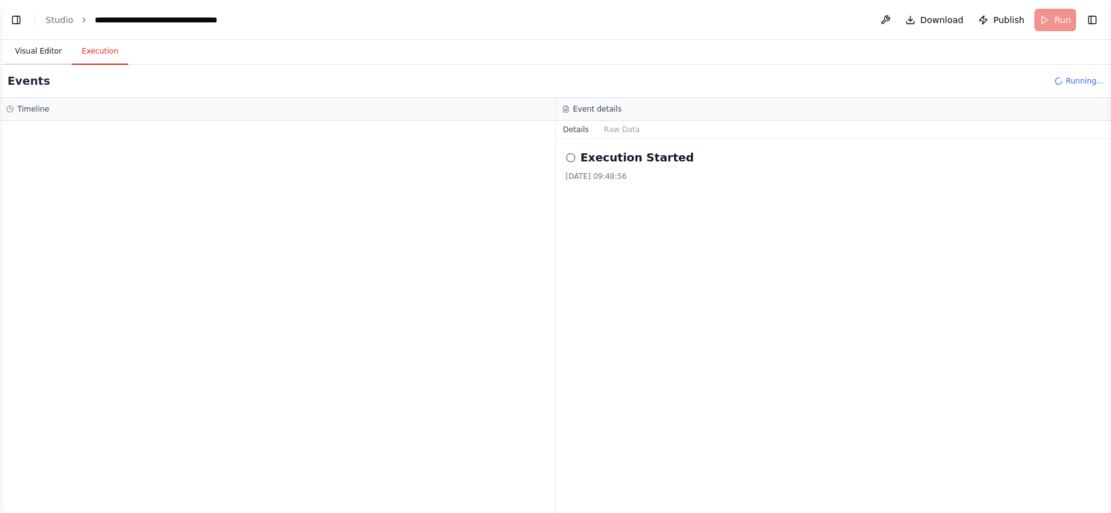
click at [27, 53] on button "Visual Editor" at bounding box center [38, 52] width 67 height 26
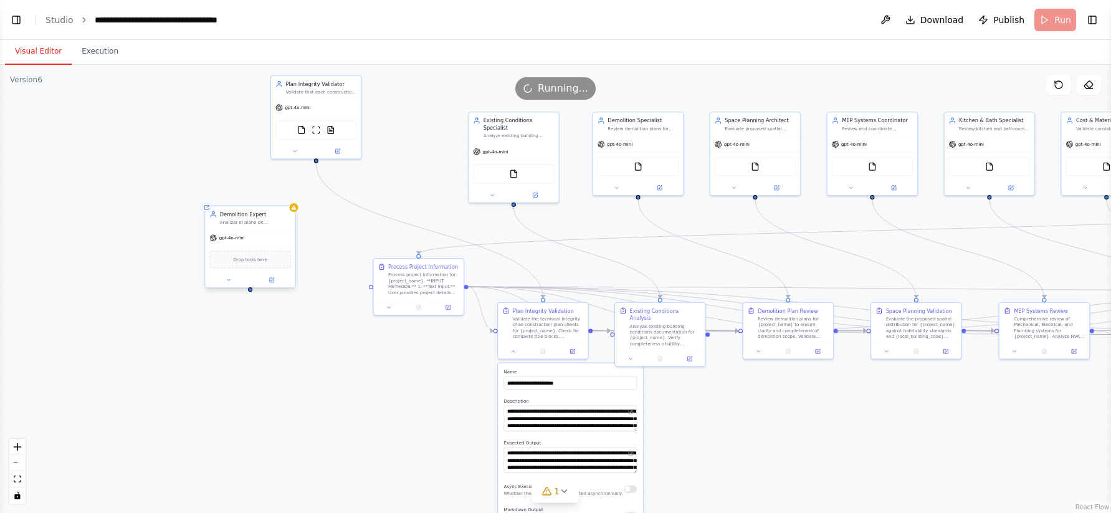
click at [255, 219] on div "Analizar el plano de demoliciones y las partidas del prepuesto en el capítulo d…" at bounding box center [255, 222] width 71 height 6
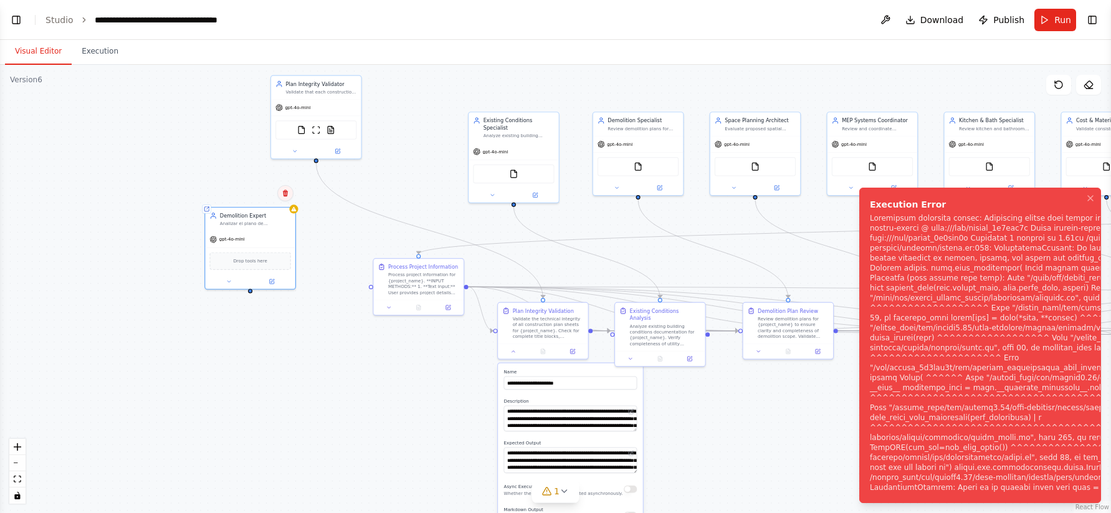
click at [282, 193] on icon at bounding box center [285, 193] width 7 height 7
click at [259, 194] on button "Confirm" at bounding box center [250, 193] width 44 height 15
click at [1095, 193] on icon "Notifications (F8)" at bounding box center [1091, 198] width 10 height 10
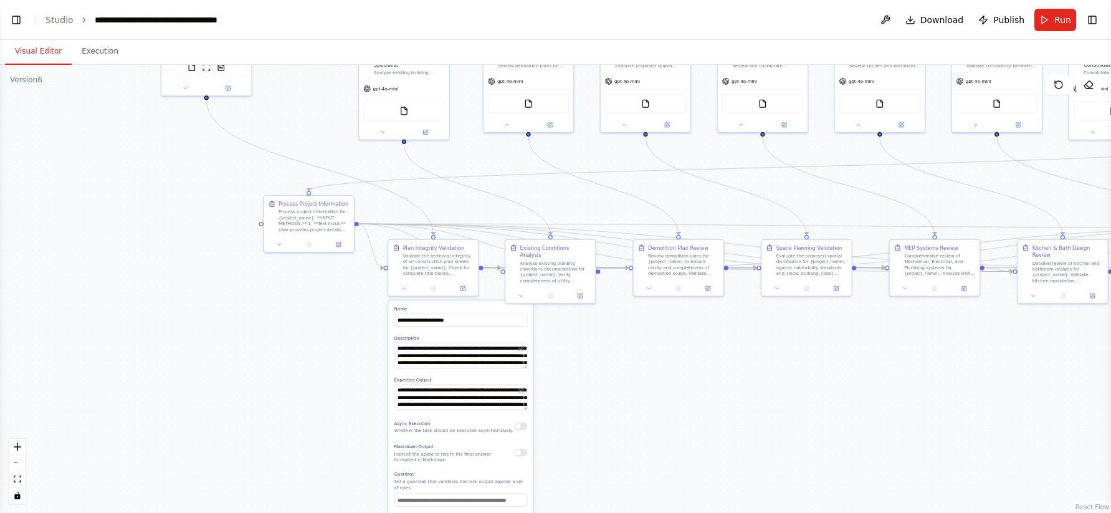
drag, startPoint x: 739, startPoint y: 444, endPoint x: 629, endPoint y: 381, distance: 127.3
click at [630, 381] on div ".deletable-edge-delete-btn { width: 20px; height: 20px; border: 0px solid #ffff…" at bounding box center [555, 289] width 1111 height 448
click at [405, 291] on div at bounding box center [433, 286] width 90 height 15
click at [407, 294] on div "Plan Integrity Validation Validate the technical integrity of all construction …" at bounding box center [434, 265] width 92 height 57
click at [404, 286] on icon at bounding box center [404, 286] width 3 height 1
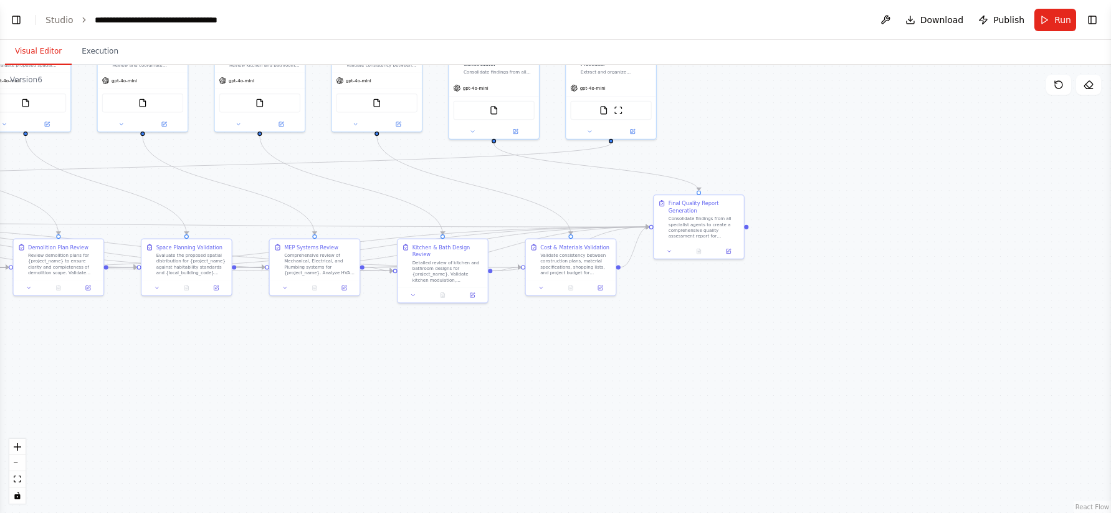
drag, startPoint x: 731, startPoint y: 362, endPoint x: 112, endPoint y: 362, distance: 618.4
click at [112, 362] on div ".deletable-edge-delete-btn { width: 20px; height: 20px; border: 0px solid #ffff…" at bounding box center [555, 289] width 1111 height 448
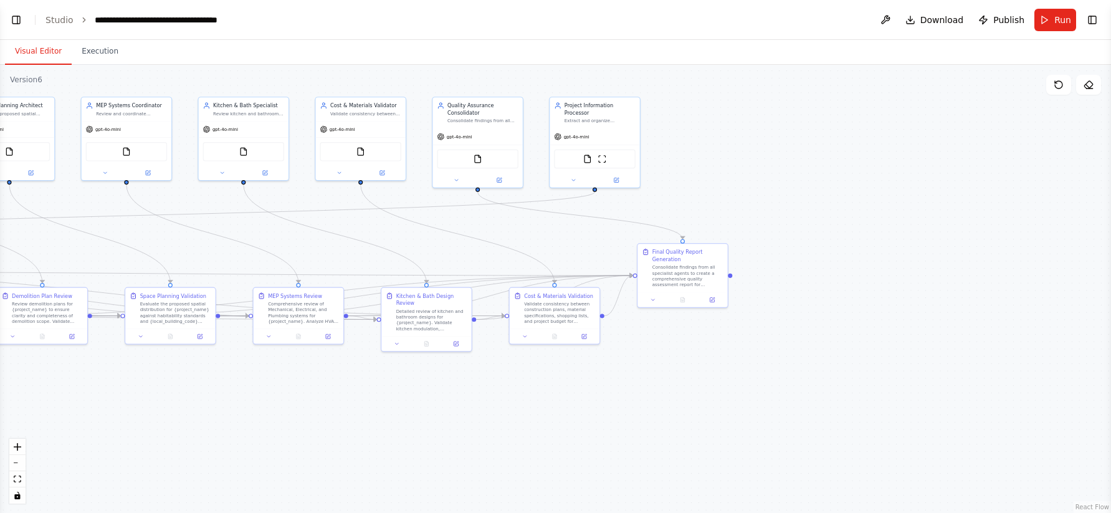
drag, startPoint x: 418, startPoint y: 332, endPoint x: 400, endPoint y: 381, distance: 51.7
click at [400, 381] on div ".deletable-edge-delete-btn { width: 20px; height: 20px; border: 0px solid #ffff…" at bounding box center [555, 289] width 1111 height 448
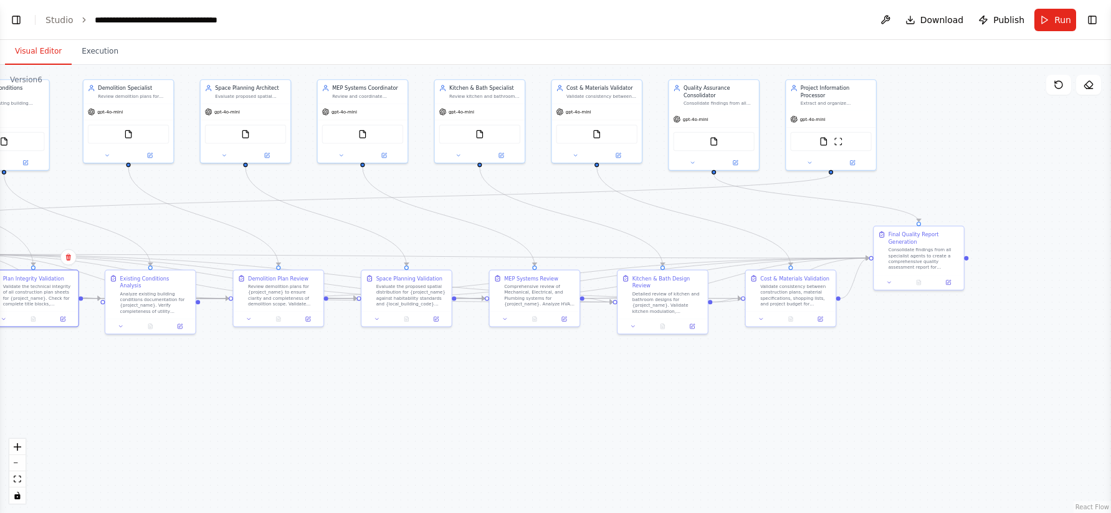
drag, startPoint x: 694, startPoint y: 350, endPoint x: 930, endPoint y: 330, distance: 237.2
click at [930, 332] on div ".deletable-edge-delete-btn { width: 20px; height: 20px; border: 0px solid #ffff…" at bounding box center [555, 289] width 1111 height 448
click at [1091, 82] on icon at bounding box center [1089, 84] width 8 height 7
click at [1007, 28] on button "Publish" at bounding box center [1002, 20] width 56 height 22
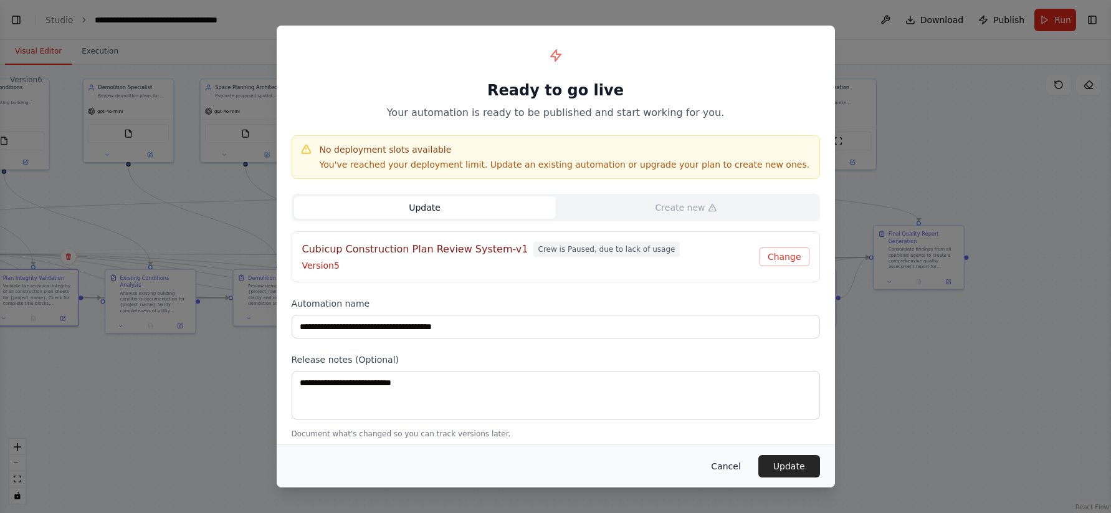
click at [726, 467] on button "Cancel" at bounding box center [725, 466] width 49 height 22
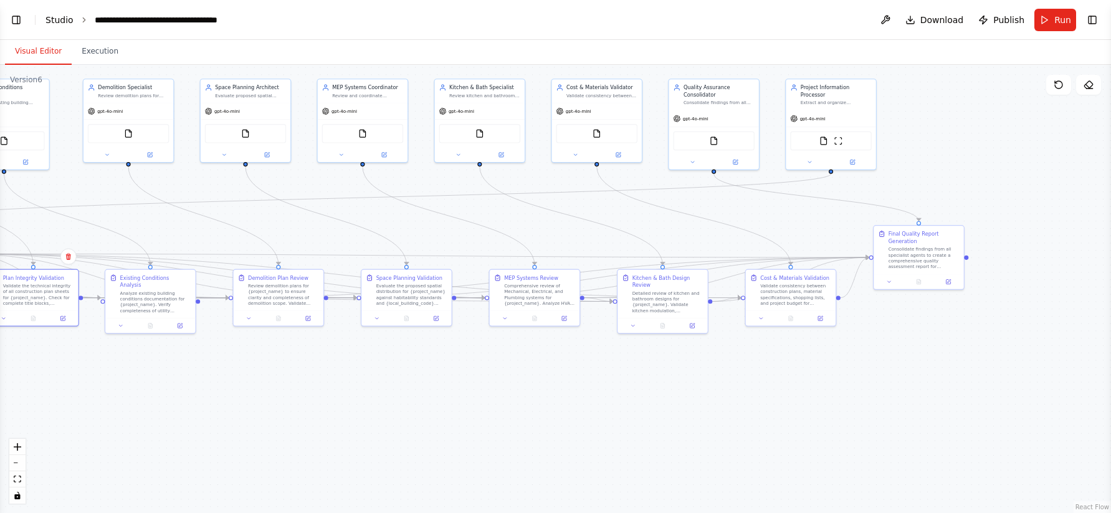
click at [62, 21] on link "Studio" at bounding box center [60, 20] width 28 height 10
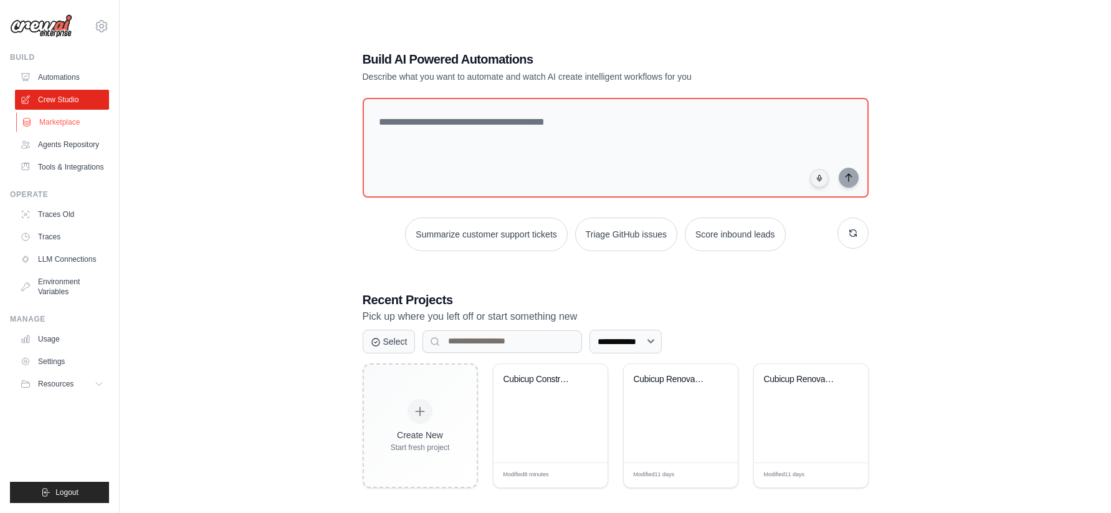
click at [78, 115] on link "Marketplace" at bounding box center [63, 122] width 94 height 20
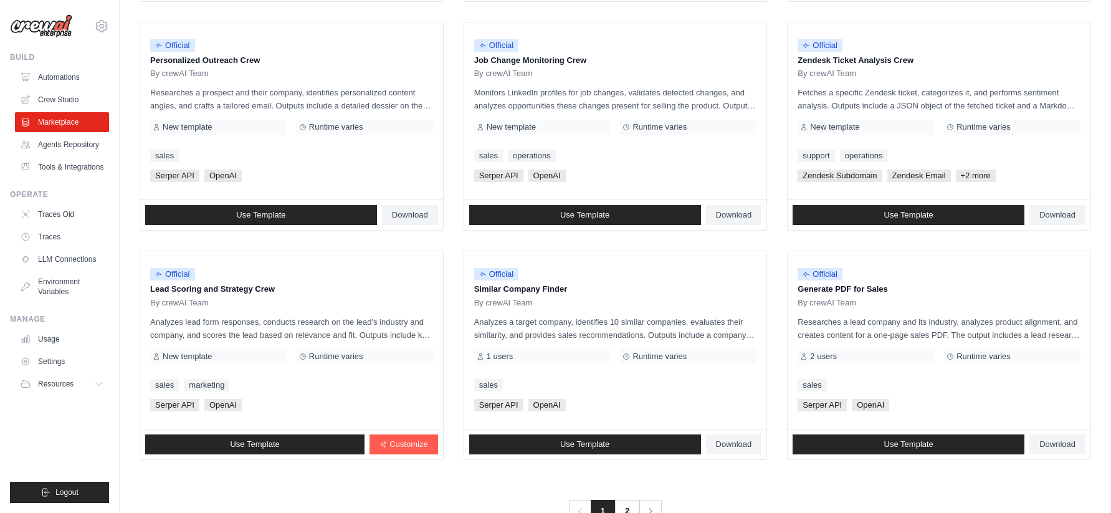
scroll to position [642, 0]
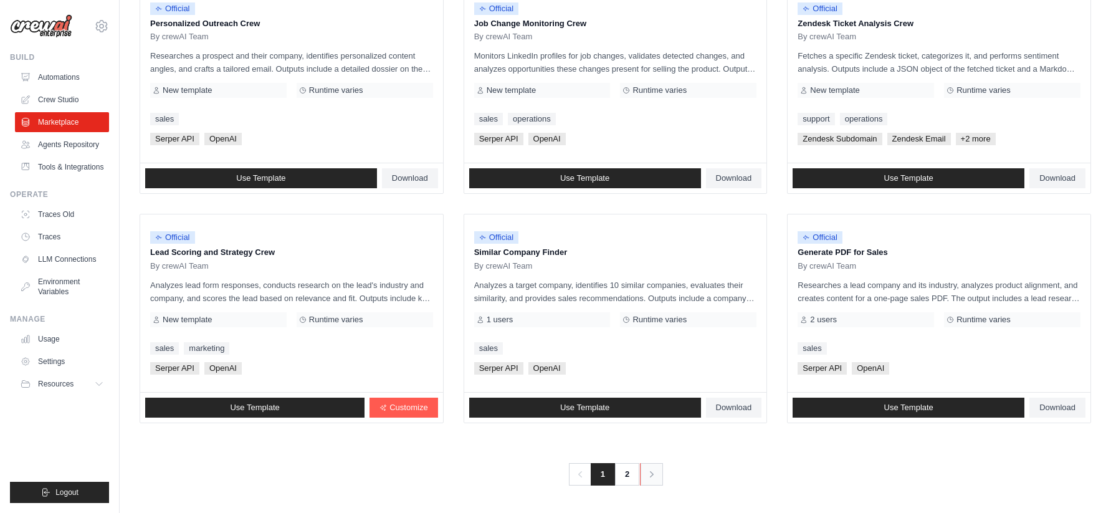
click at [661, 477] on link "Next" at bounding box center [651, 474] width 23 height 22
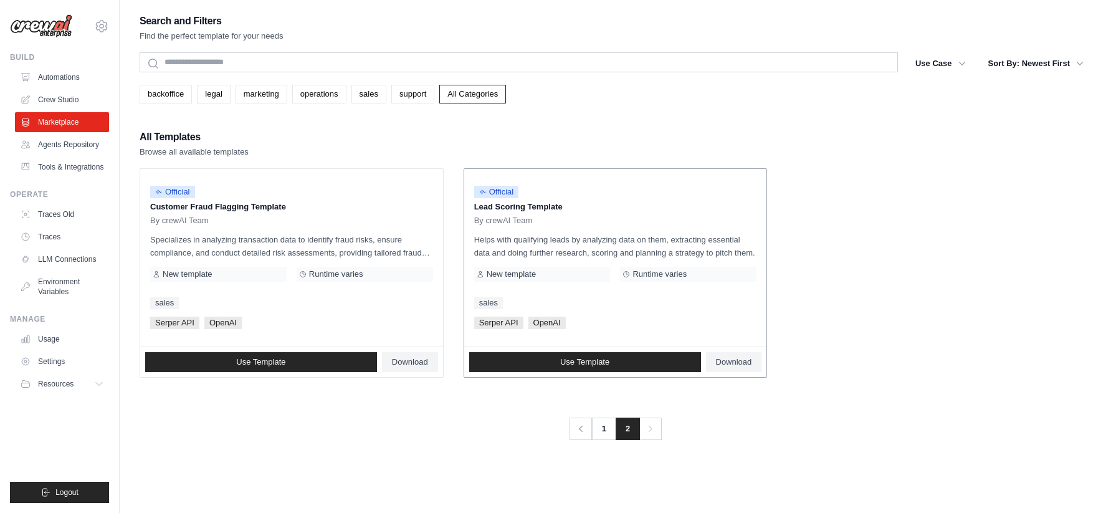
click at [572, 253] on p "Helps with qualifying leads by analyzing data on them, extracting essential dat…" at bounding box center [615, 246] width 283 height 26
click at [642, 365] on link "Use Template" at bounding box center [585, 362] width 232 height 20
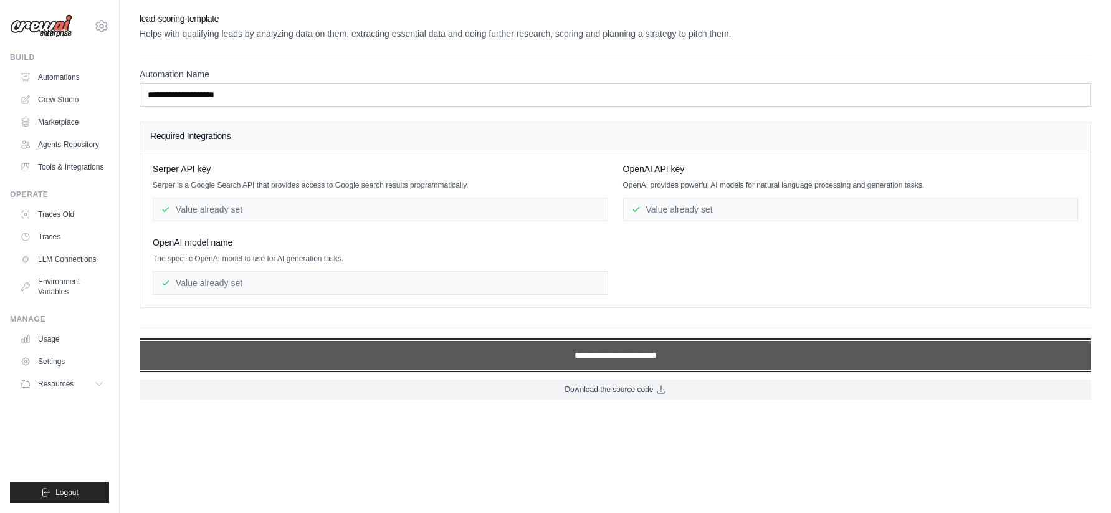
click at [642, 367] on input "**********" at bounding box center [616, 355] width 952 height 29
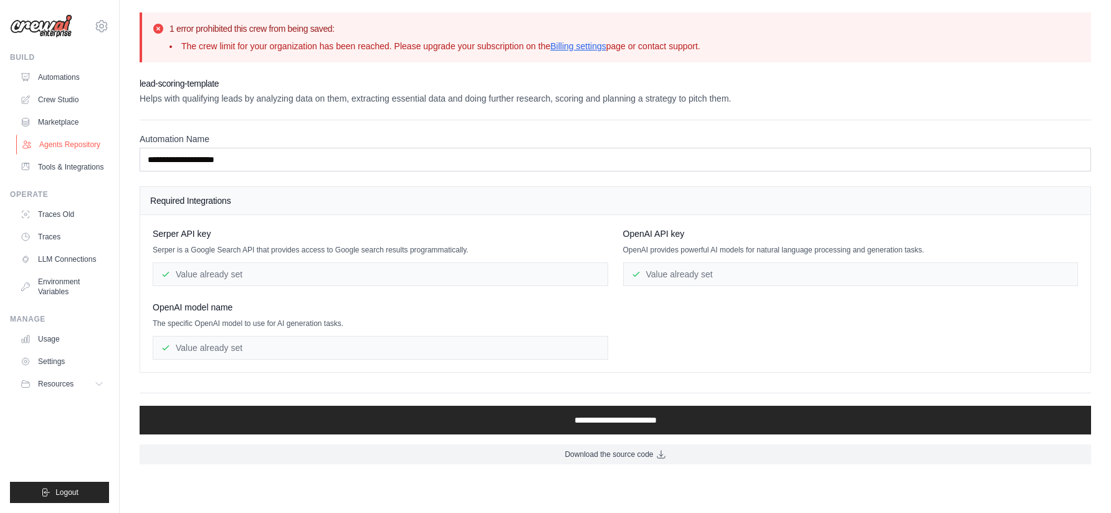
click at [89, 151] on link "Agents Repository" at bounding box center [63, 145] width 94 height 20
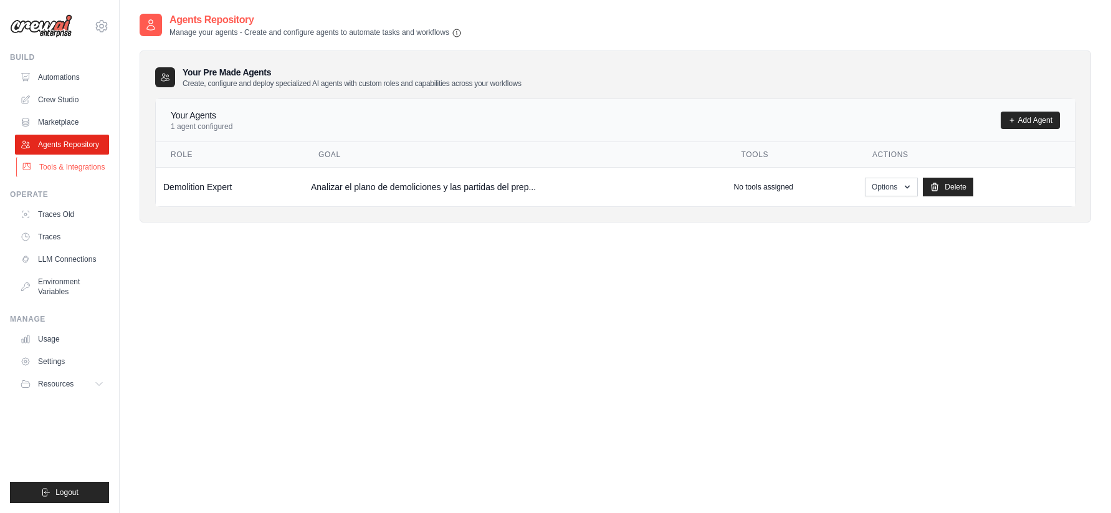
click at [94, 165] on link "Tools & Integrations" at bounding box center [63, 167] width 94 height 20
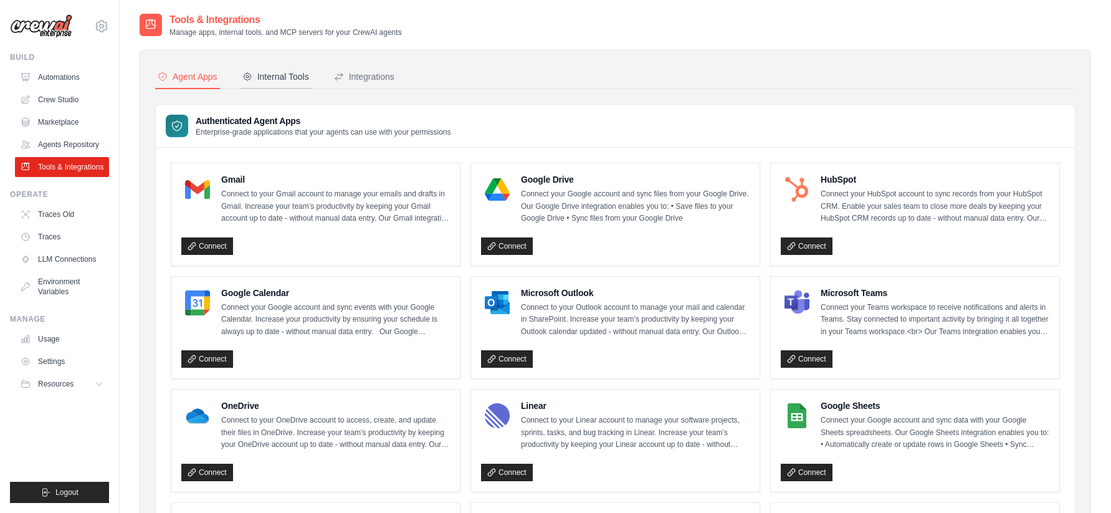
click at [303, 89] on button "Internal Tools" at bounding box center [276, 77] width 72 height 24
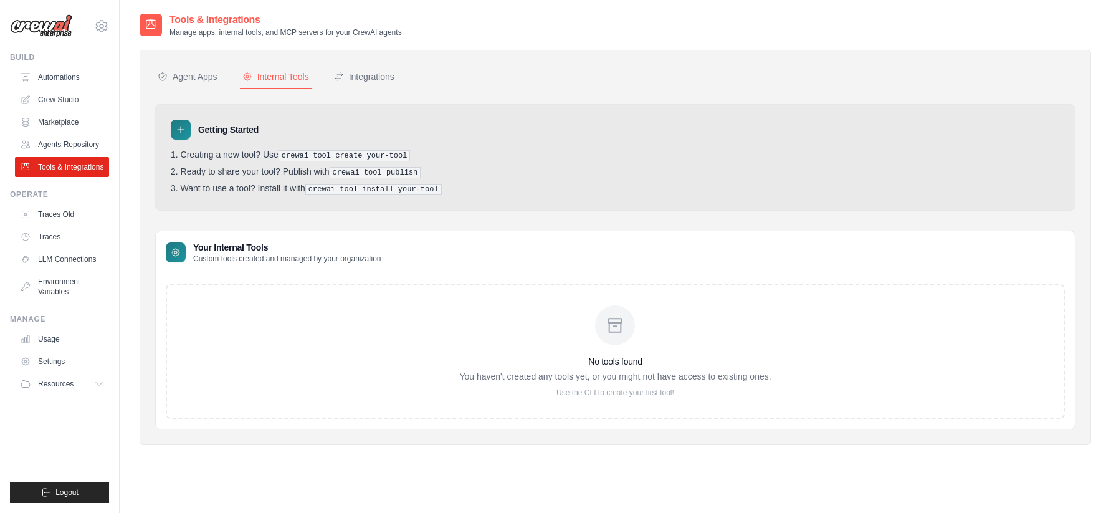
scroll to position [25, 0]
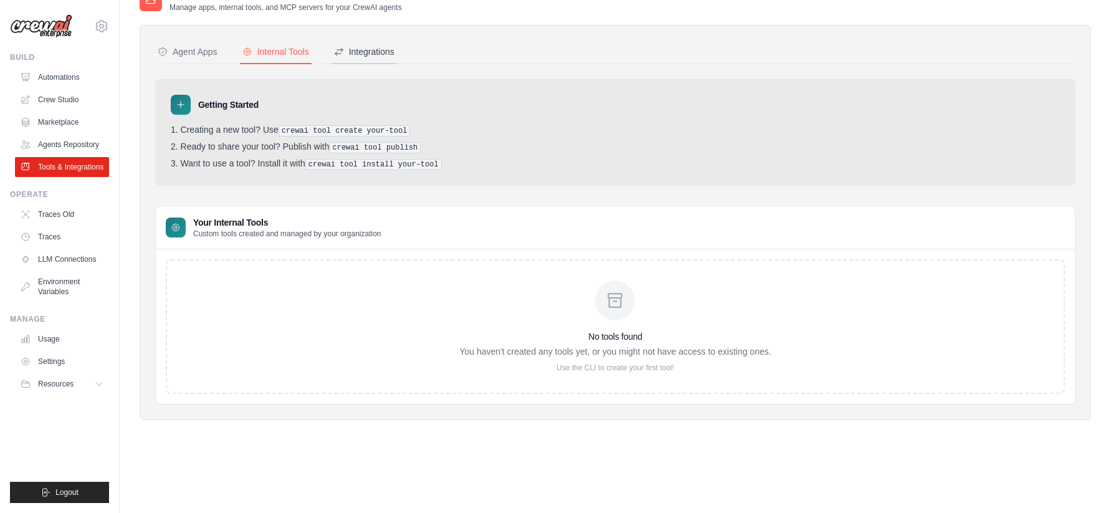
click at [368, 58] on button "Integrations" at bounding box center [364, 53] width 65 height 24
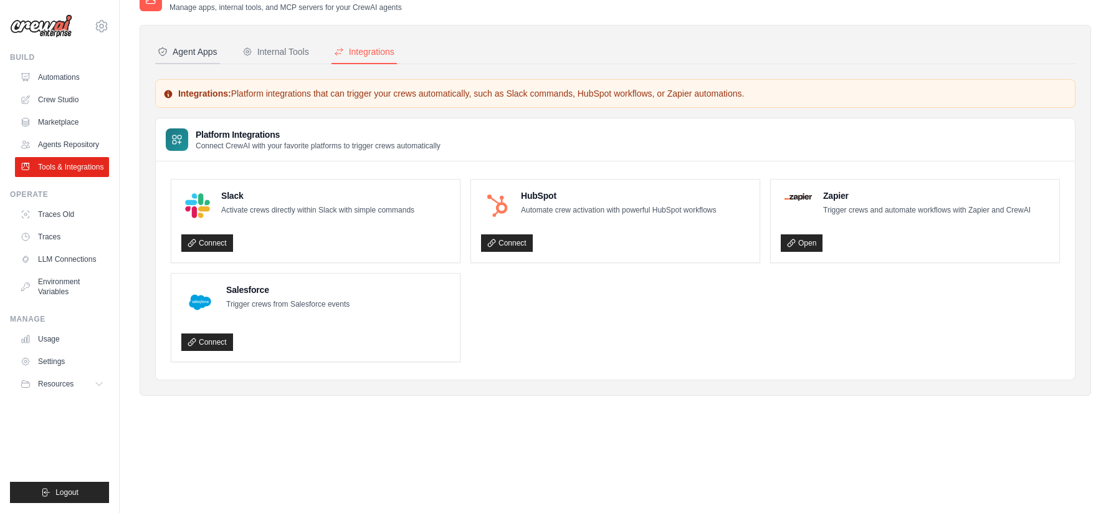
click at [210, 52] on div "Agent Apps" at bounding box center [188, 52] width 60 height 12
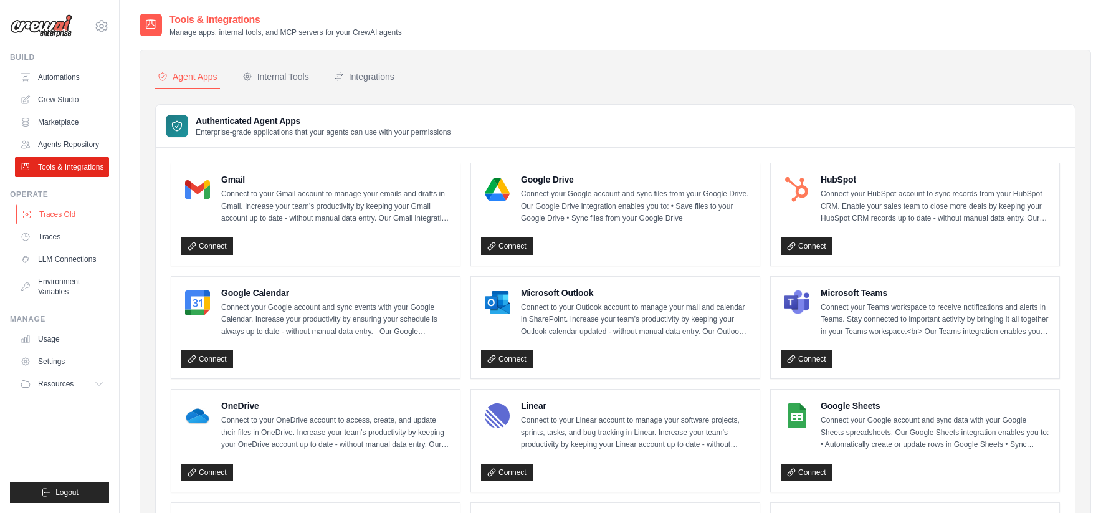
click at [66, 221] on link "Traces Old" at bounding box center [63, 214] width 94 height 20
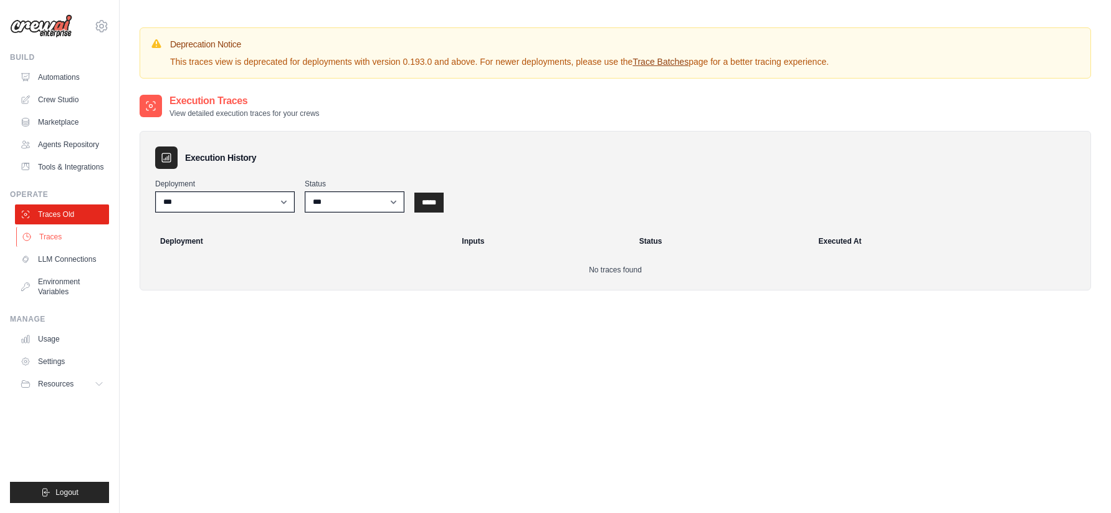
click at [59, 234] on link "Traces" at bounding box center [63, 237] width 94 height 20
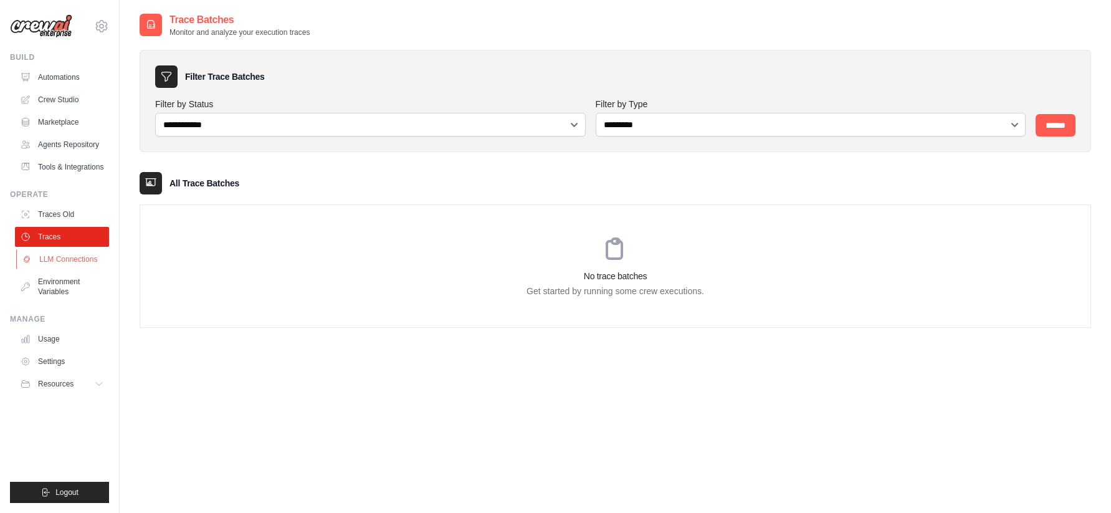
click at [57, 258] on link "LLM Connections" at bounding box center [63, 259] width 94 height 20
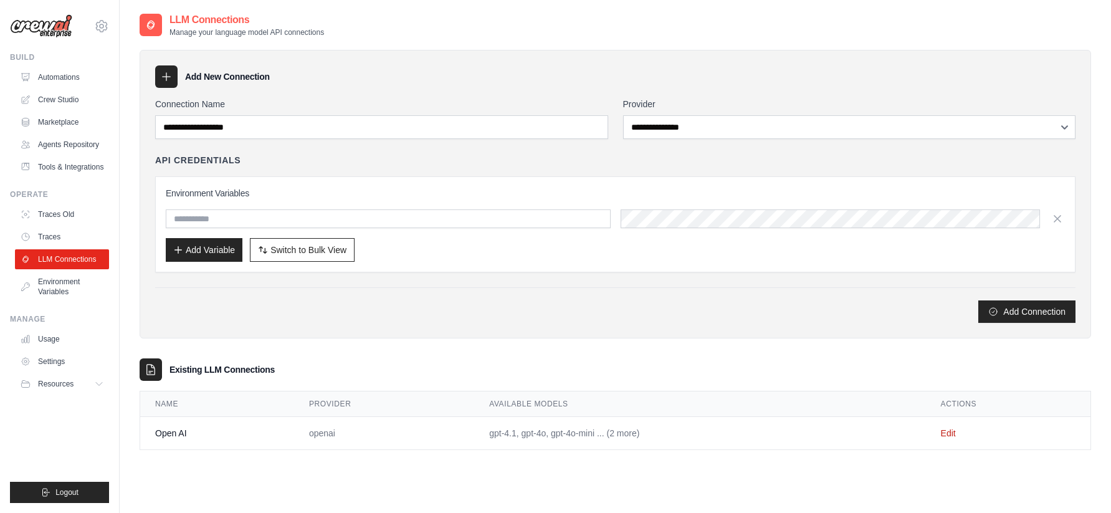
scroll to position [25, 0]
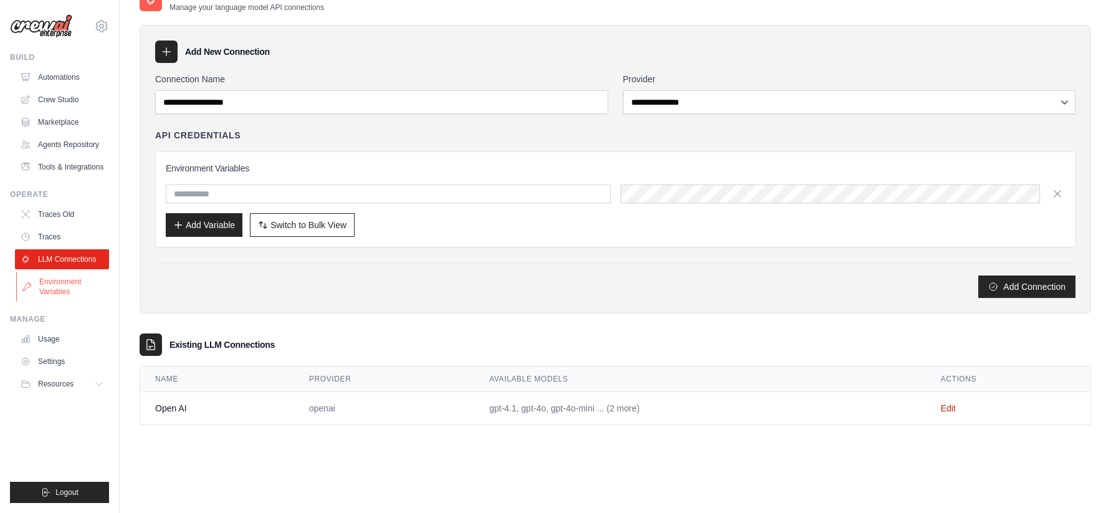
click at [85, 292] on link "Environment Variables" at bounding box center [63, 287] width 94 height 30
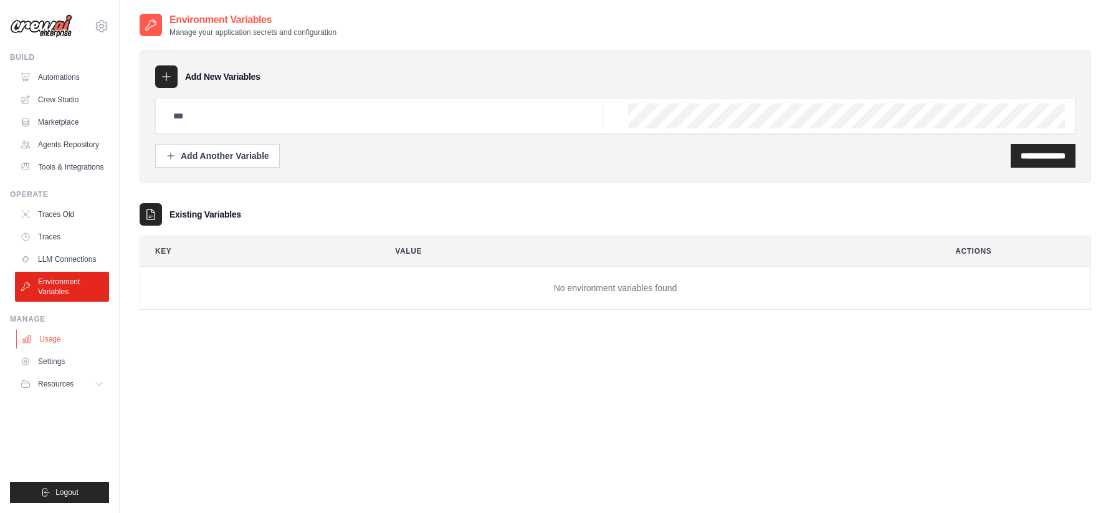
scroll to position [25, 0]
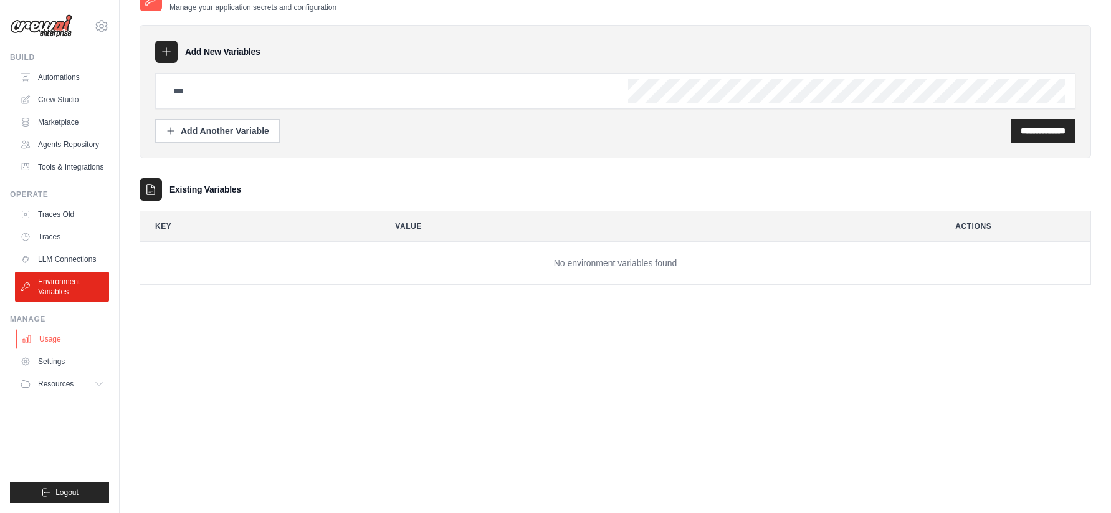
click at [42, 344] on link "Usage" at bounding box center [63, 339] width 94 height 20
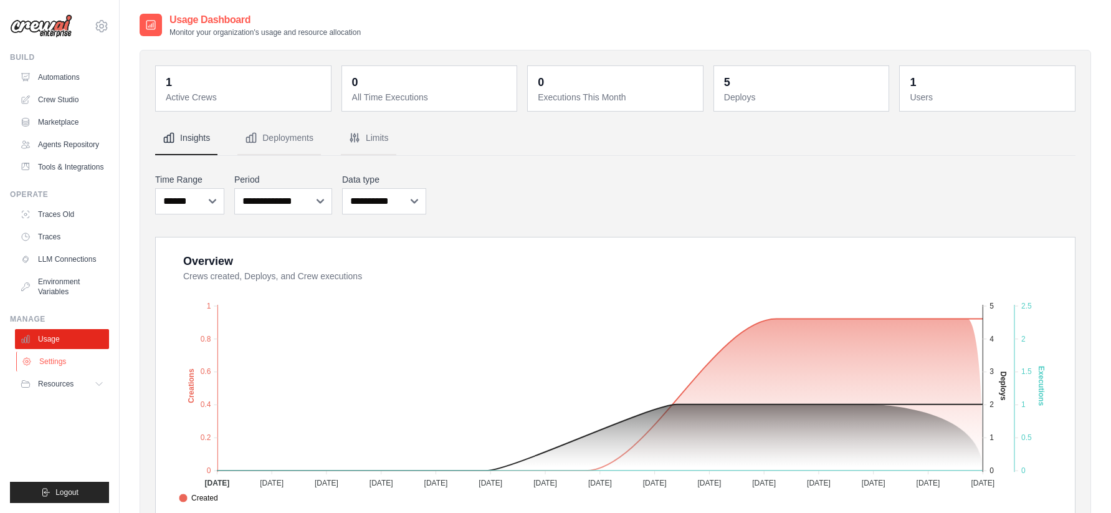
click at [41, 361] on link "Settings" at bounding box center [63, 362] width 94 height 20
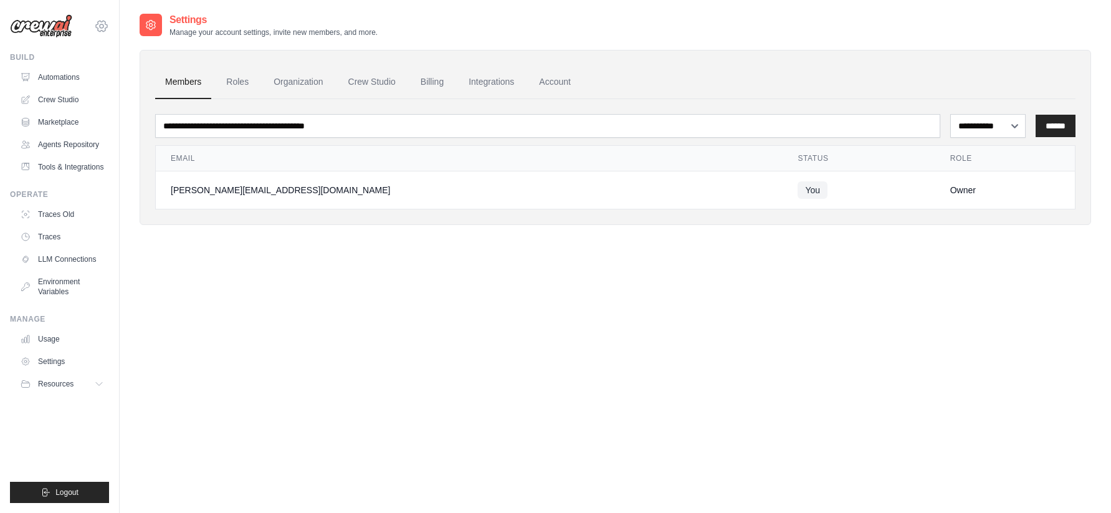
click at [98, 31] on icon at bounding box center [101, 26] width 15 height 15
click at [62, 82] on link "Automations" at bounding box center [63, 77] width 94 height 20
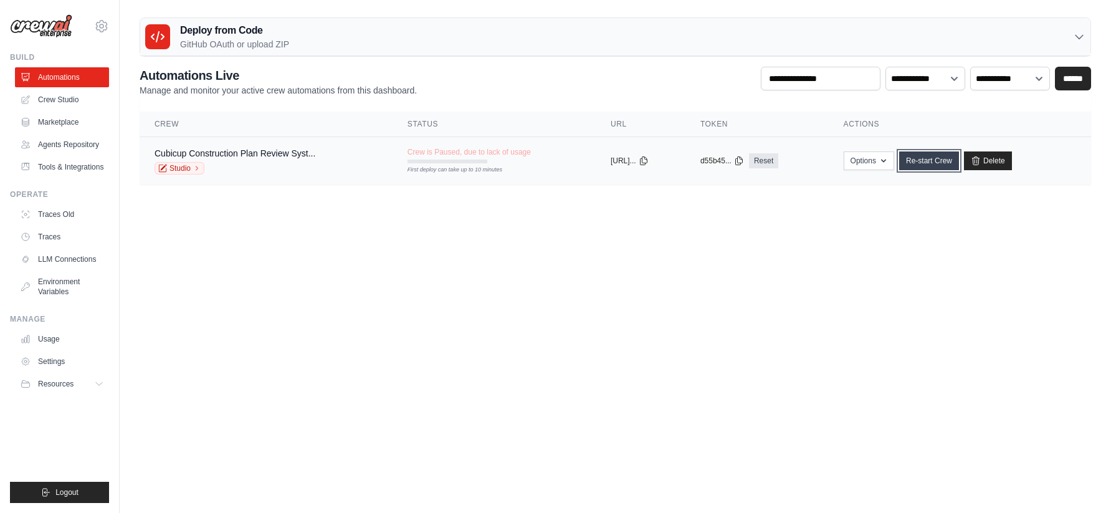
click at [944, 165] on link "Re-start Crew" at bounding box center [930, 160] width 60 height 19
